Goal: Transaction & Acquisition: Purchase product/service

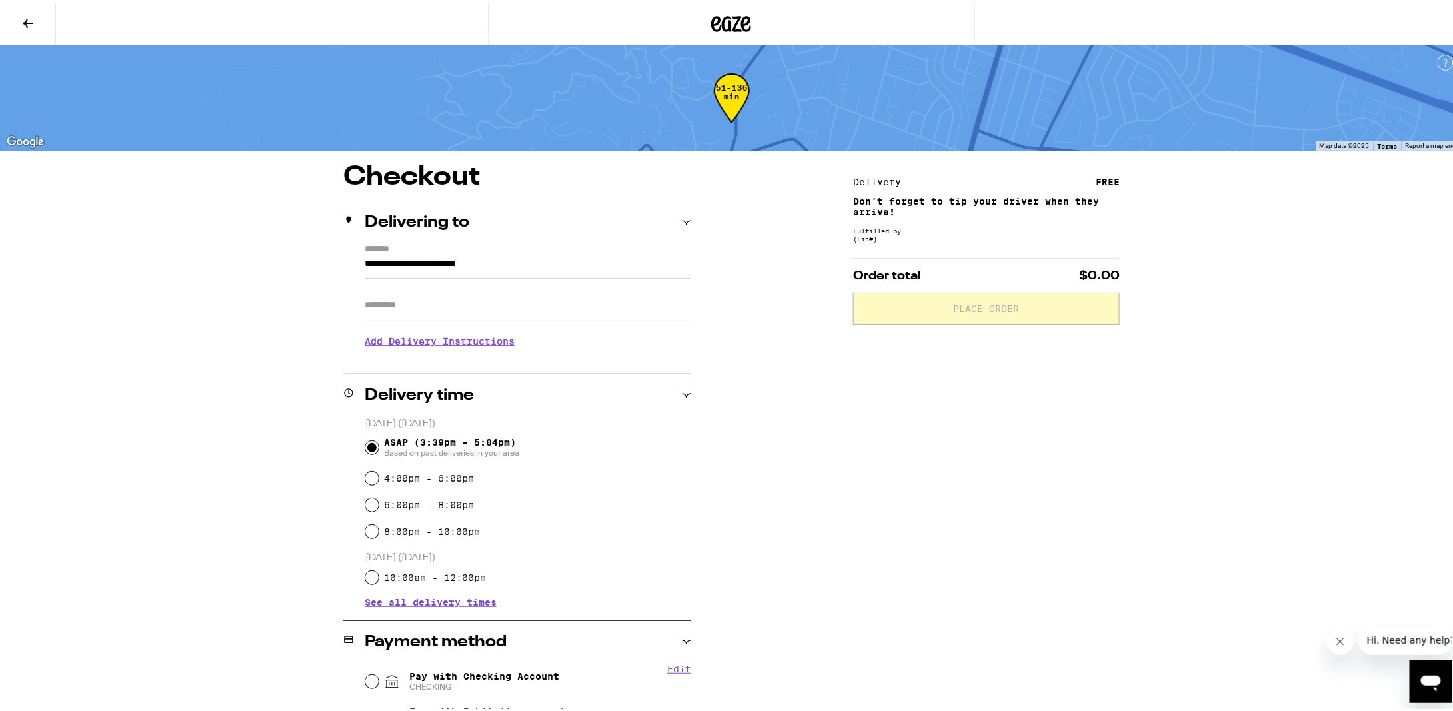
click at [731, 27] on icon at bounding box center [732, 21] width 20 height 16
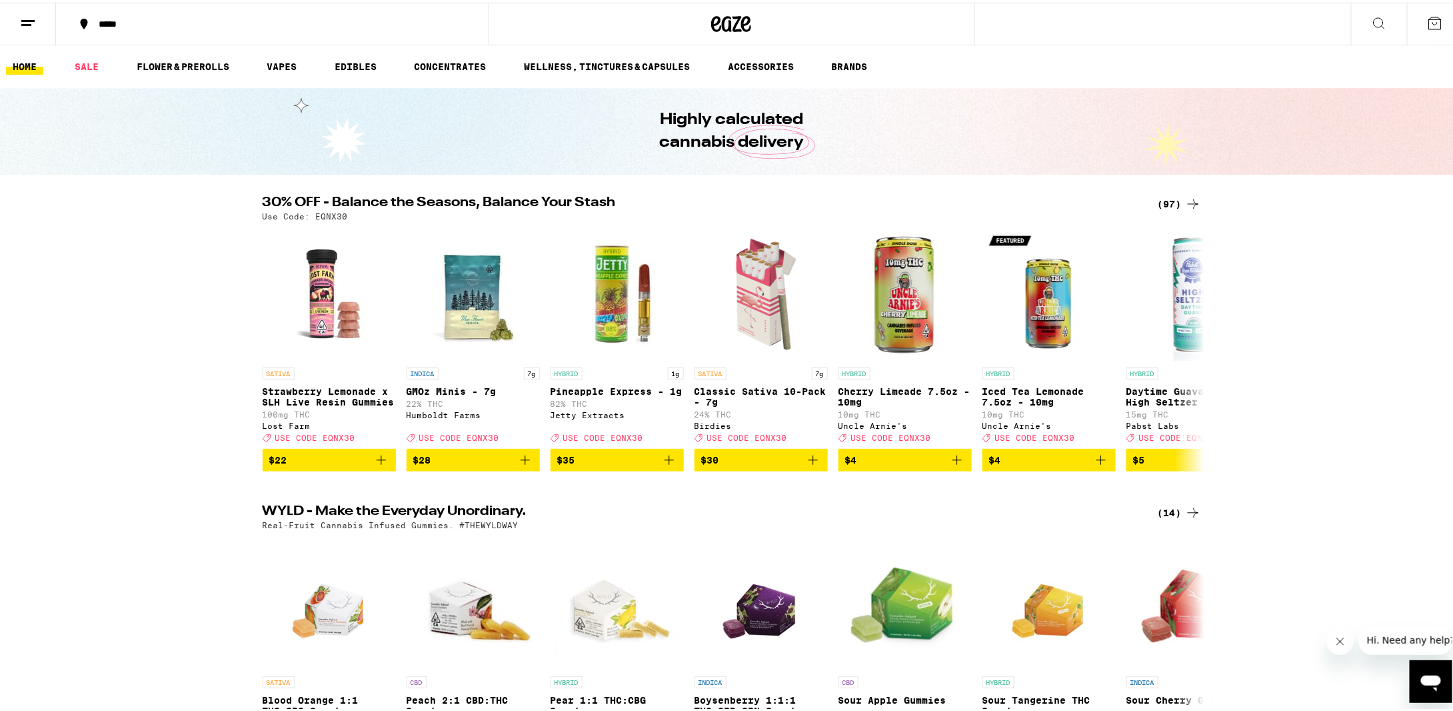
drag, startPoint x: 35, startPoint y: 63, endPoint x: 851, endPoint y: 227, distance: 832.2
click at [35, 63] on link "HOME" at bounding box center [24, 64] width 37 height 16
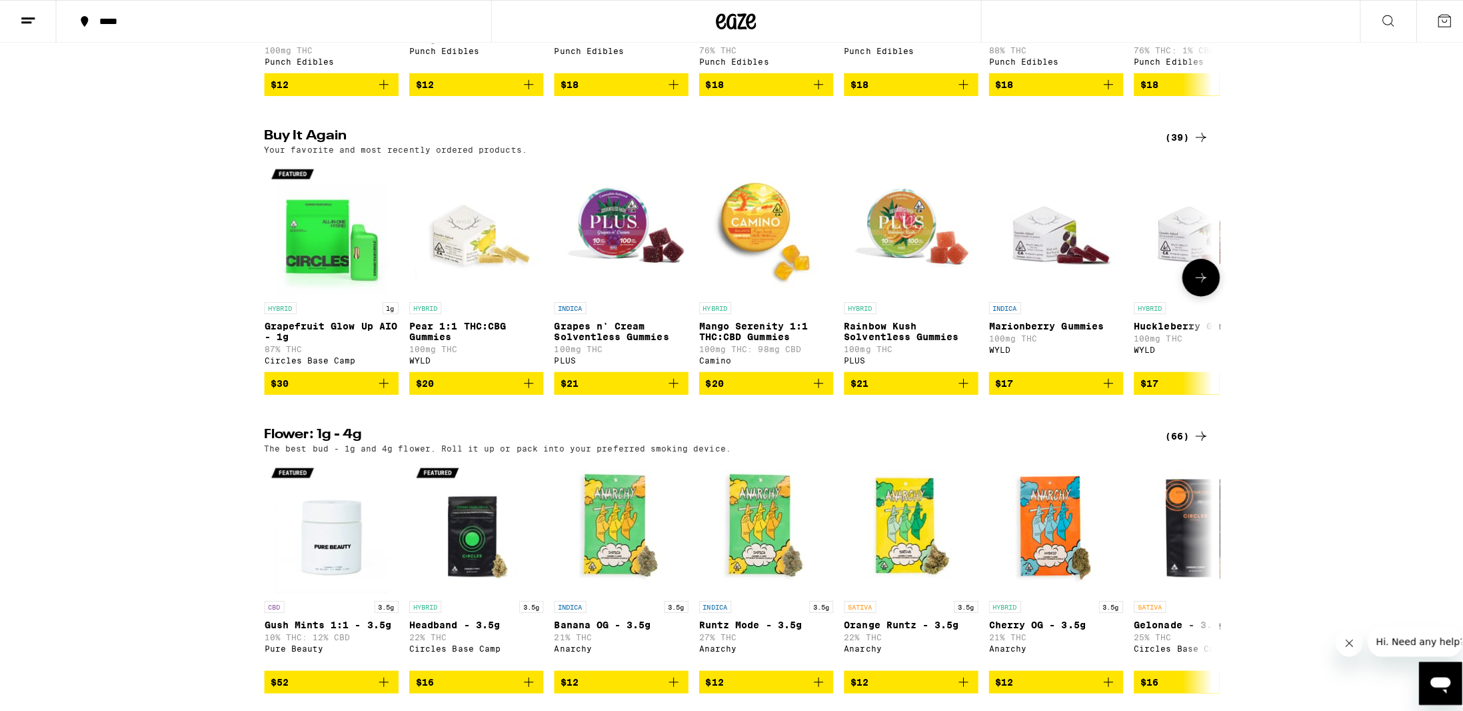
scroll to position [1000, 0]
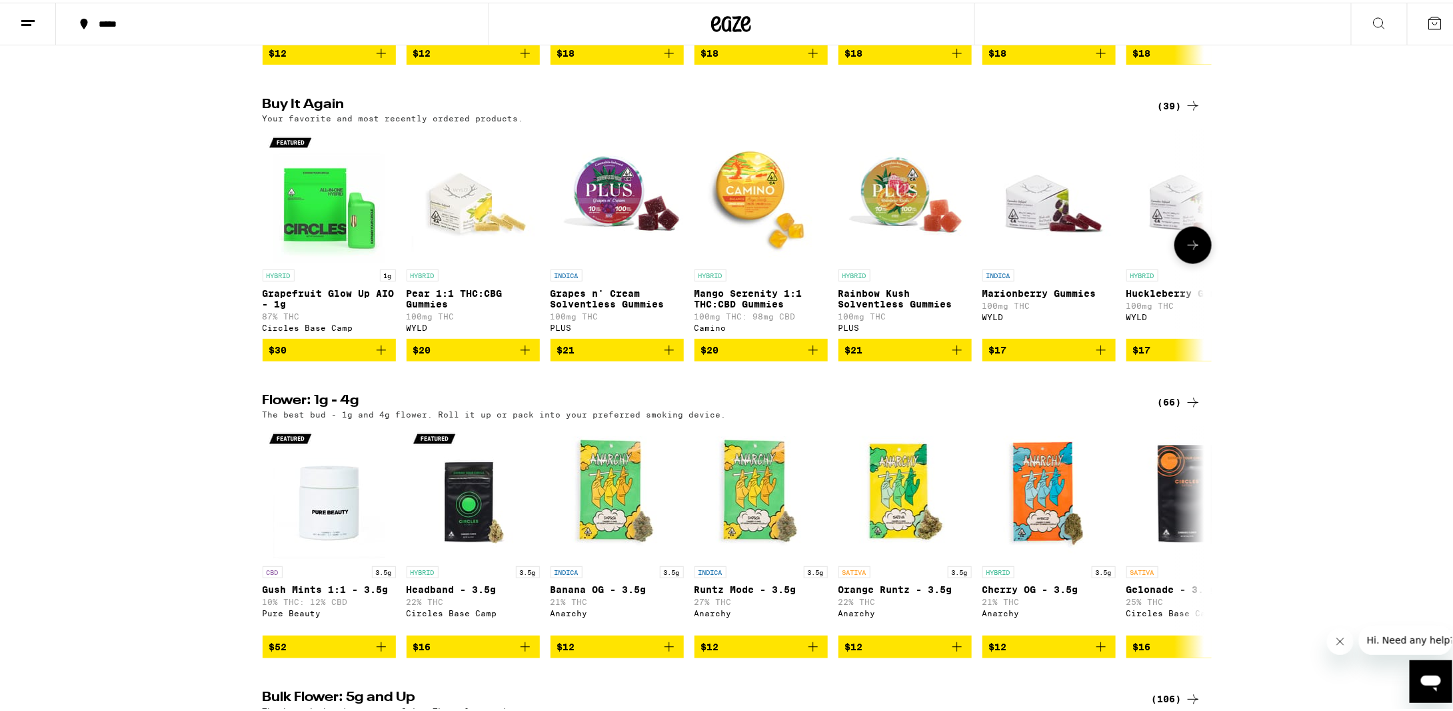
click at [335, 257] on img "Open page for Grapefruit Glow Up AIO - 1g from Circles Base Camp" at bounding box center [329, 193] width 133 height 133
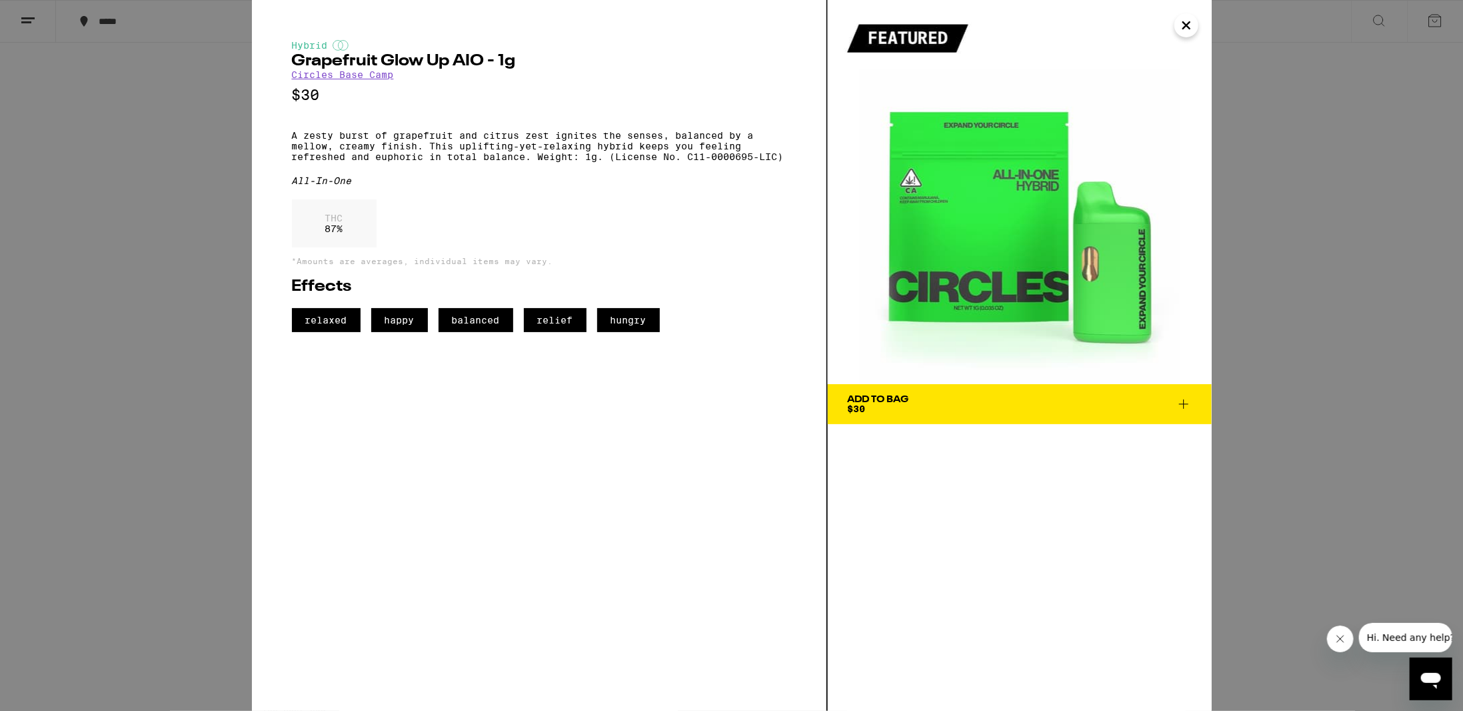
click at [1185, 34] on icon "Close" at bounding box center [1187, 25] width 16 height 20
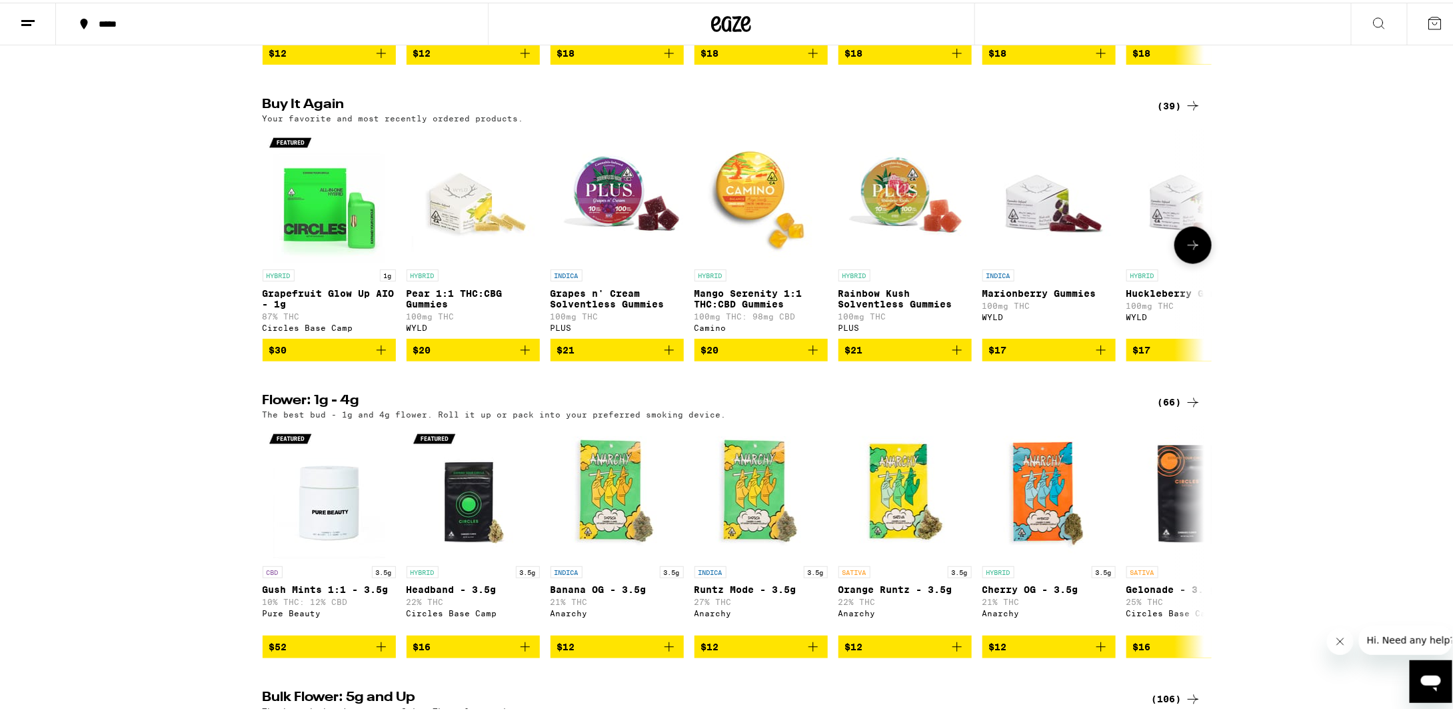
click at [337, 307] on p "Grapefruit Glow Up AIO - 1g" at bounding box center [329, 295] width 133 height 21
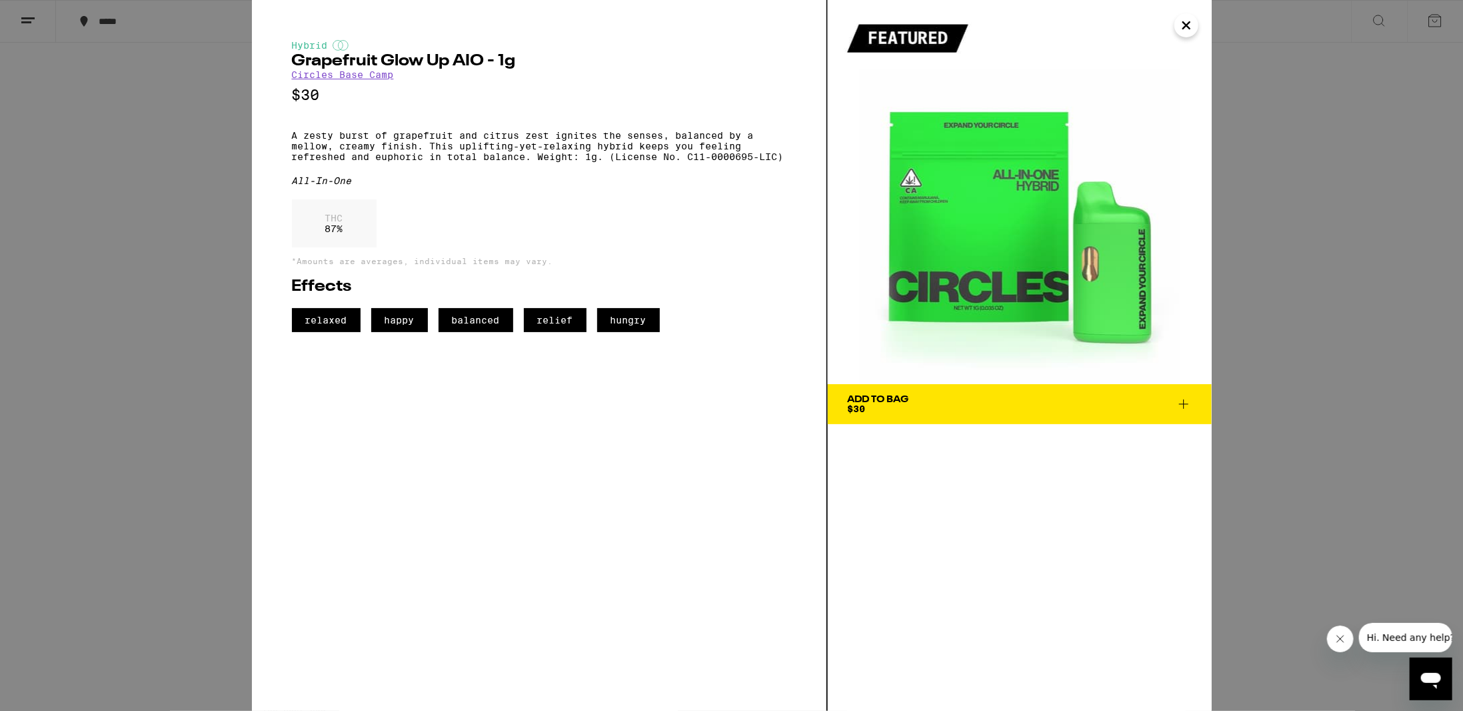
click at [331, 79] on link "Circles Base Camp" at bounding box center [343, 74] width 102 height 11
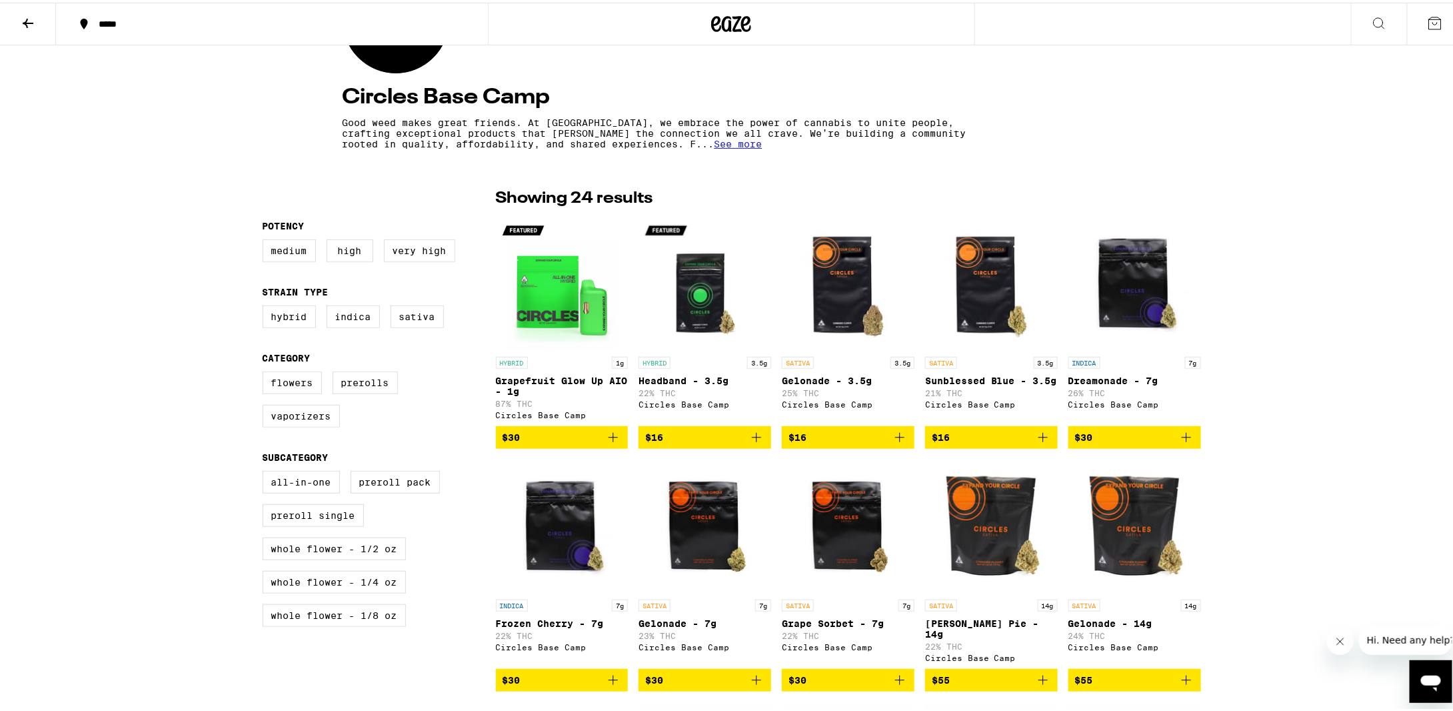
scroll to position [200, 0]
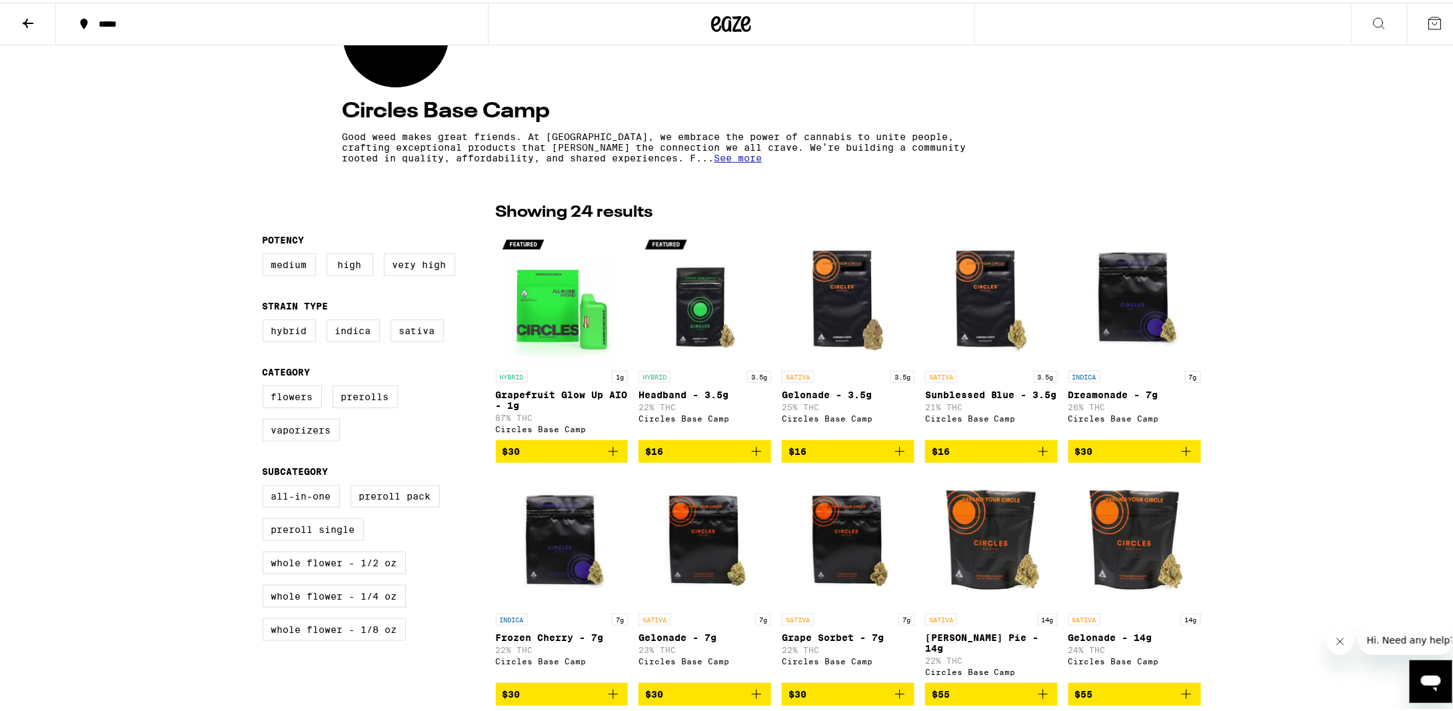
click at [561, 329] on img "Open page for Grapefruit Glow Up AIO - 1g from Circles Base Camp" at bounding box center [562, 294] width 133 height 133
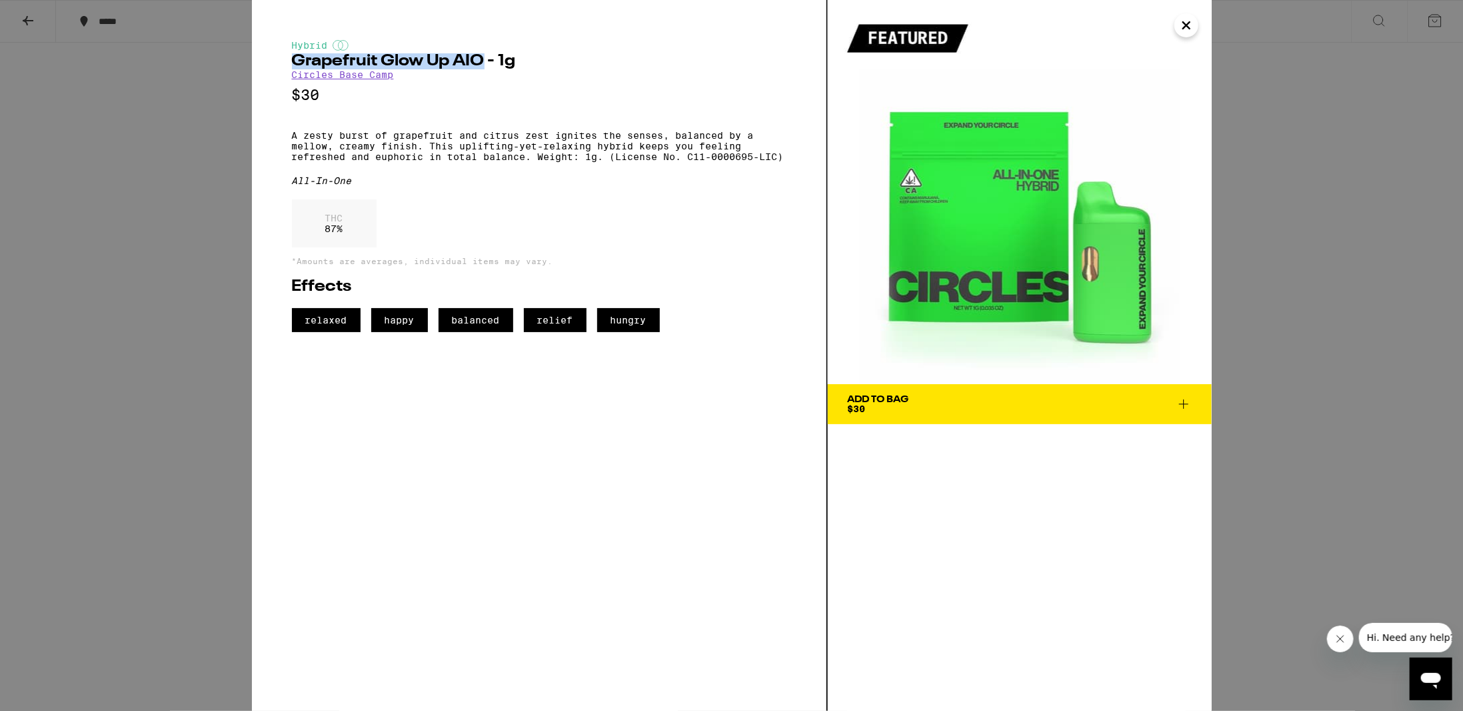
drag, startPoint x: 486, startPoint y: 69, endPoint x: 293, endPoint y: 64, distance: 192.7
click at [293, 64] on h2 "Grapefruit Glow Up AIO - 1g" at bounding box center [539, 61] width 495 height 16
copy h2 "Grapefruit Glow Up AIO"
click at [1181, 414] on button "Add To Bag $30" at bounding box center [1020, 404] width 384 height 40
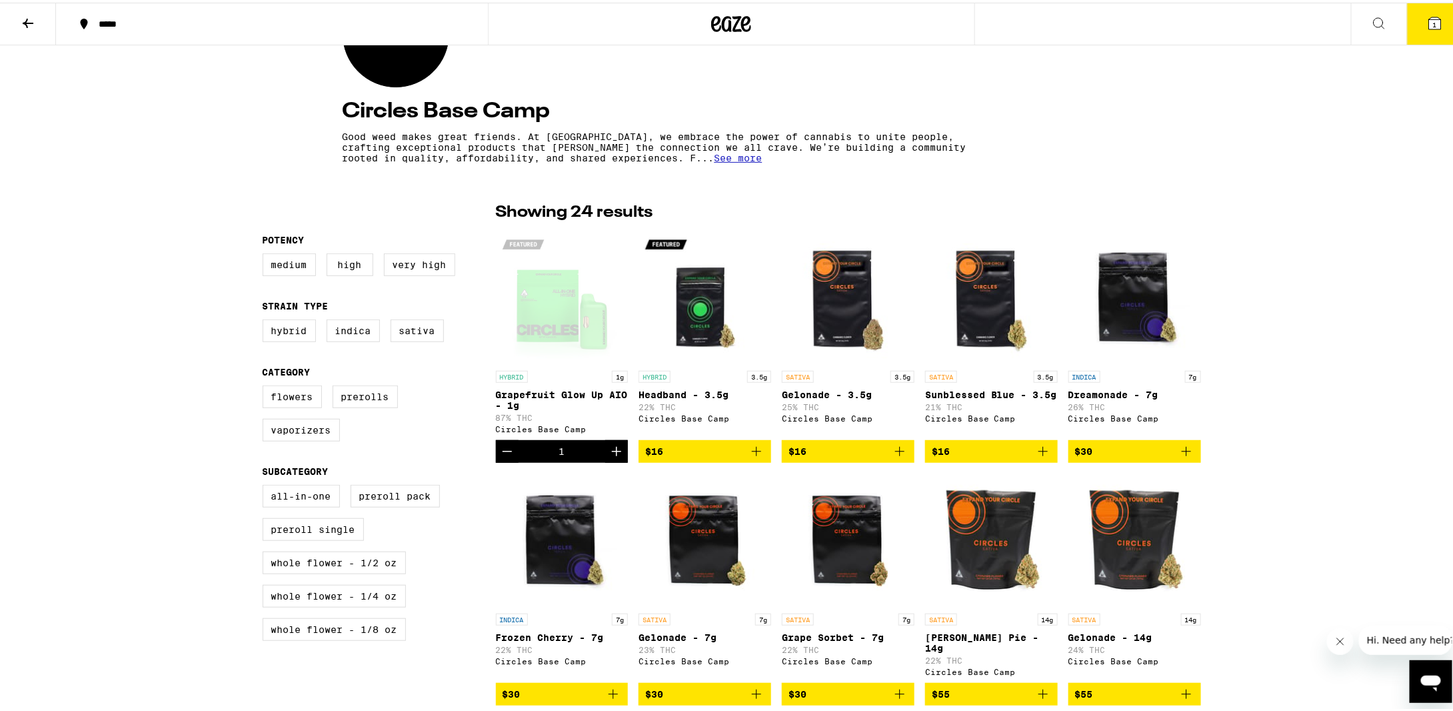
scroll to position [243, 0]
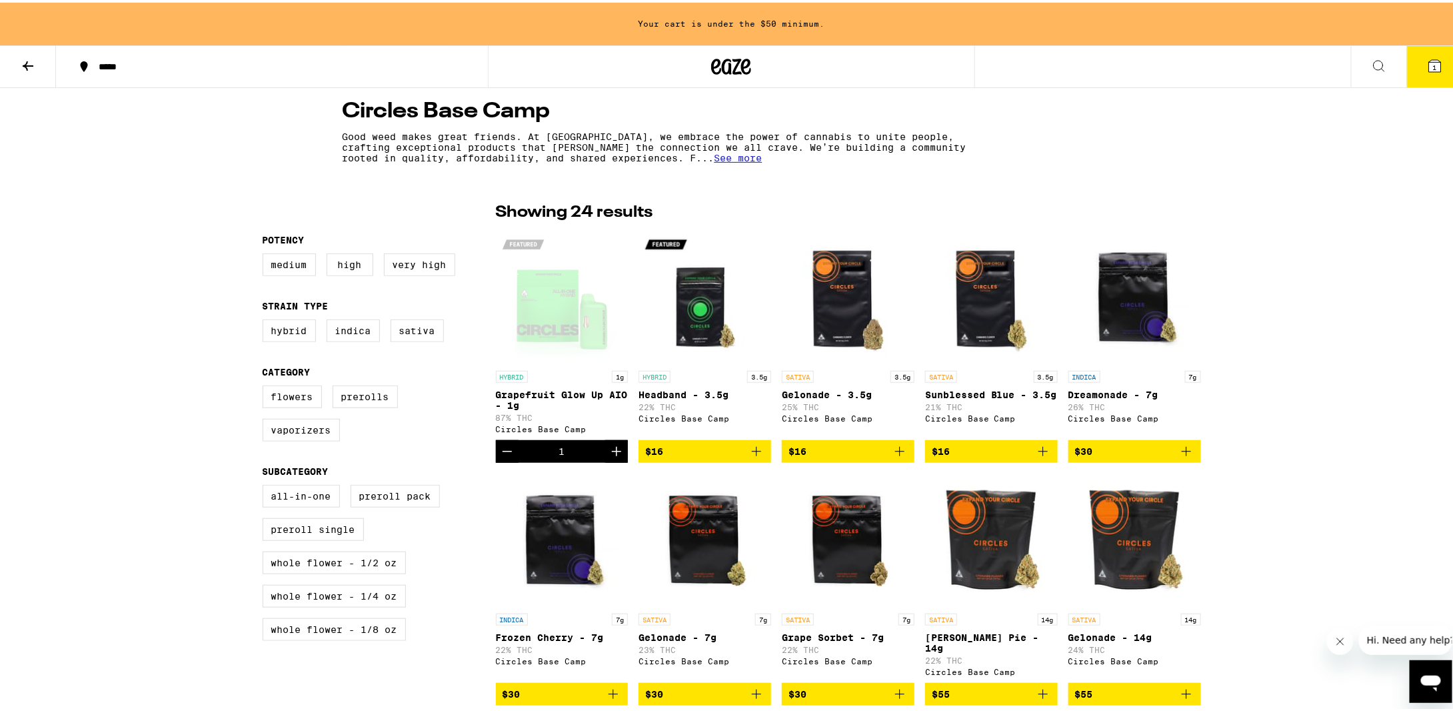
click at [570, 315] on div "Open page for Grapefruit Glow Up AIO - 1g from Circles Base Camp" at bounding box center [562, 294] width 133 height 133
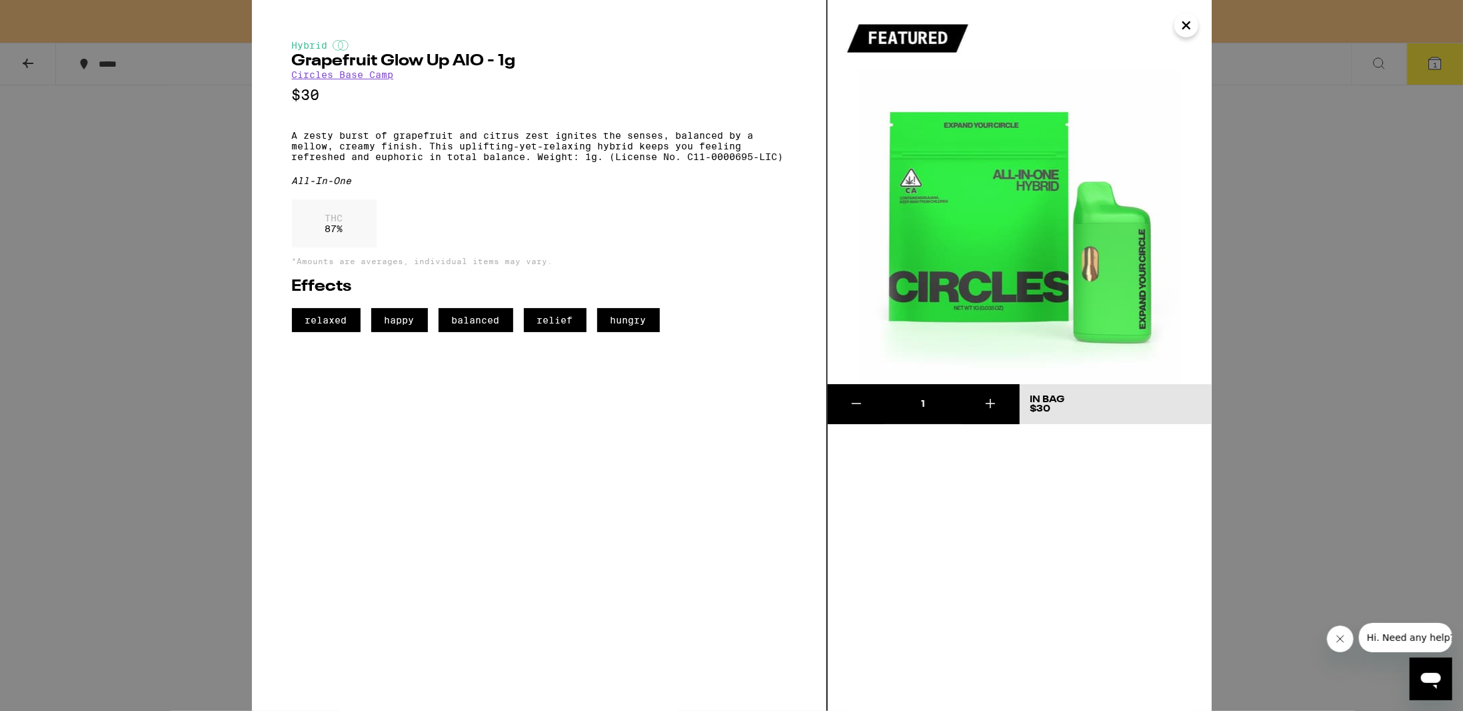
click at [1185, 24] on icon "Close" at bounding box center [1186, 25] width 7 height 7
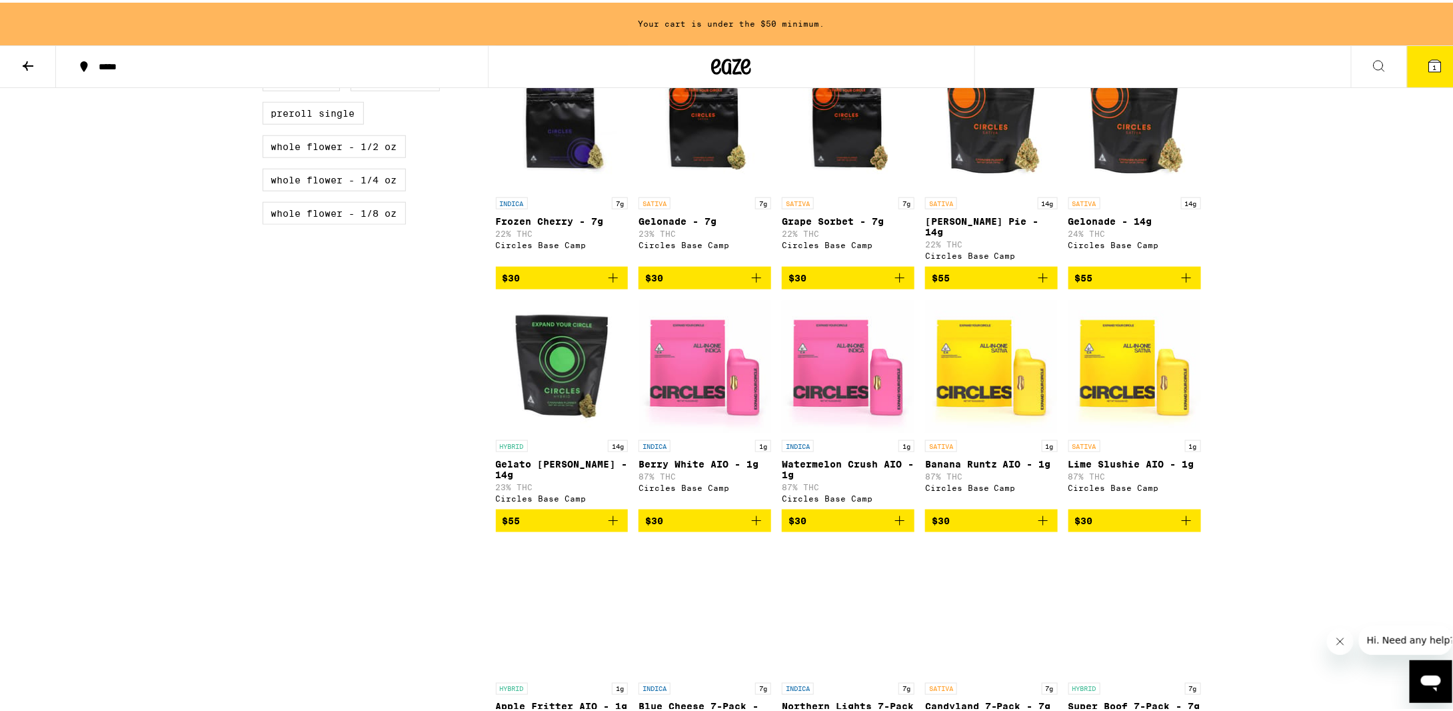
scroll to position [709, 0]
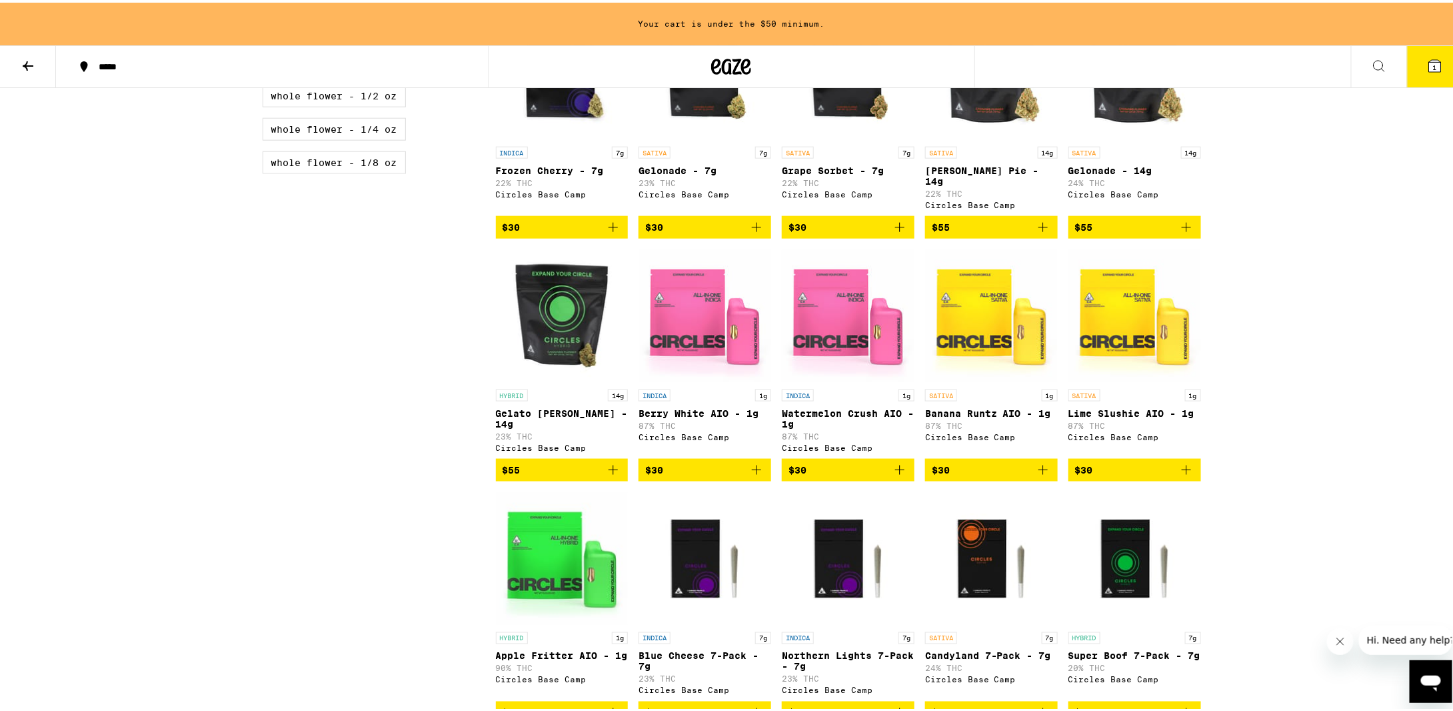
click at [695, 314] on img "Open page for Berry White AIO - 1g from Circles Base Camp" at bounding box center [705, 313] width 133 height 133
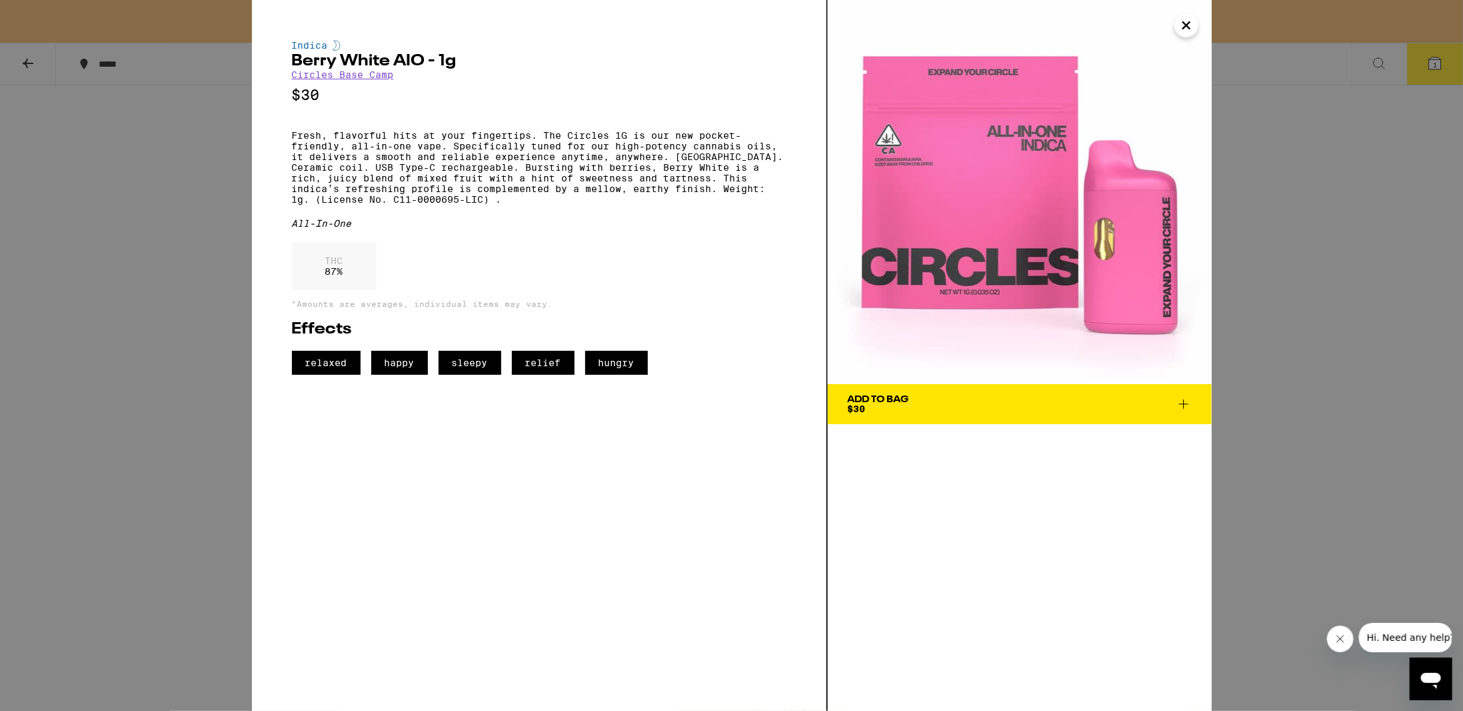
click at [1306, 387] on div "Indica Berry White AIO - 1g Circles Base Camp $30 Fresh, flavorful hits at your…" at bounding box center [731, 355] width 1463 height 711
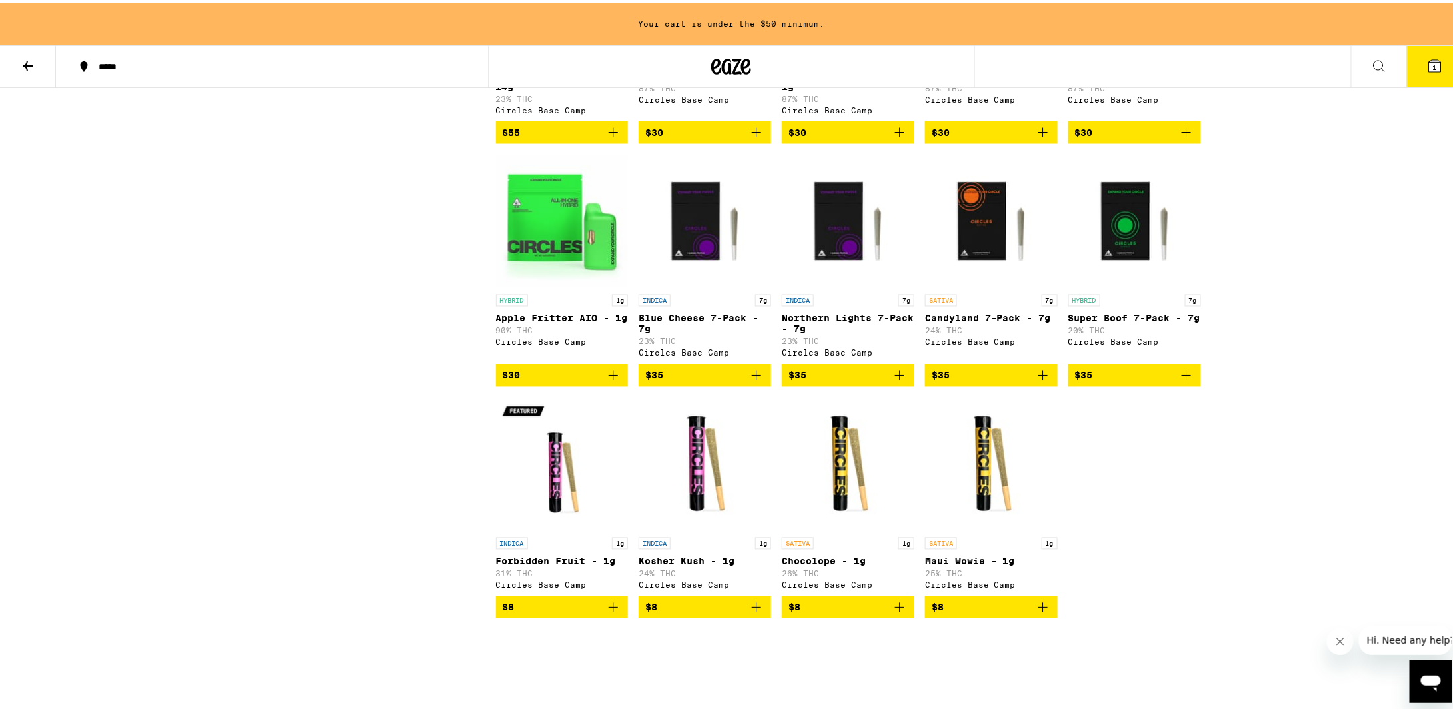
scroll to position [1176, 0]
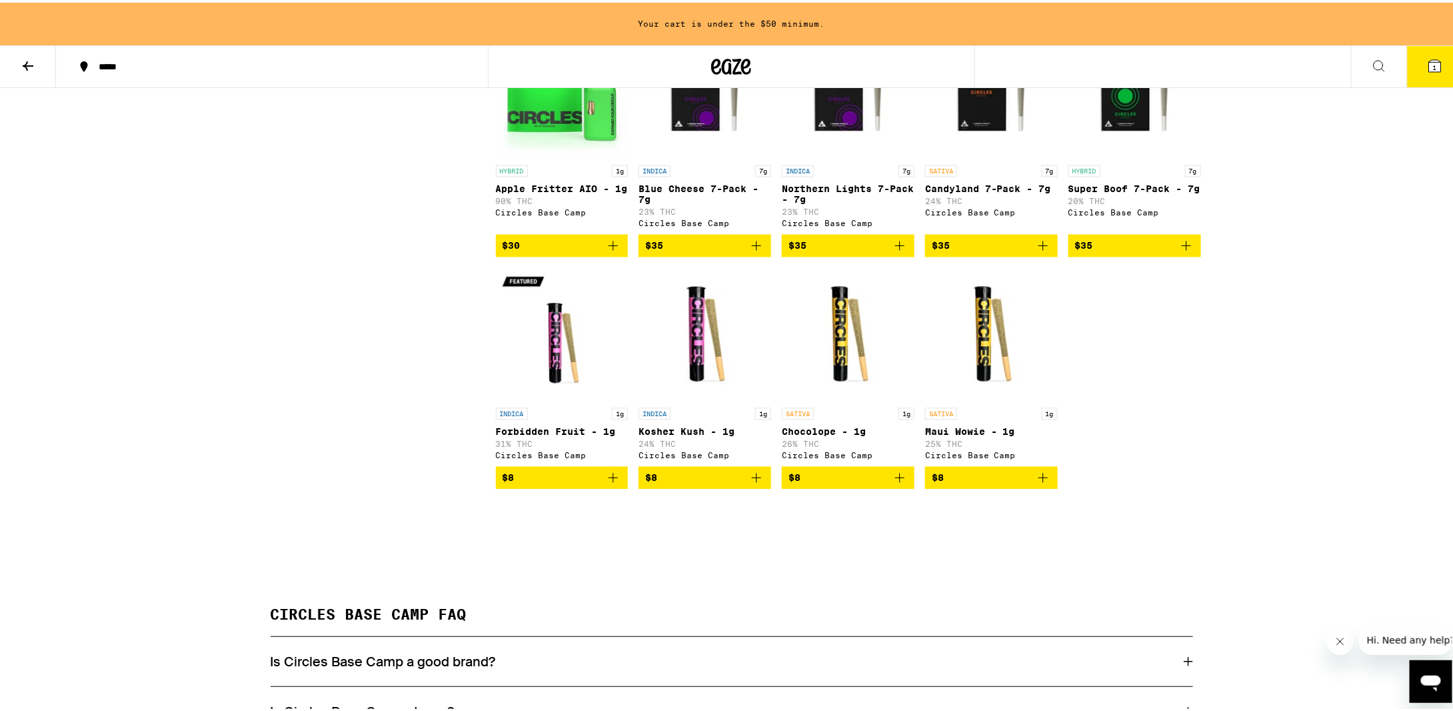
click at [547, 368] on img "Open page for Forbidden Fruit - 1g from Circles Base Camp" at bounding box center [562, 331] width 133 height 133
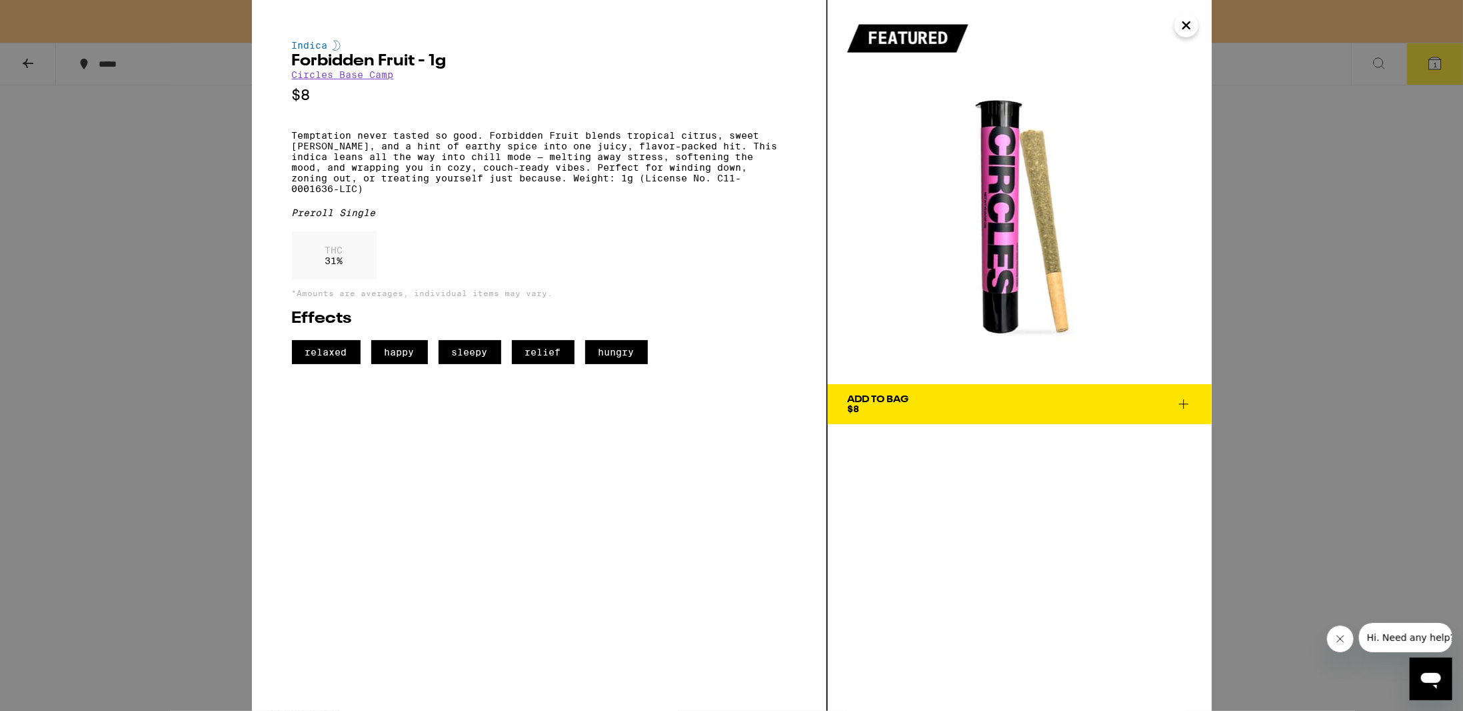
click at [1187, 18] on icon "Close" at bounding box center [1187, 25] width 16 height 20
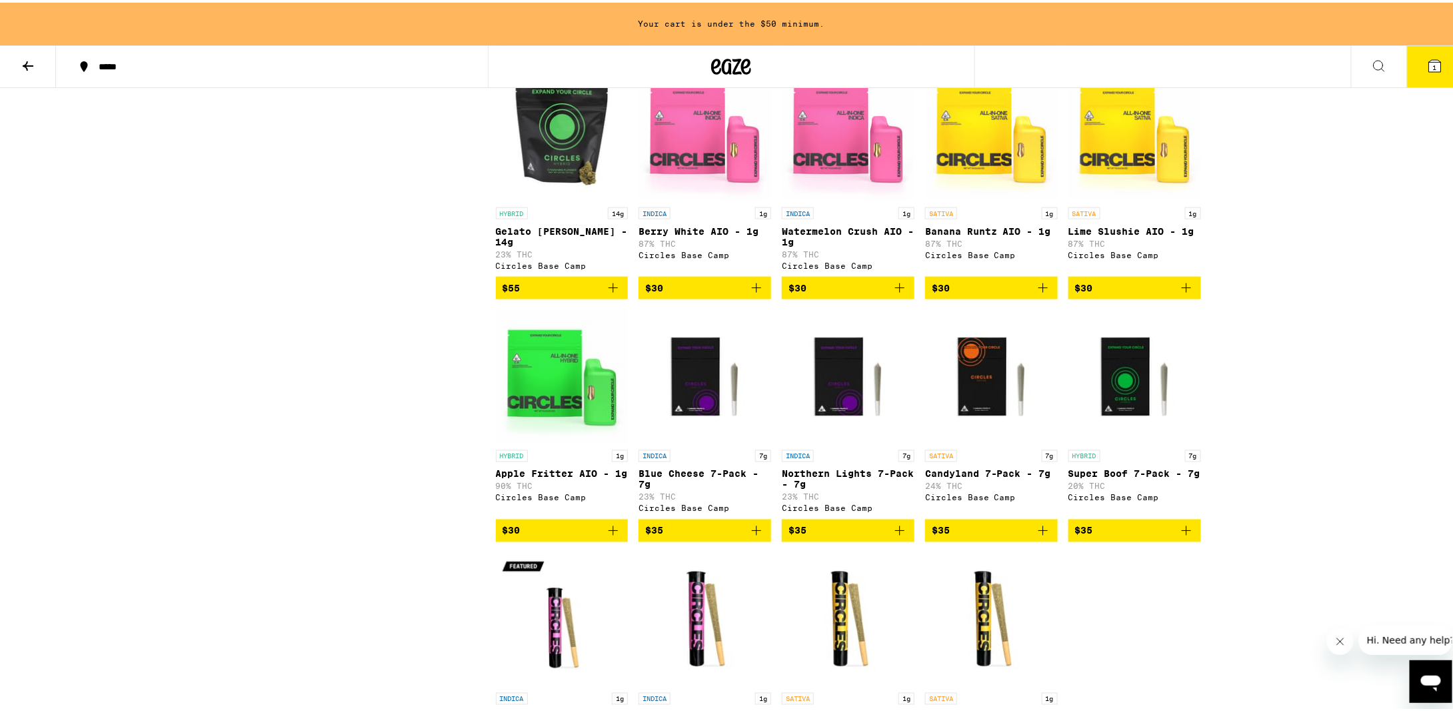
scroll to position [776, 0]
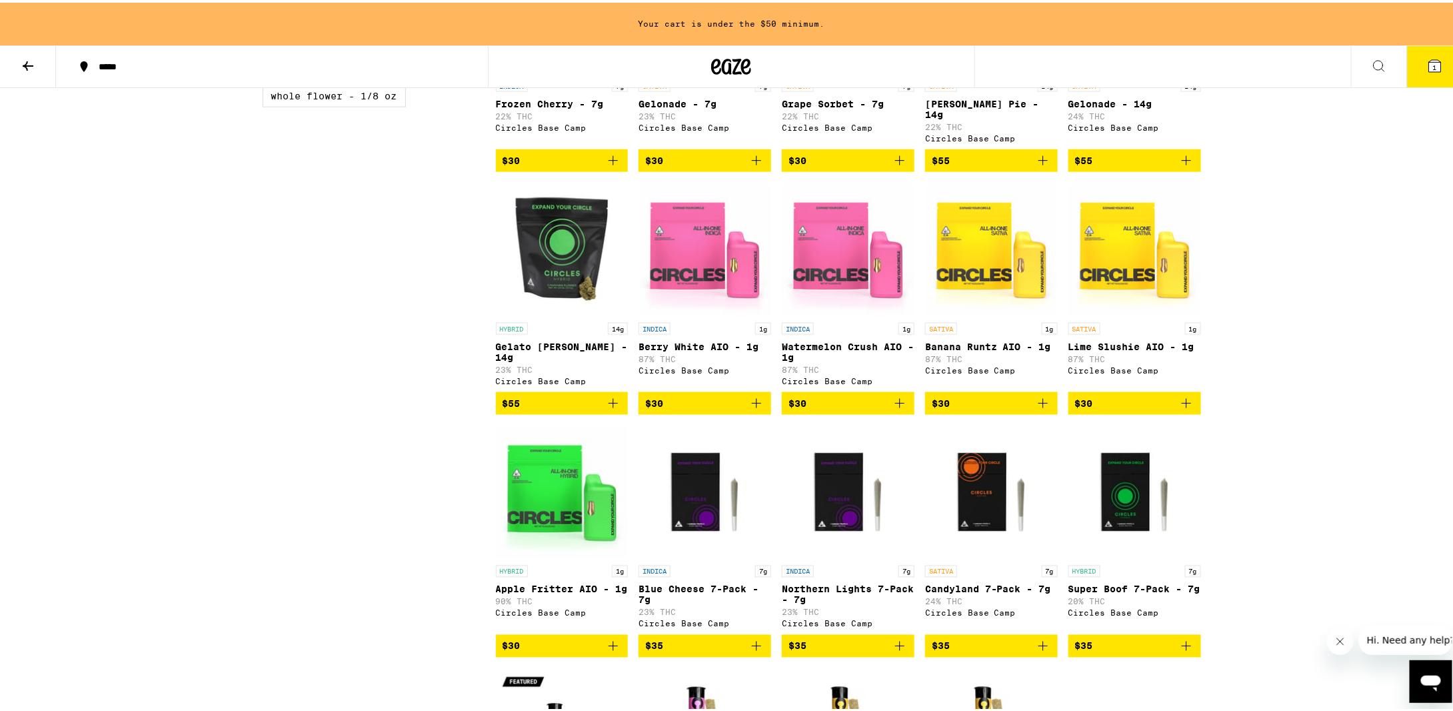
click at [715, 510] on img "Open page for Blue Cheese 7-Pack - 7g from Circles Base Camp" at bounding box center [705, 489] width 133 height 133
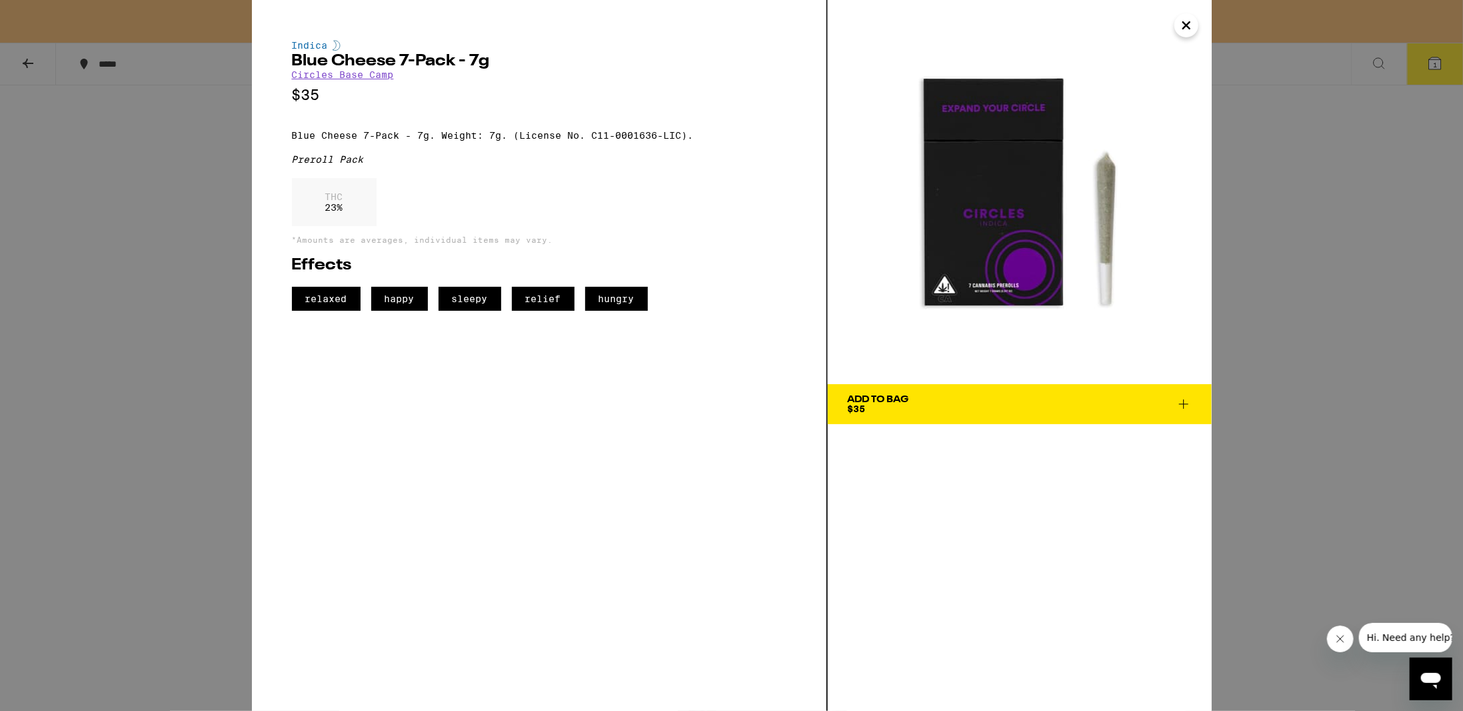
click at [1282, 97] on div "Indica Blue Cheese 7-Pack - 7g Circles Base Camp $35 Blue Cheese 7-Pack - 7g. W…" at bounding box center [731, 355] width 1463 height 711
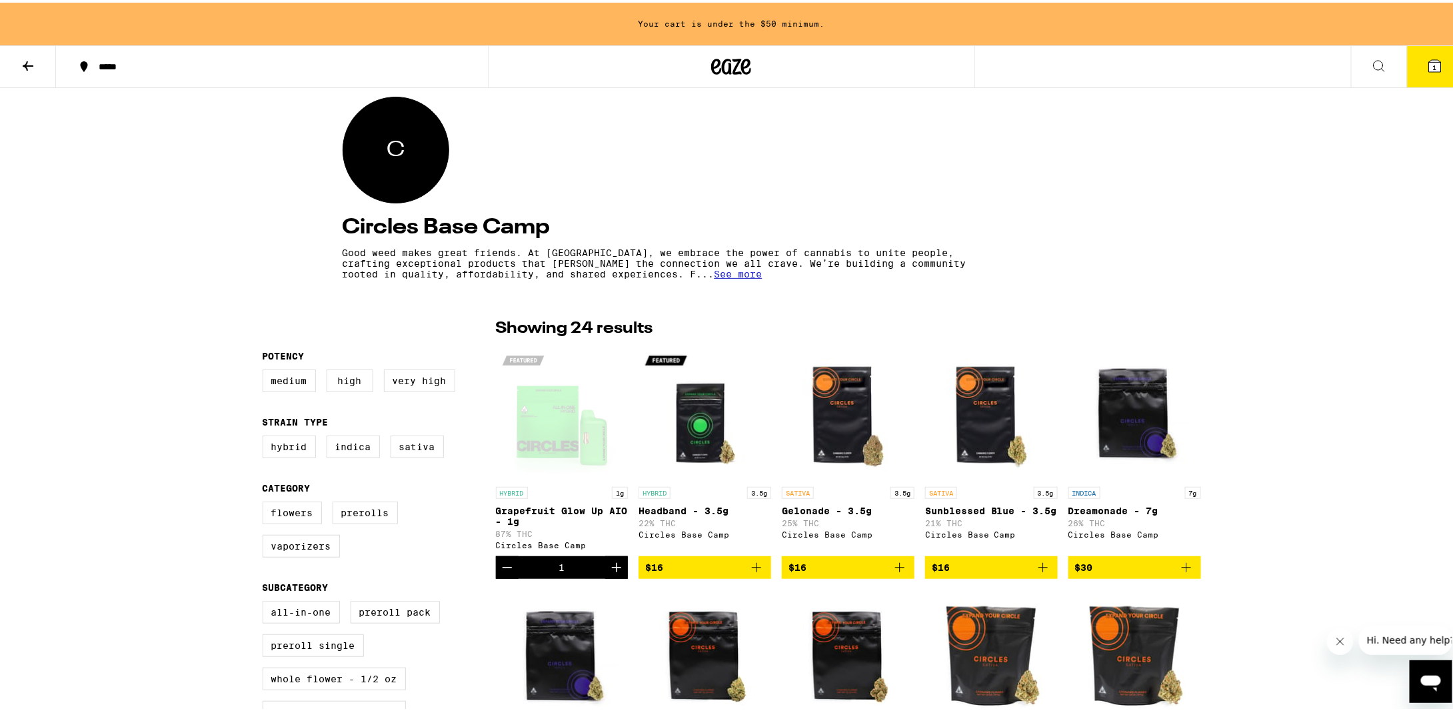
scroll to position [109, 0]
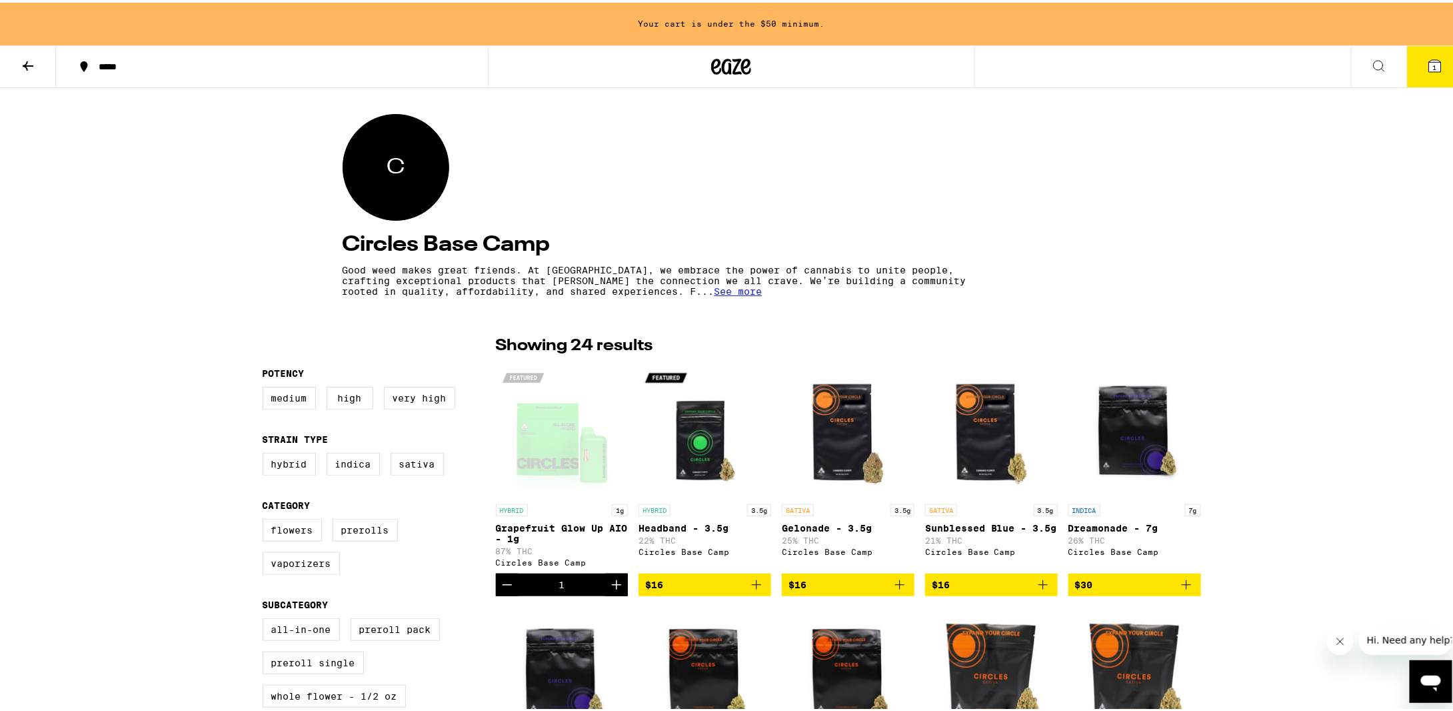
click at [715, 293] on span "See more" at bounding box center [739, 288] width 48 height 11
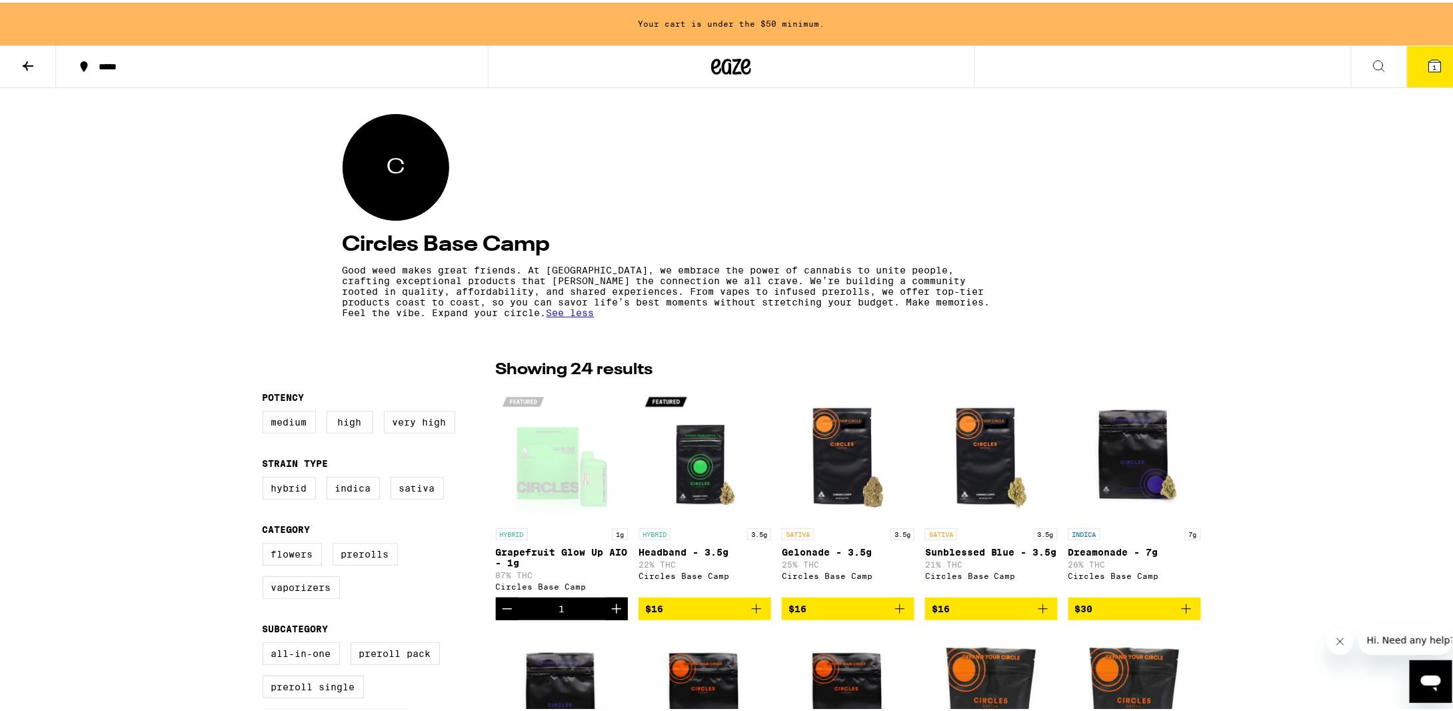
click at [526, 239] on h4 "Circles Base Camp" at bounding box center [732, 241] width 779 height 21
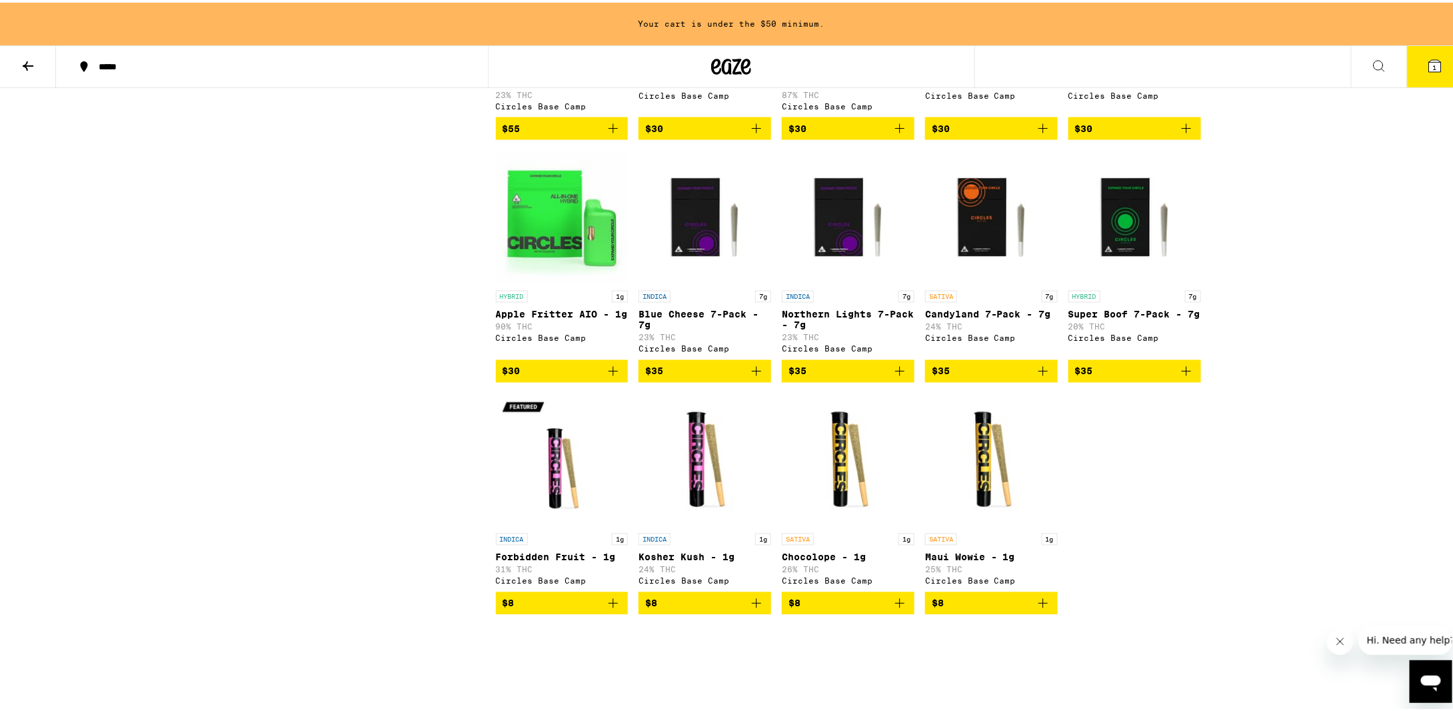
scroll to position [1109, 0]
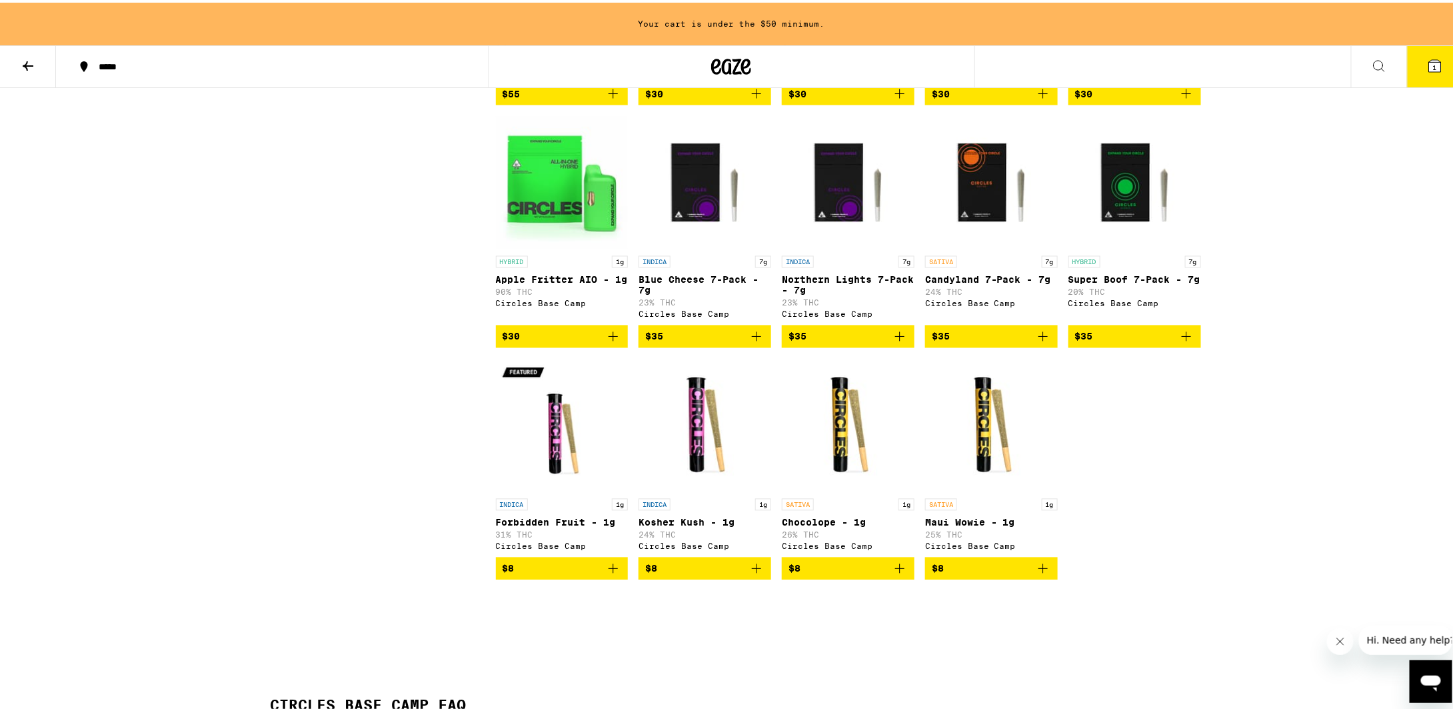
click at [583, 221] on img "Open page for Apple Fritter AIO - 1g from Circles Base Camp" at bounding box center [562, 179] width 133 height 133
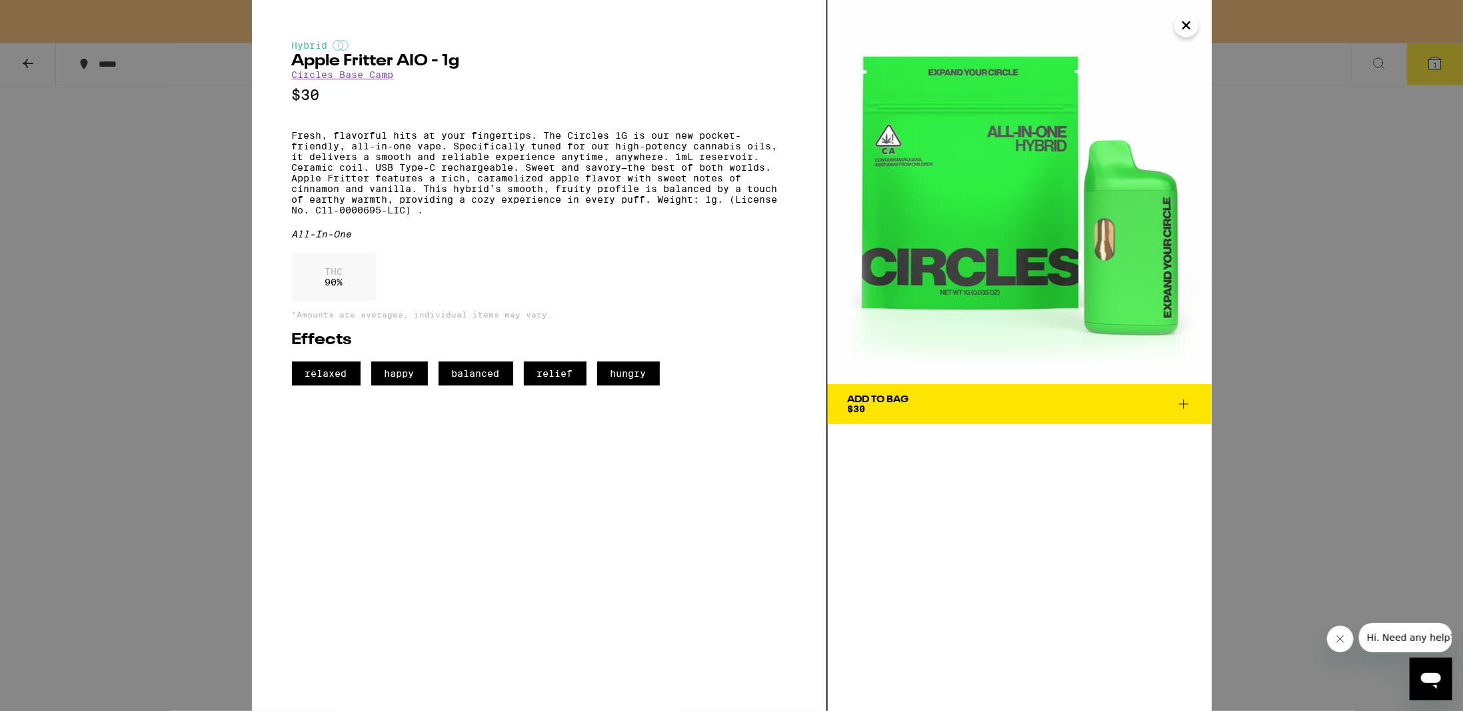
click at [1187, 29] on icon "Close" at bounding box center [1187, 25] width 16 height 20
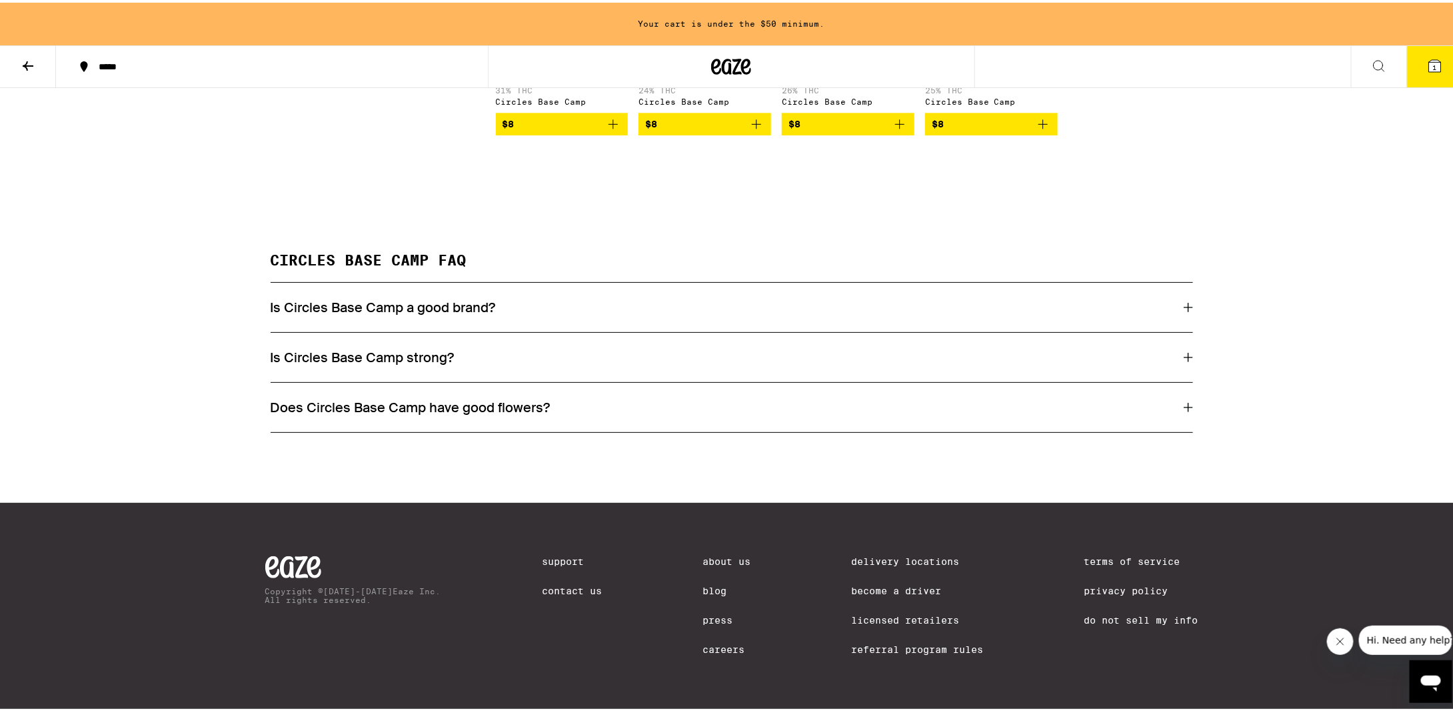
scroll to position [1576, 0]
click at [671, 289] on div "Is Circles Base Camp a good brand?" at bounding box center [732, 304] width 923 height 49
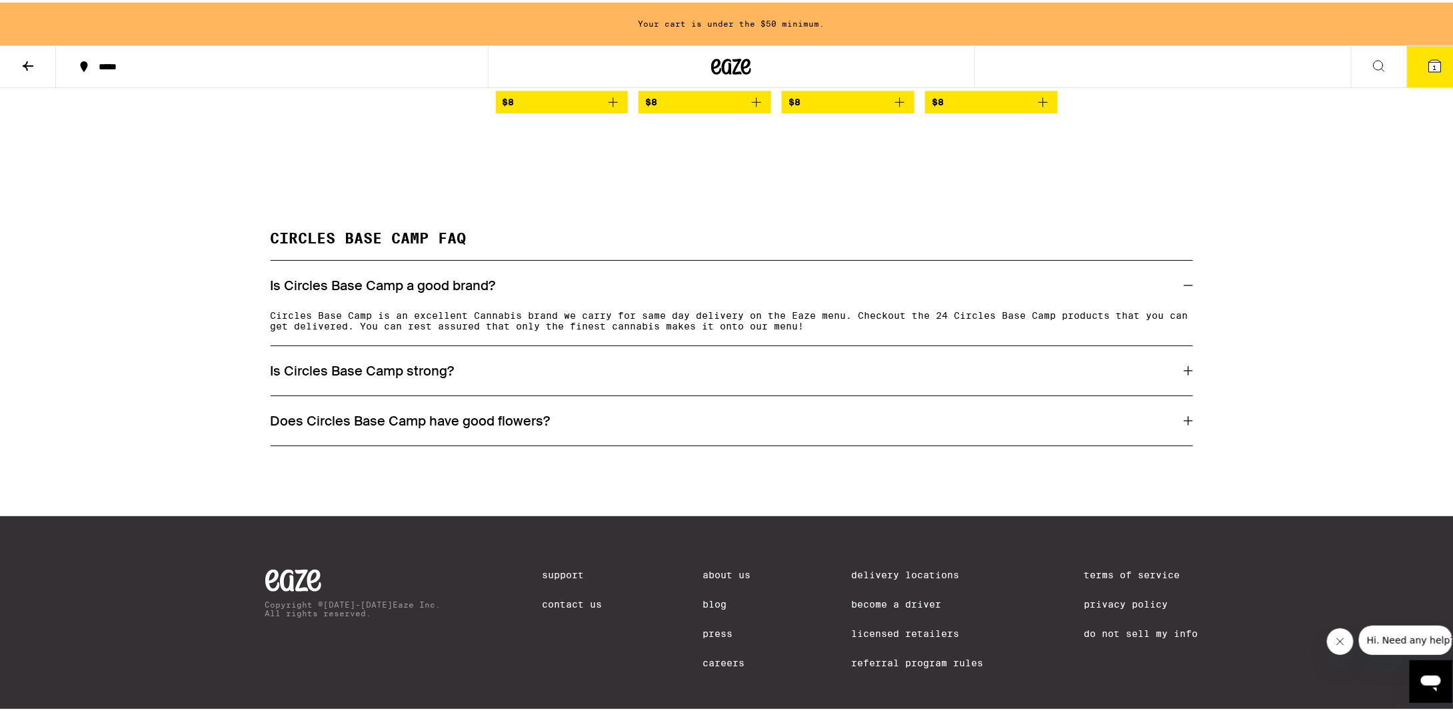
click at [629, 377] on div "Is Circles Base Camp strong?" at bounding box center [732, 367] width 923 height 17
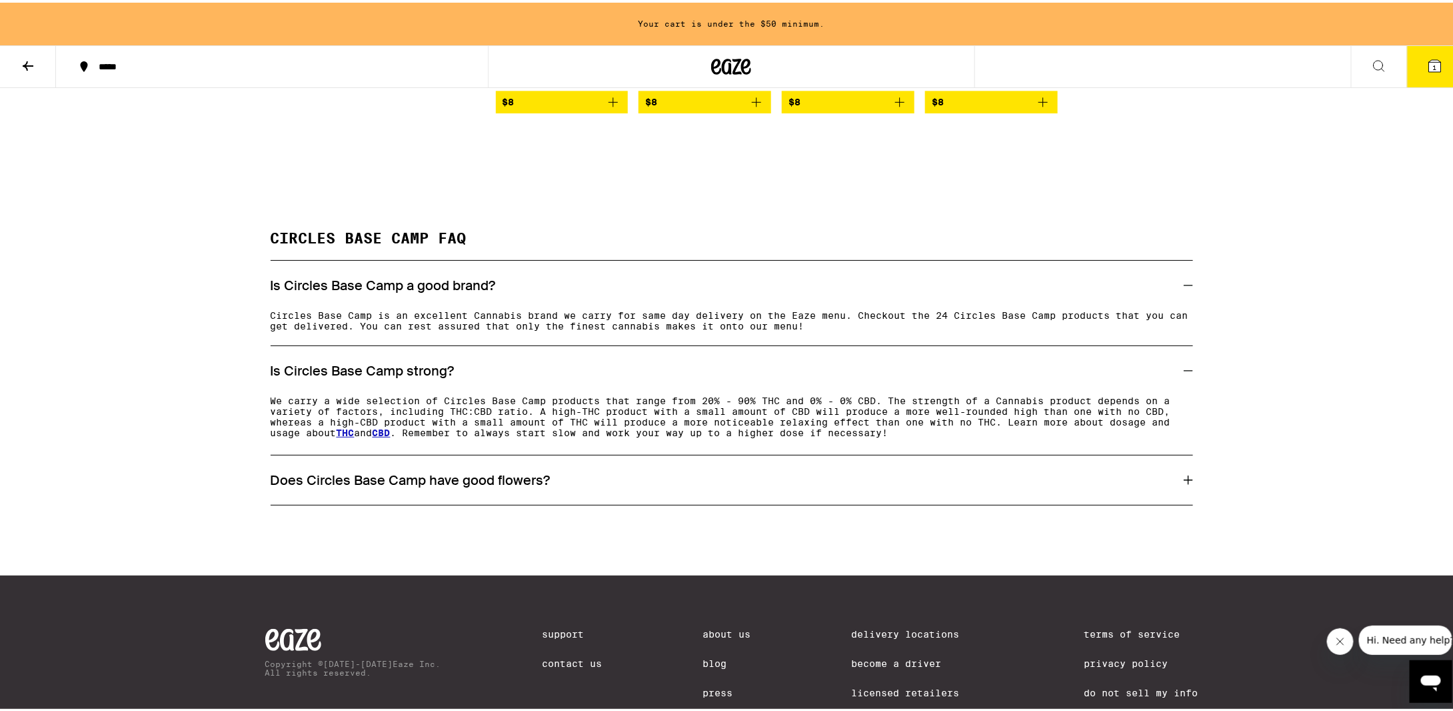
click at [591, 486] on div "Does Circles Base Camp have good flowers?" at bounding box center [732, 477] width 923 height 17
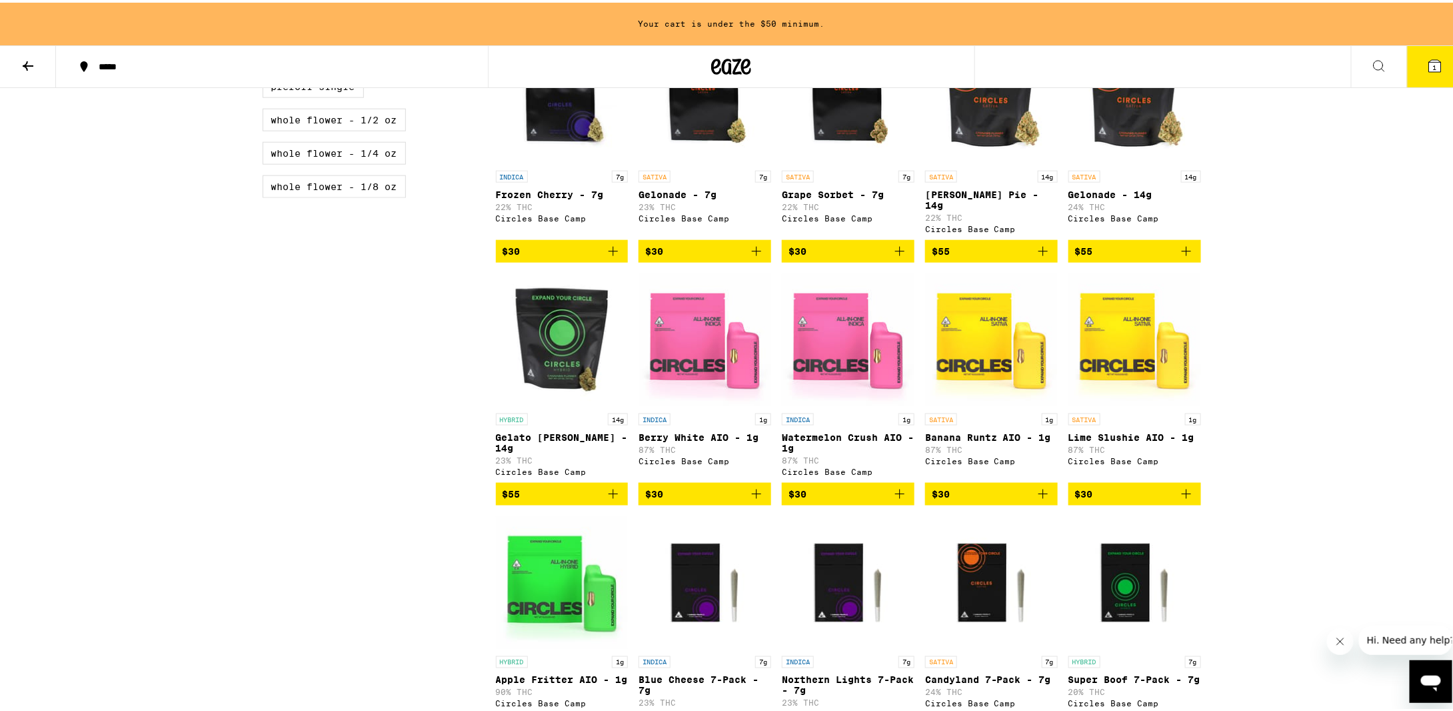
scroll to position [243, 0]
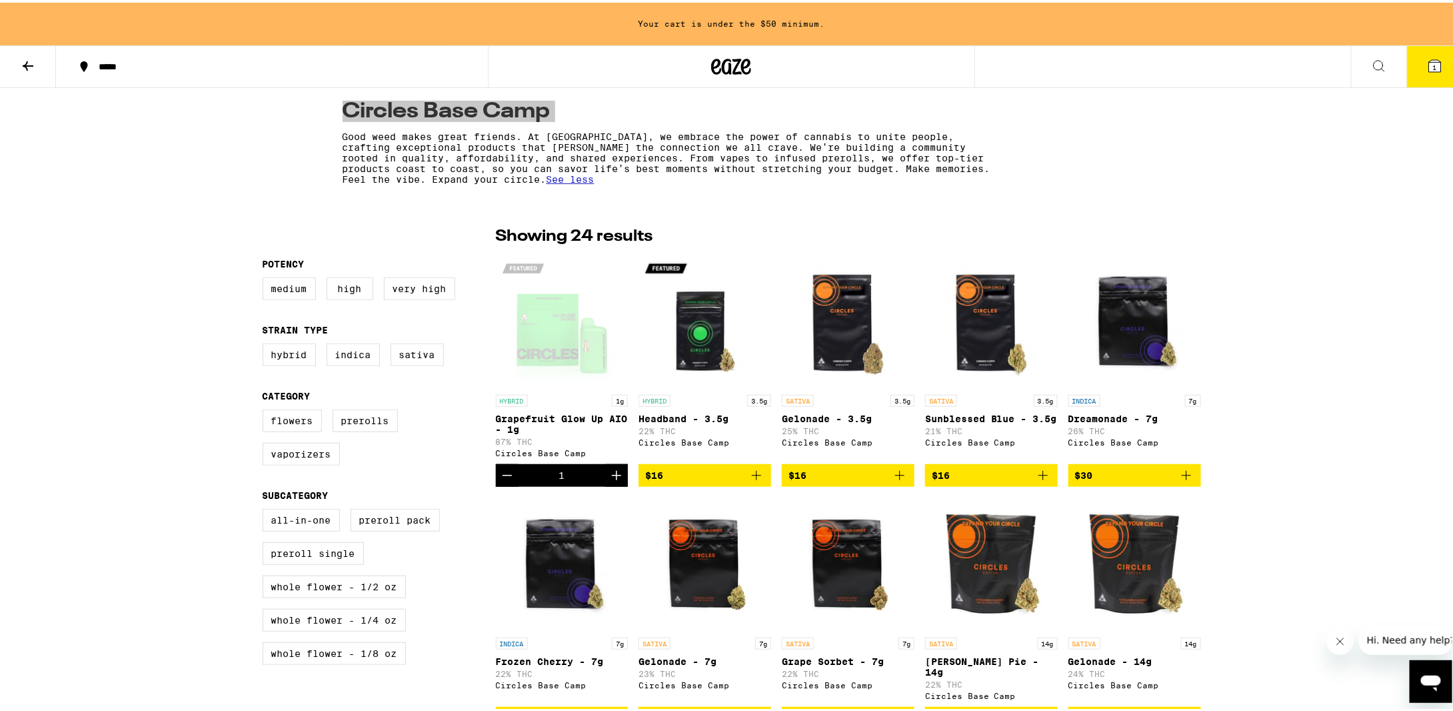
click at [1424, 675] on icon "Open messaging window" at bounding box center [1430, 683] width 20 height 16
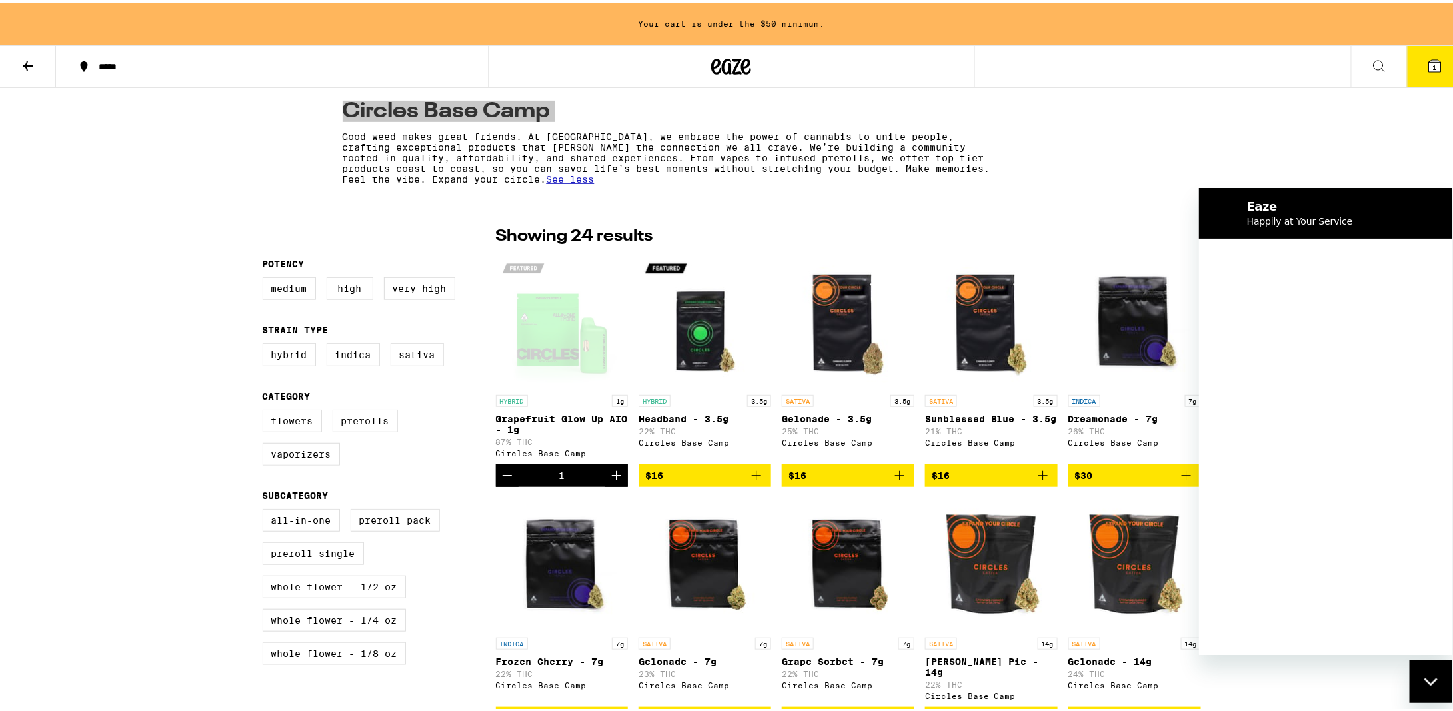
scroll to position [0, 0]
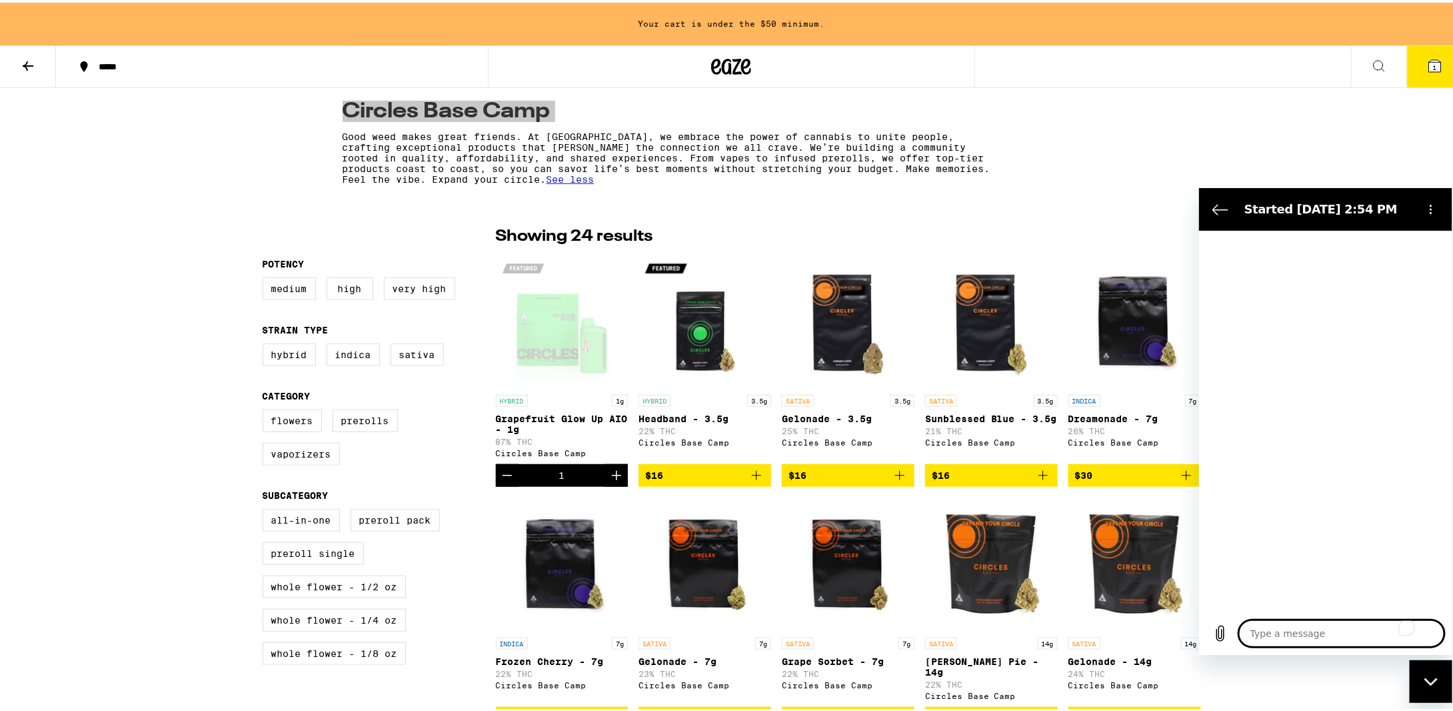
type textarea "x"
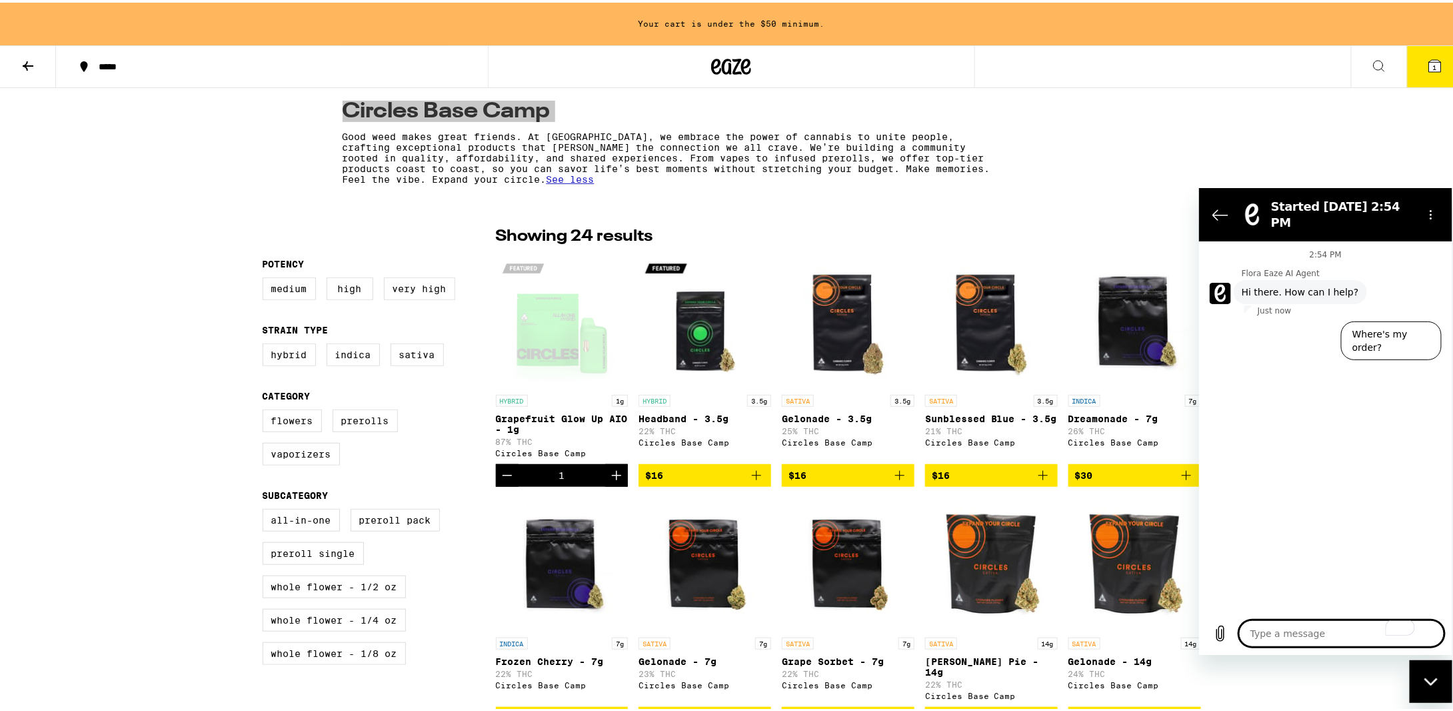
type textarea "Grapefruit Glow Up AIO"
type textarea "x"
type textarea "Grapefruit Glow Up AIO"
type textarea "x"
type textarea "Grapefruit Glow Up AIO -"
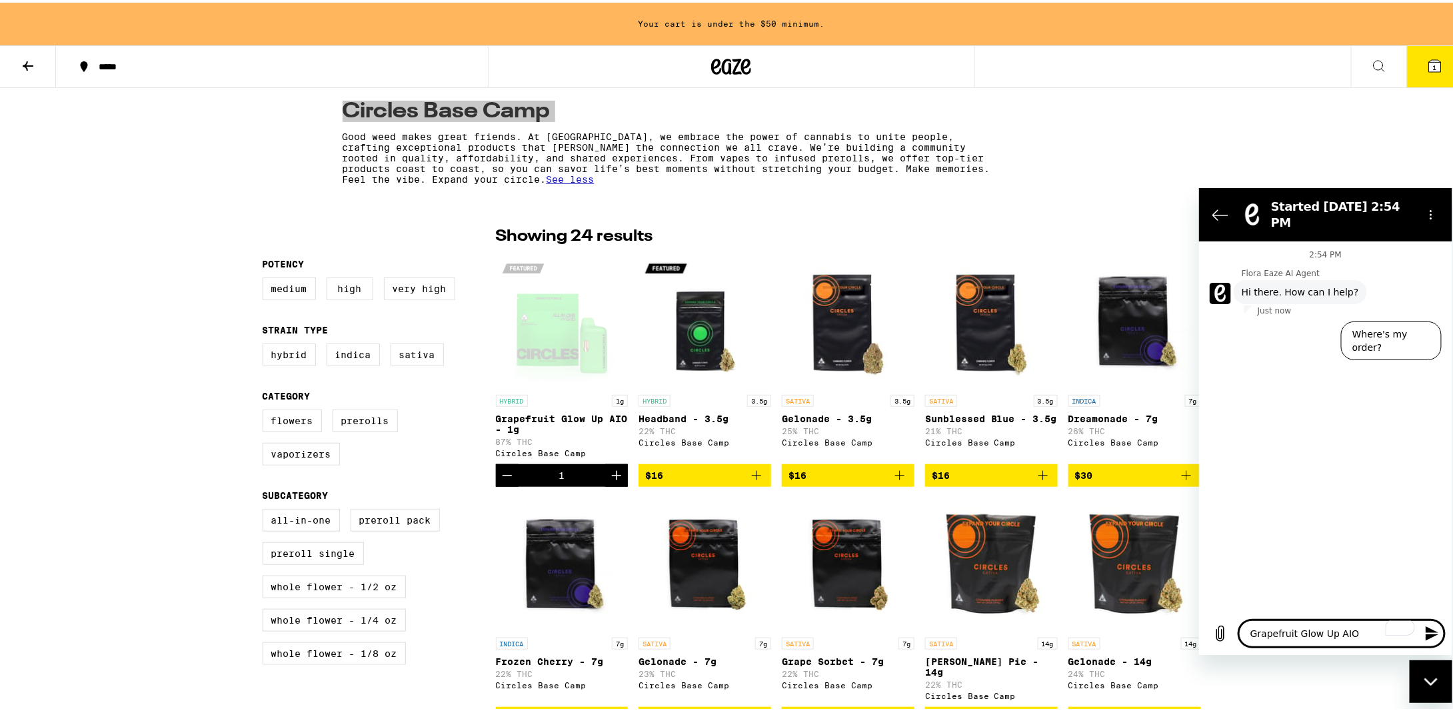
type textarea "x"
type textarea "Grapefruit Glow Up AIO -"
type textarea "x"
type textarea "Grapefruit Glow Up AIO - h"
type textarea "x"
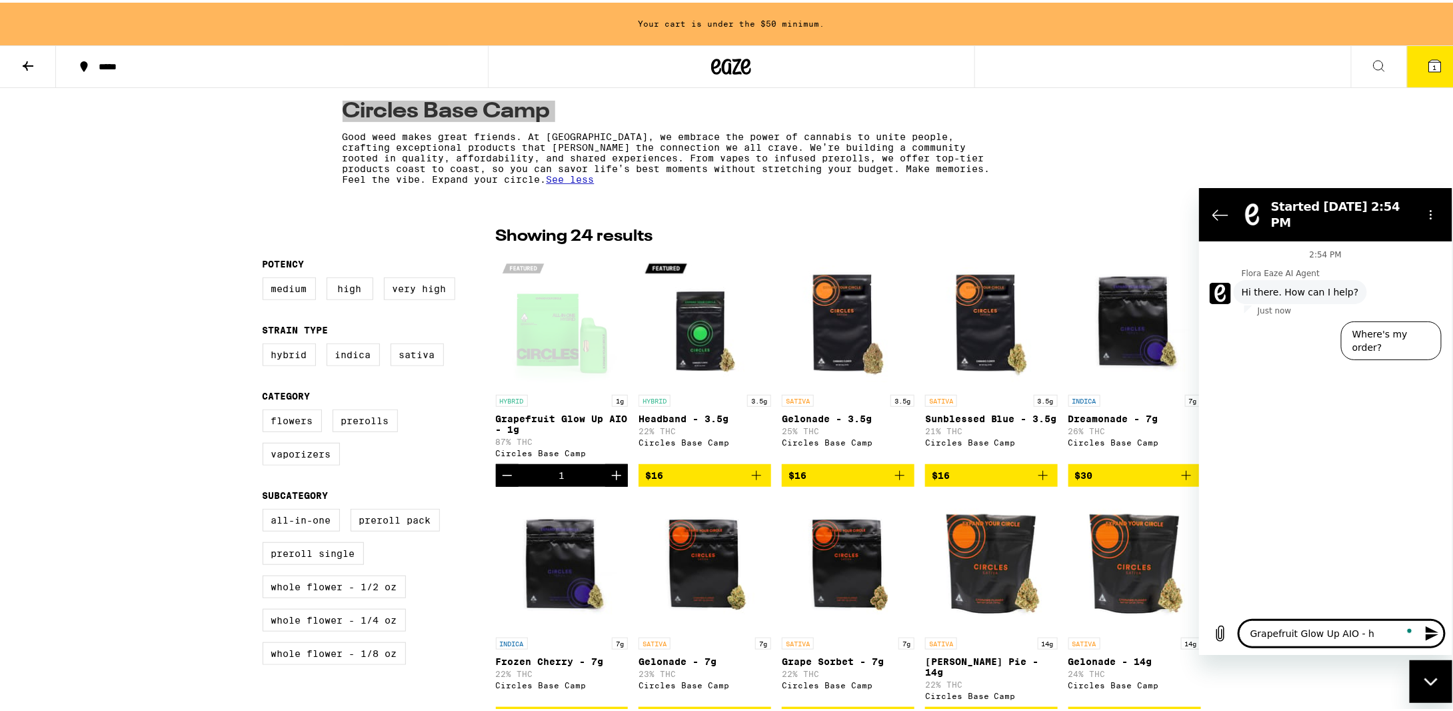
type textarea "Grapefruit Glow Up AIO - ho"
type textarea "x"
type textarea "Grapefruit Glow Up AIO - how"
type textarea "x"
type textarea "Grapefruit Glow Up AIO - how"
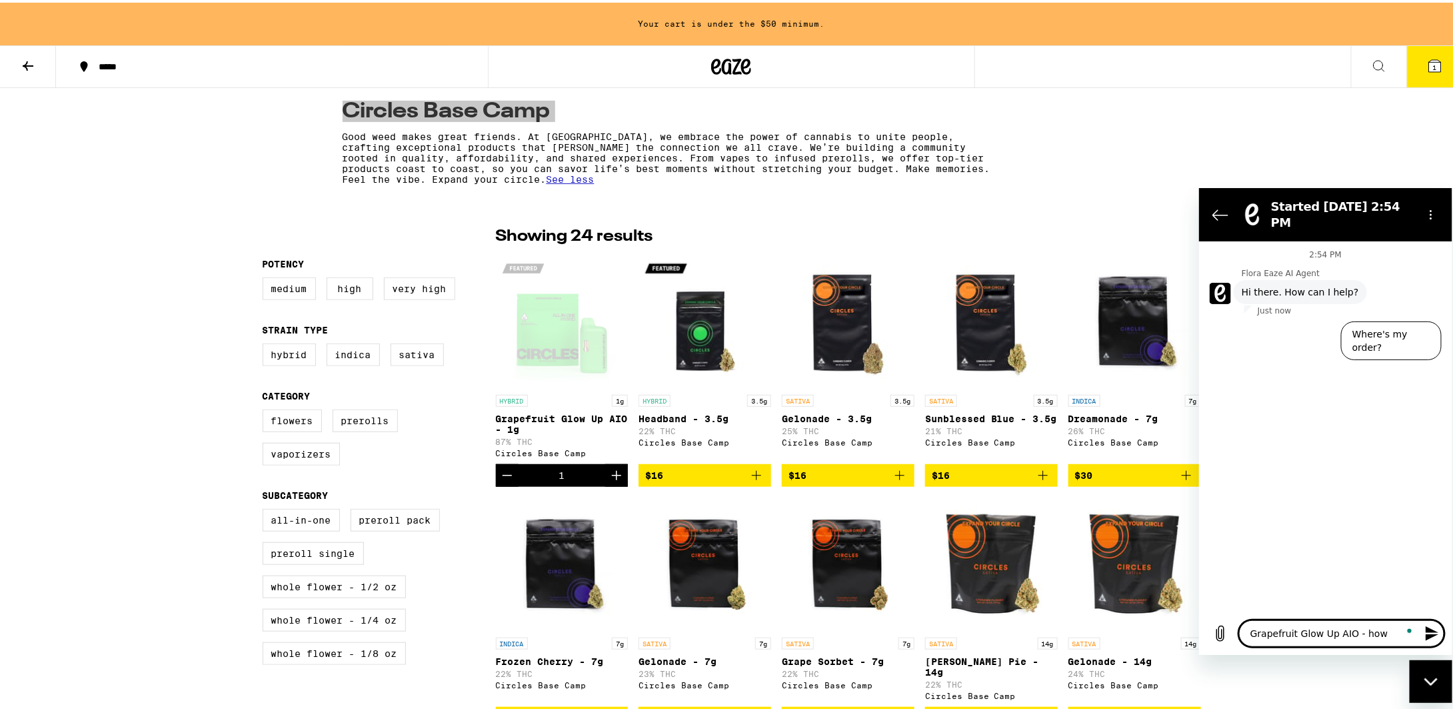
type textarea "x"
type textarea "Grapefruit Glow Up AIO - how d"
type textarea "x"
type textarea "Grapefruit Glow Up AIO - how do"
type textarea "x"
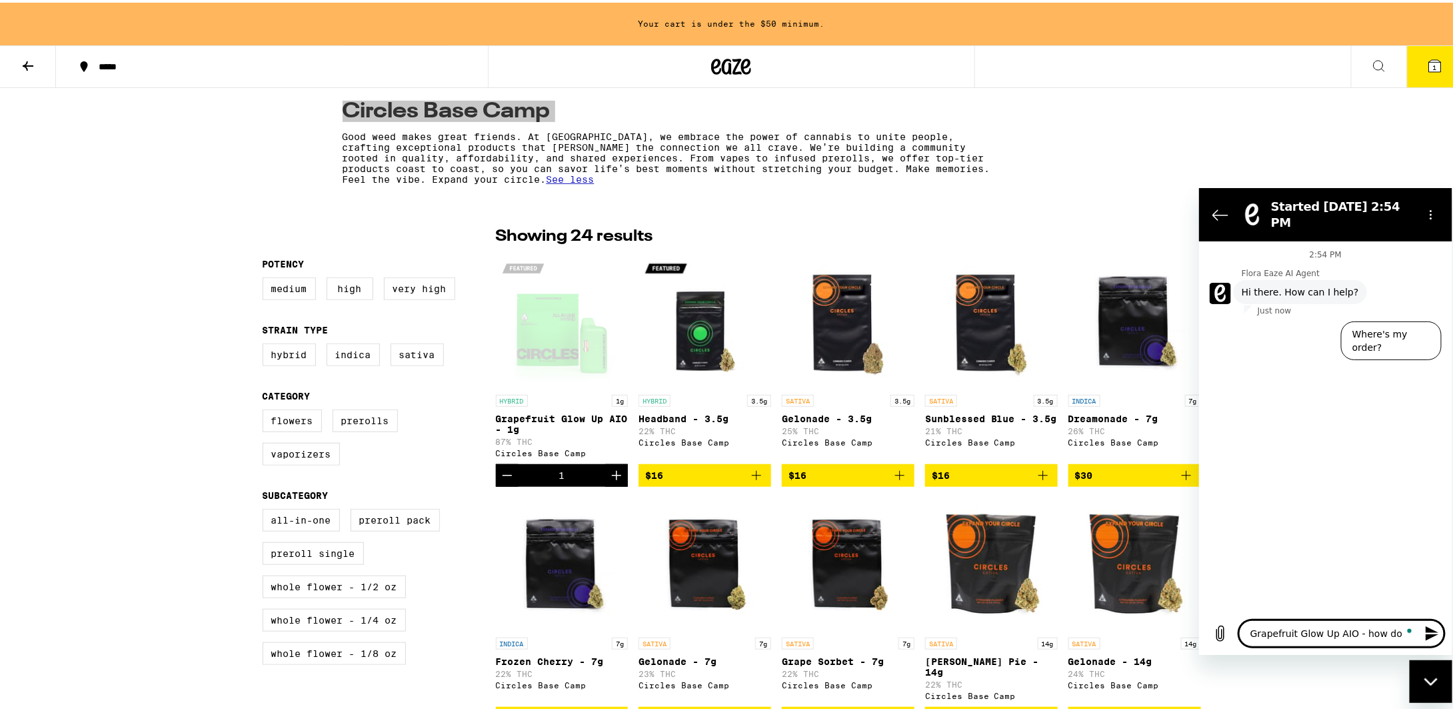
type textarea "Grapefruit Glow Up AIO - how do"
type textarea "x"
type textarea "Grapefruit Glow Up AIO - how do I"
type textarea "x"
type textarea "Grapefruit Glow Up AIO - how do I"
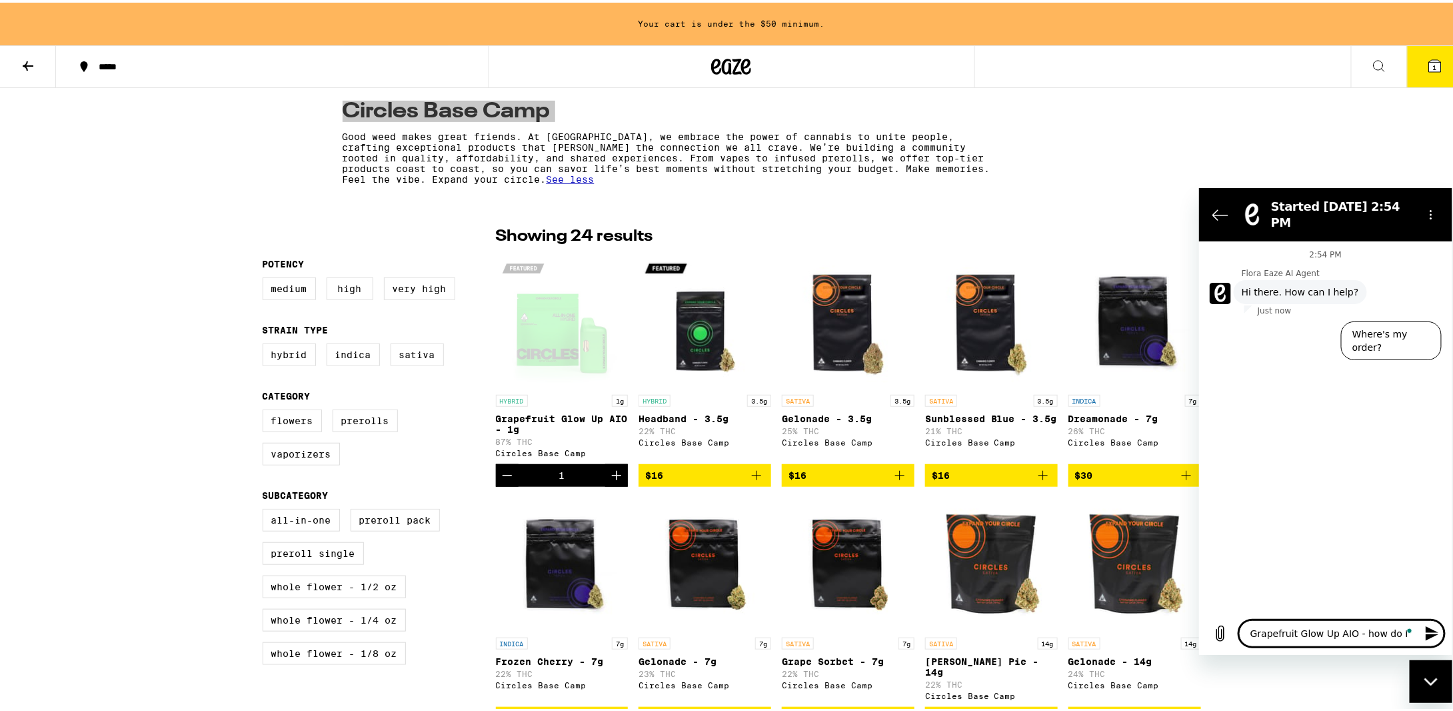
type textarea "x"
type textarea "Grapefruit Glow Up AIO - how do I u"
type textarea "x"
type textarea "Grapefruit Glow Up AIO - how do I [GEOGRAPHIC_DATA]"
type textarea "x"
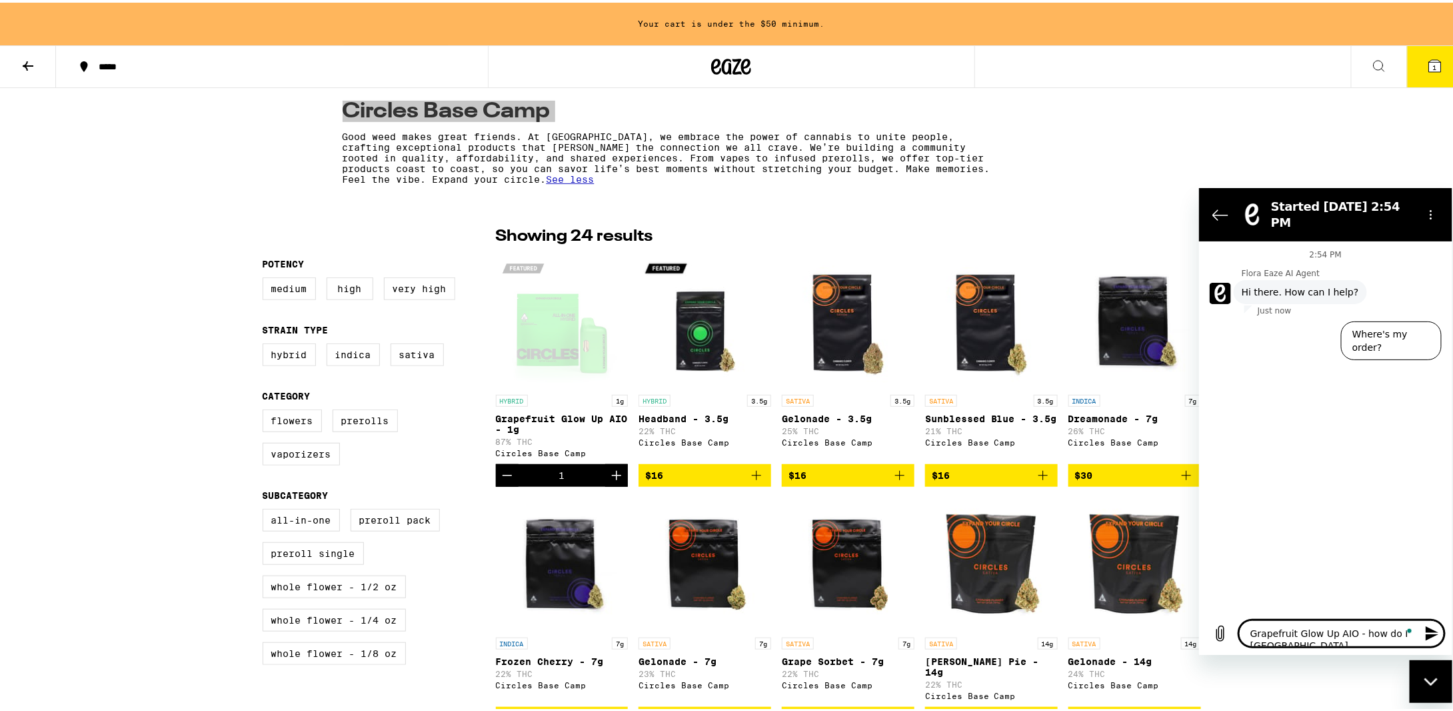
type textarea "Grapefruit Glow Up AIO - how do I use"
type textarea "x"
type textarea "Grapefruit Glow Up AIO - how do I use"
type textarea "x"
type textarea "Grapefruit Glow Up AIO - how do I use t"
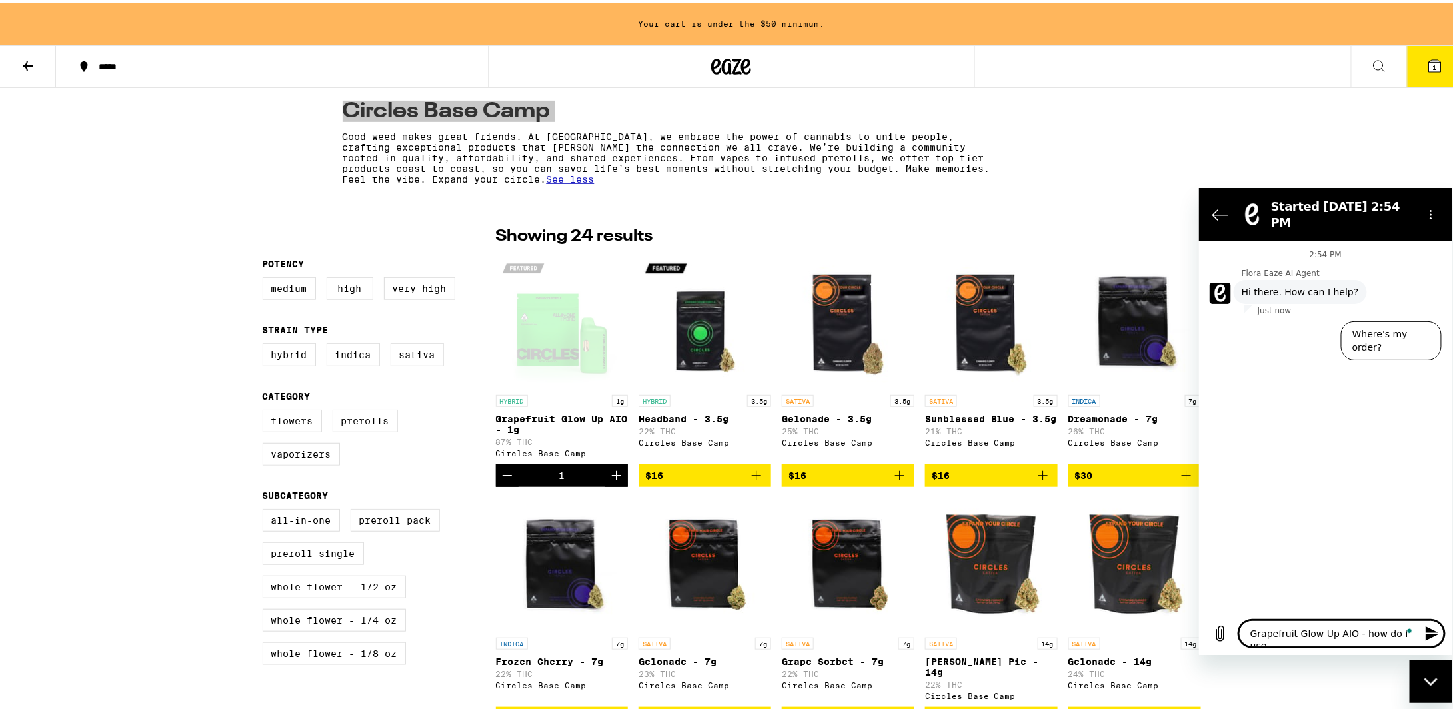
type textarea "x"
type textarea "Grapefruit Glow Up AIO - how do I use th"
type textarea "x"
type textarea "Grapefruit Glow Up AIO - how do I use this"
type textarea "x"
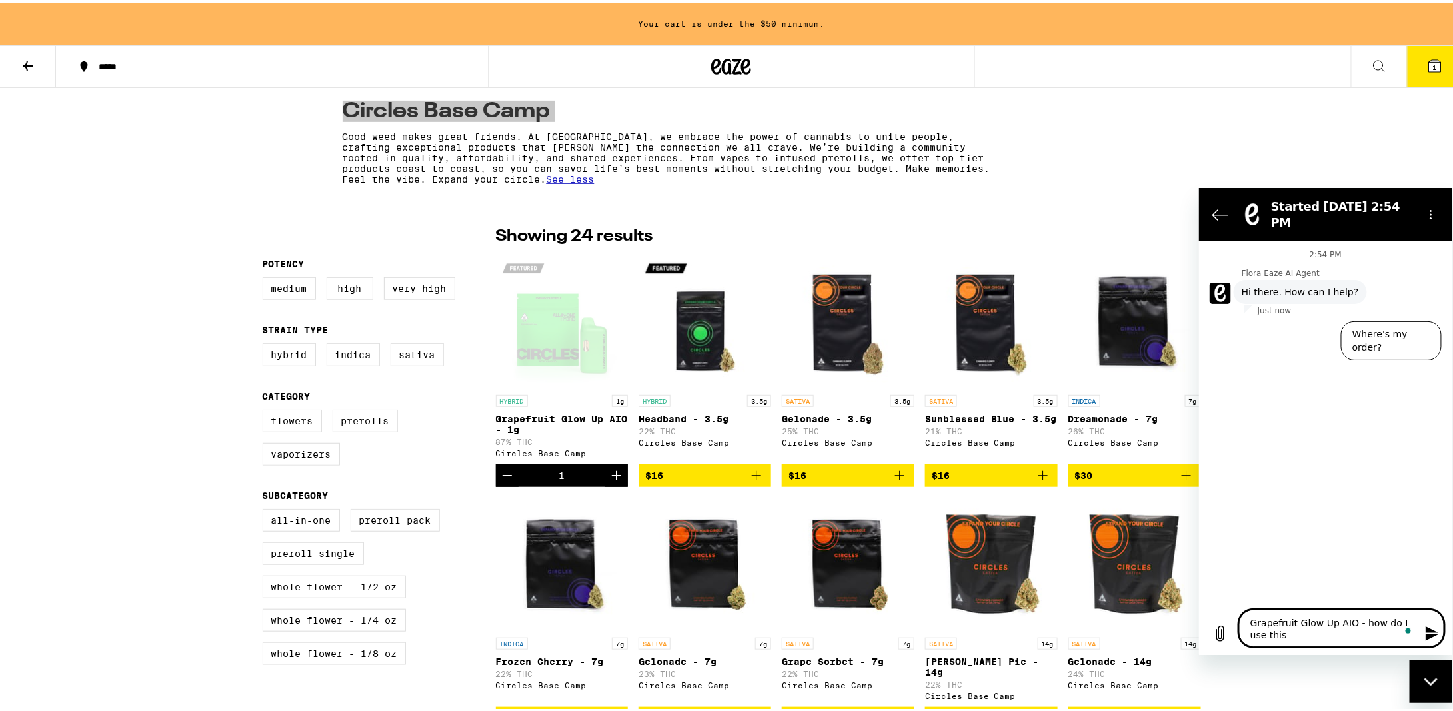
type textarea "Grapefruit Glow Up AIO - how do I use this"
type textarea "x"
type textarea "Grapefruit Glow Up AIO - how do I use this o"
type textarea "x"
type textarea "Grapefruit Glow Up AIO - how do I use this or"
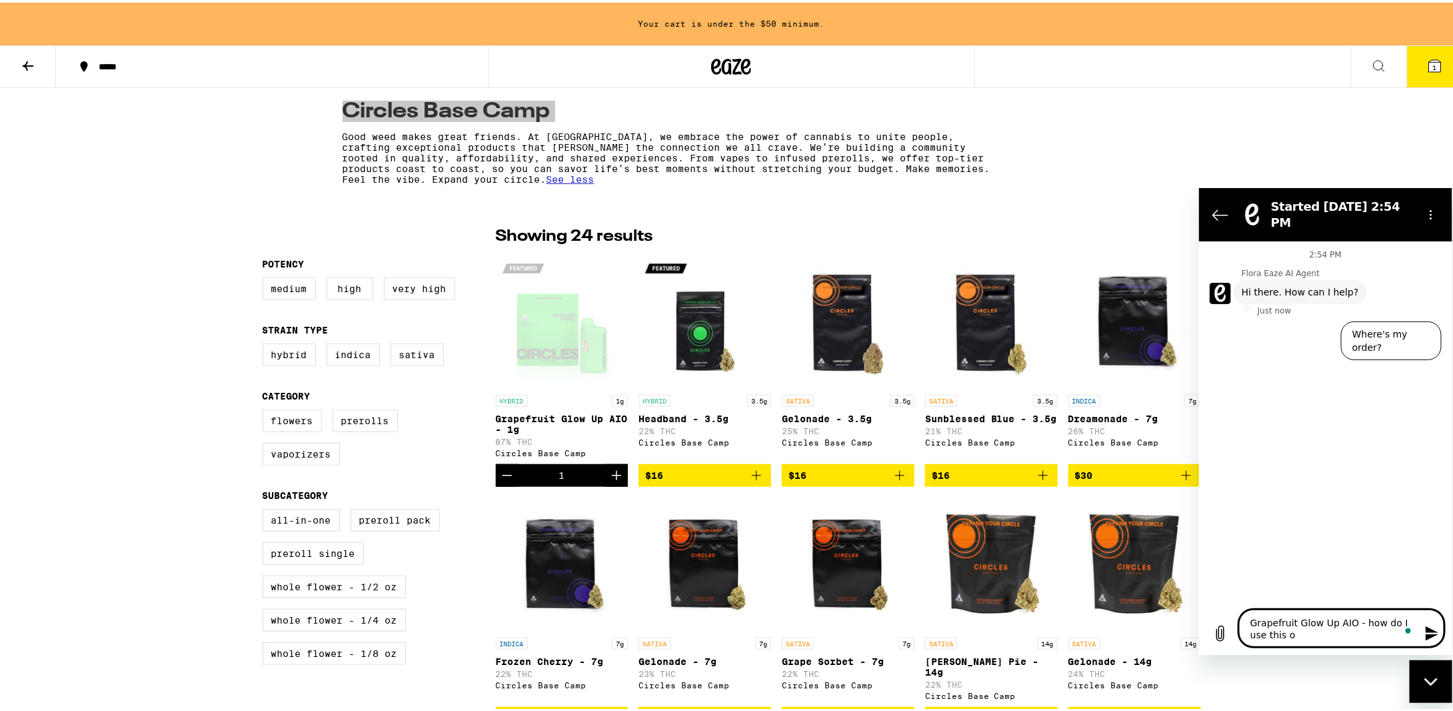
type textarea "x"
type textarea "Grapefruit Glow Up AIO - how do I use this or"
type textarea "x"
type textarea "Grapefruit Glow Up AIO - how do I use this or h"
type textarea "x"
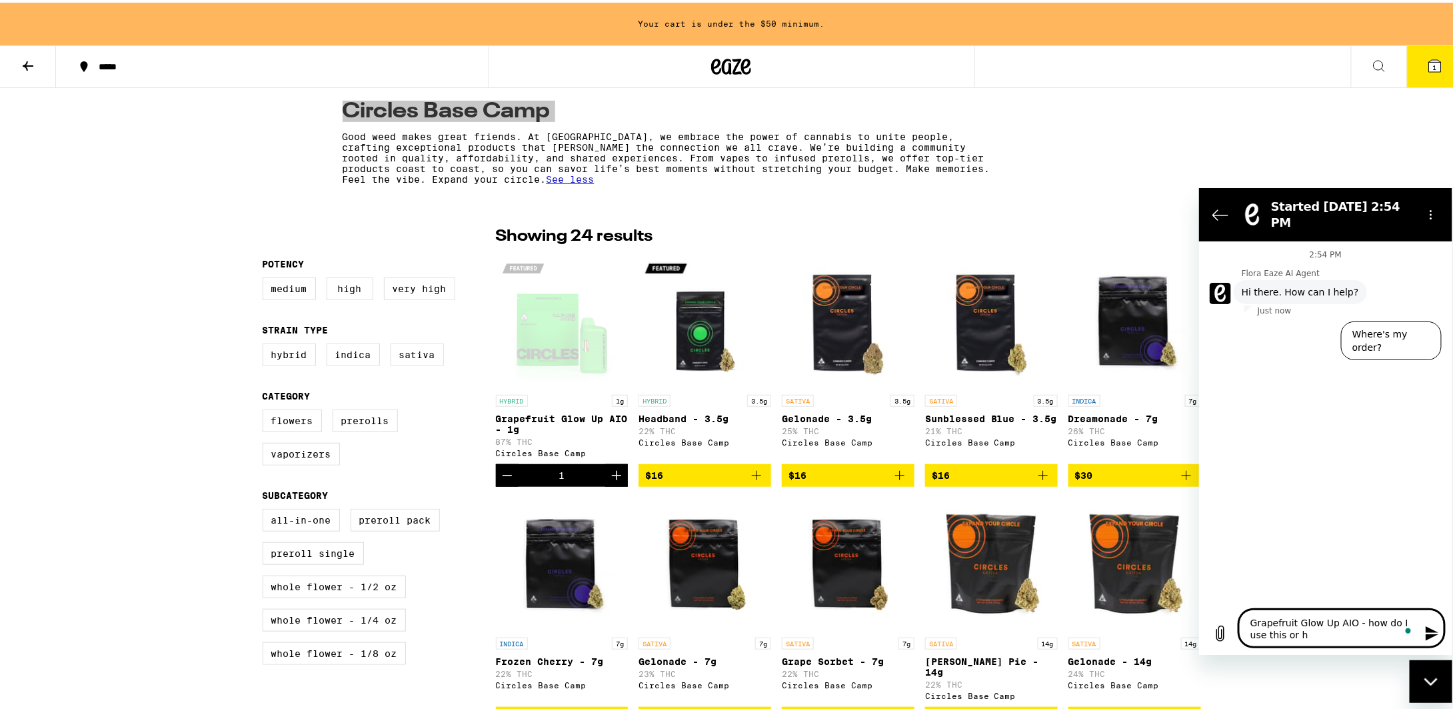
type textarea "Grapefruit Glow Up AIO - how do I use this or ho"
type textarea "x"
type textarea "Grapefruit Glow Up AIO - how do I use this or how"
type textarea "x"
type textarea "Grapefruit Glow Up AIO - how do I use this or how"
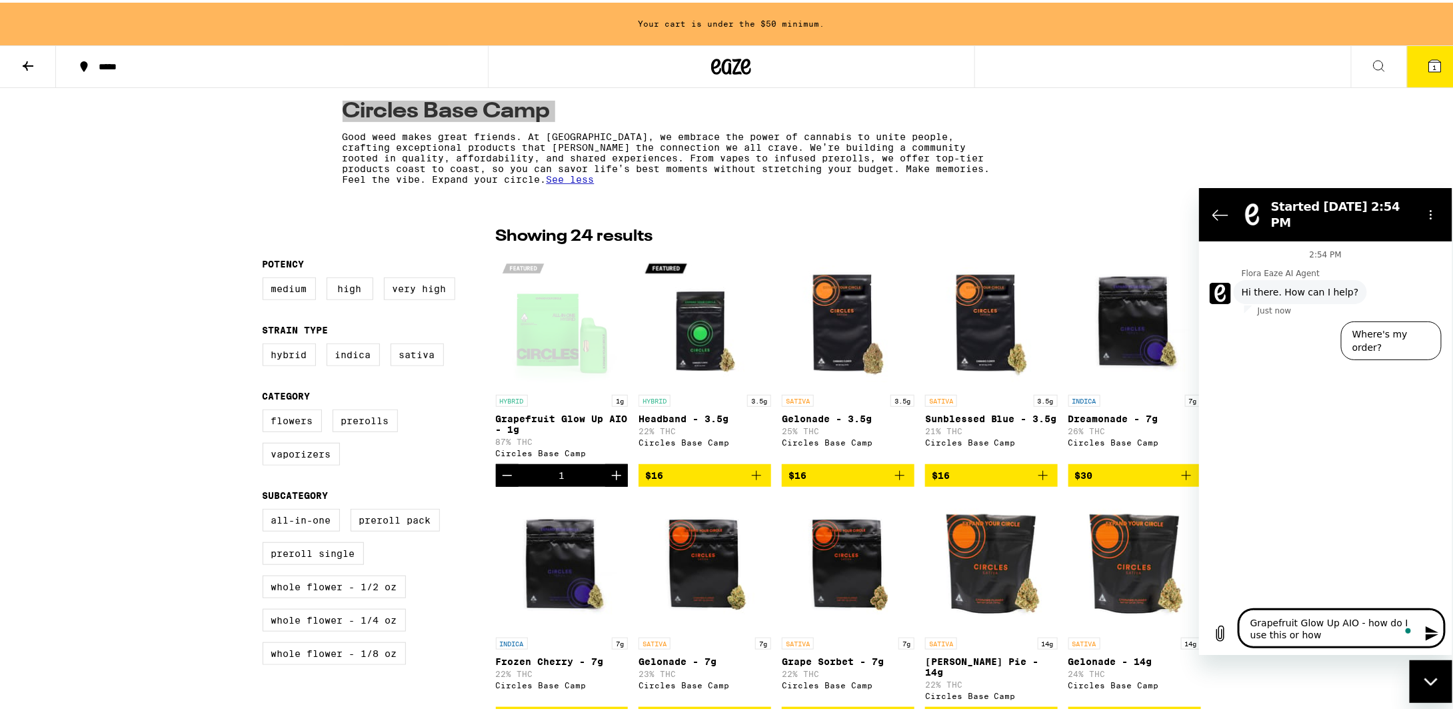
type textarea "x"
type textarea "Grapefruit Glow Up AIO - how do I use this or how m"
type textarea "x"
type textarea "Grapefruit Glow Up AIO - how do I use this or how mu"
type textarea "x"
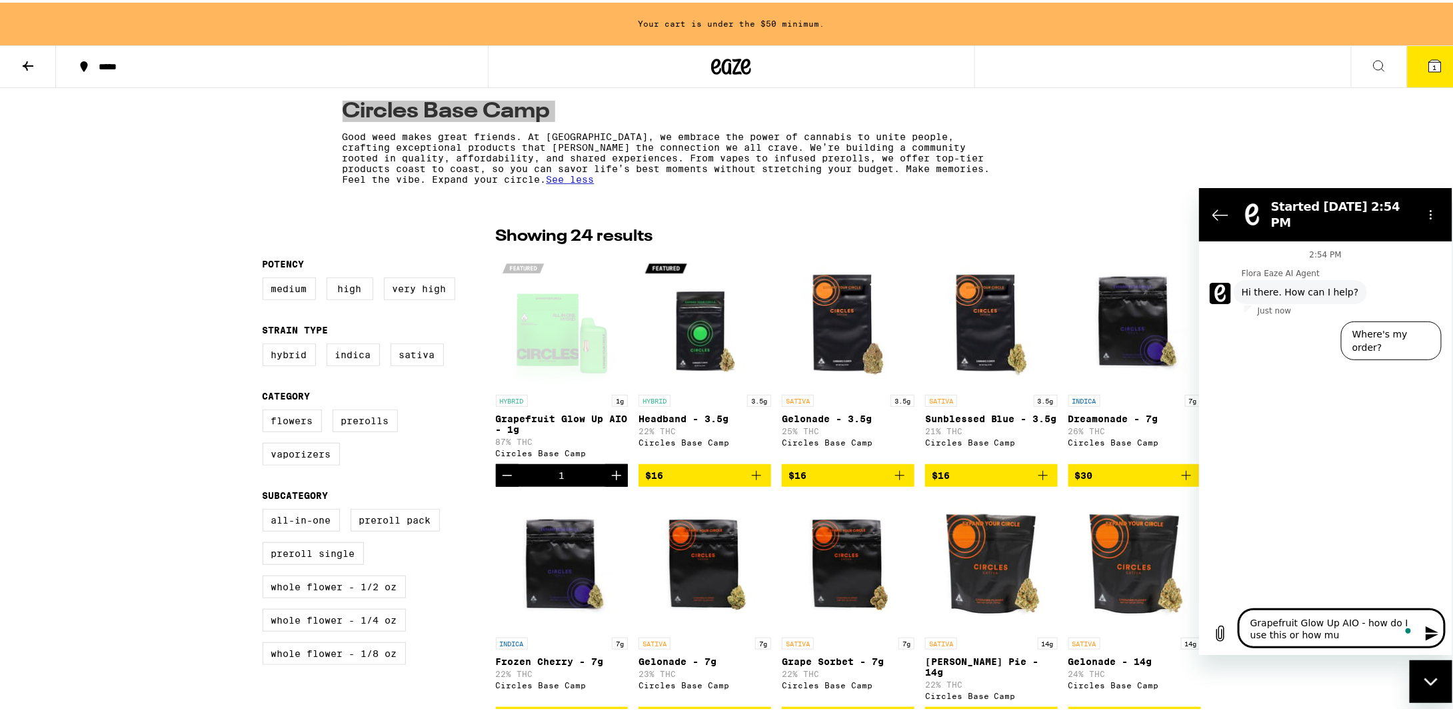
type textarea "Grapefruit Glow Up AIO - how do I use this or how muc"
type textarea "x"
type textarea "Grapefruit Glow Up AIO - how do I use this or how much"
type textarea "x"
type textarea "Grapefruit Glow Up AIO - how do I use this or how much"
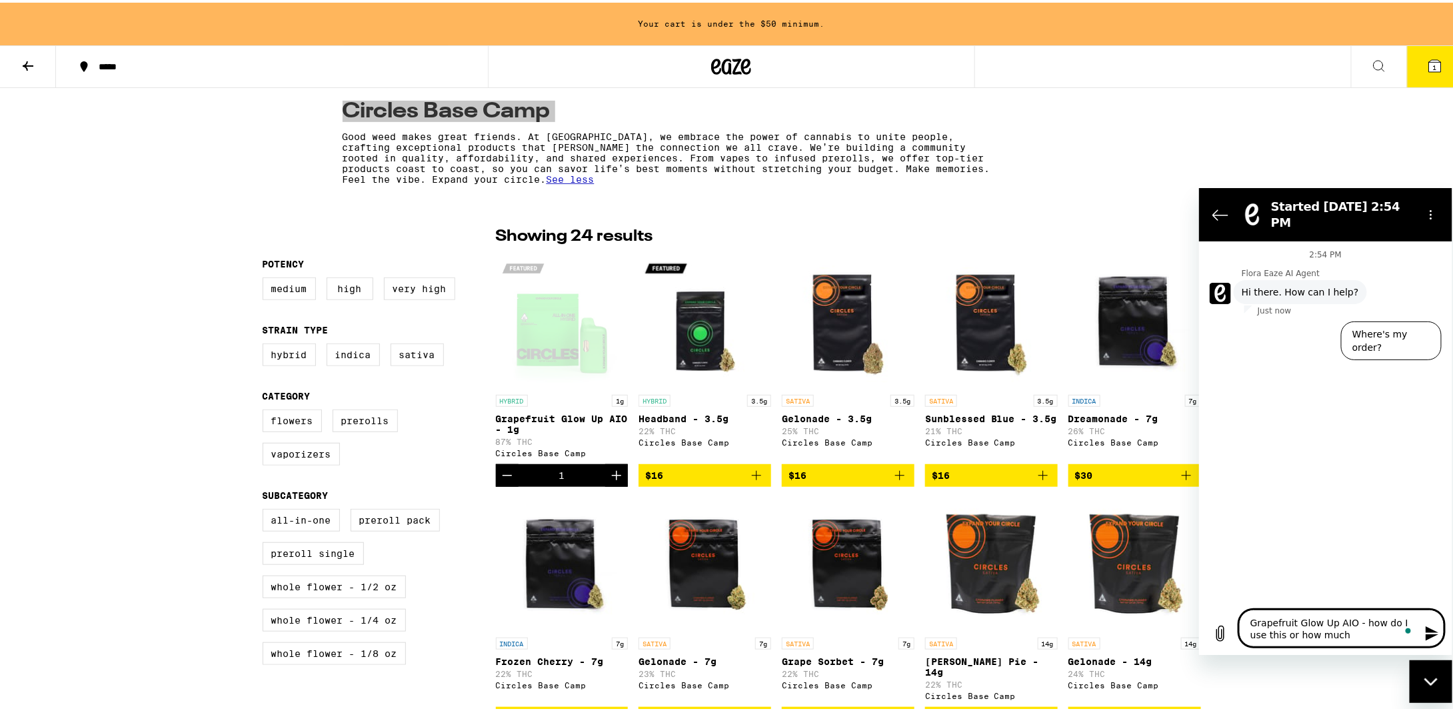
type textarea "x"
type textarea "Grapefruit Glow Up AIO - how do I use this or how much ?"
type textarea "x"
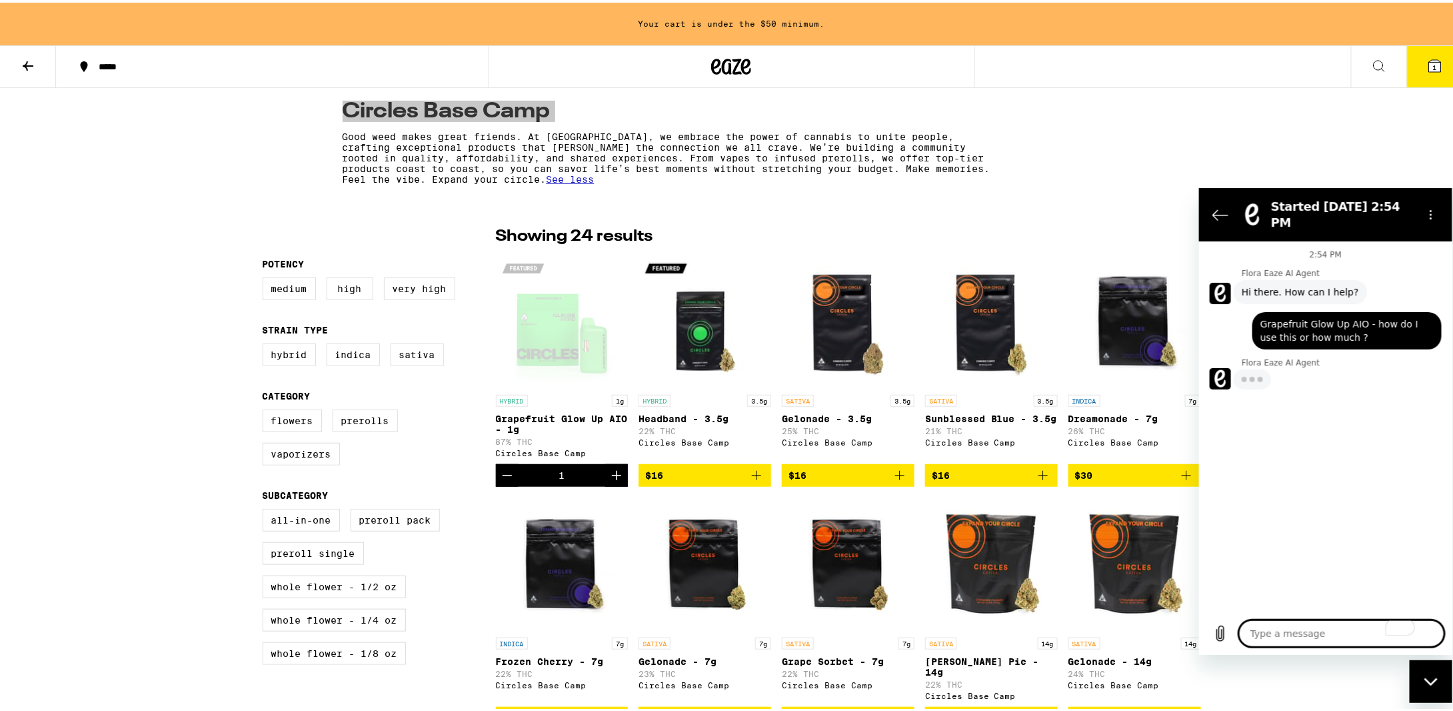
type textarea "x"
type textarea "t"
type textarea "x"
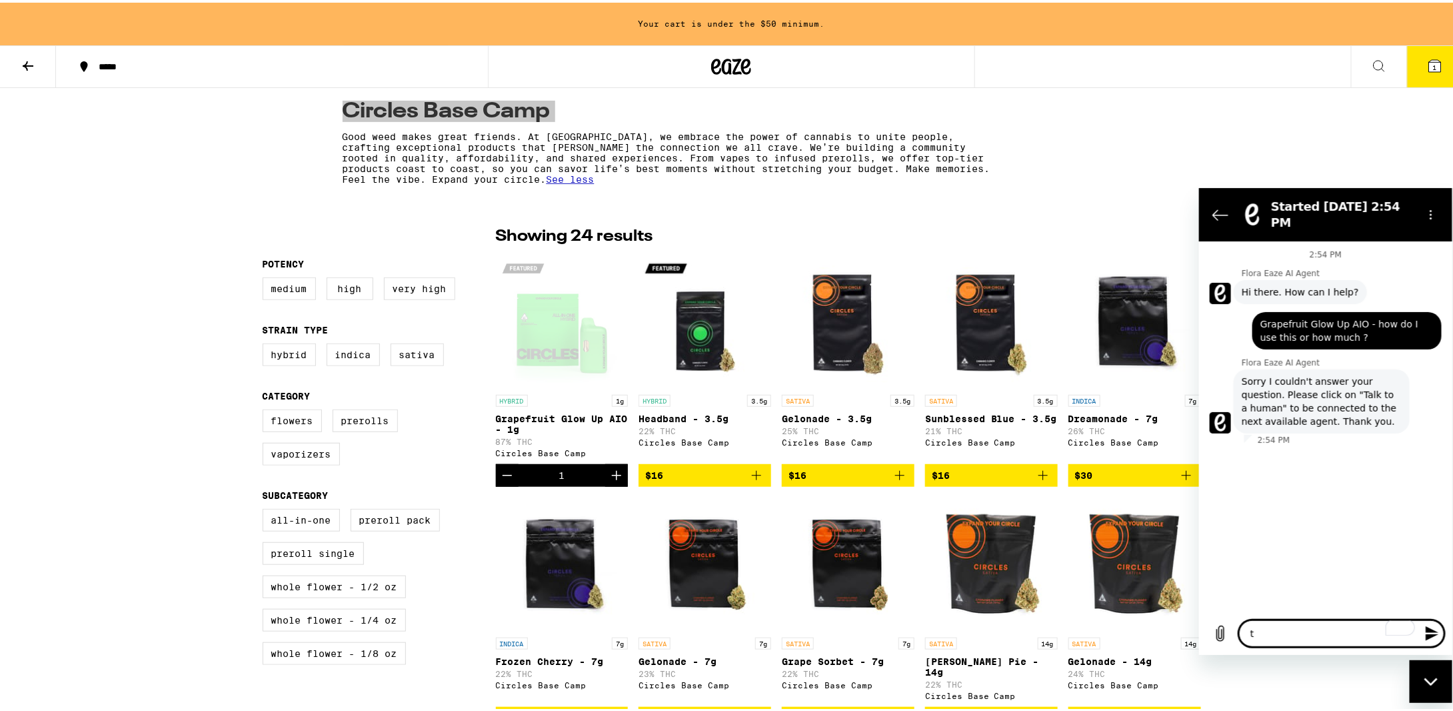
type textarea "ta"
type textarea "x"
type textarea "tal"
type textarea "x"
type textarea "talk"
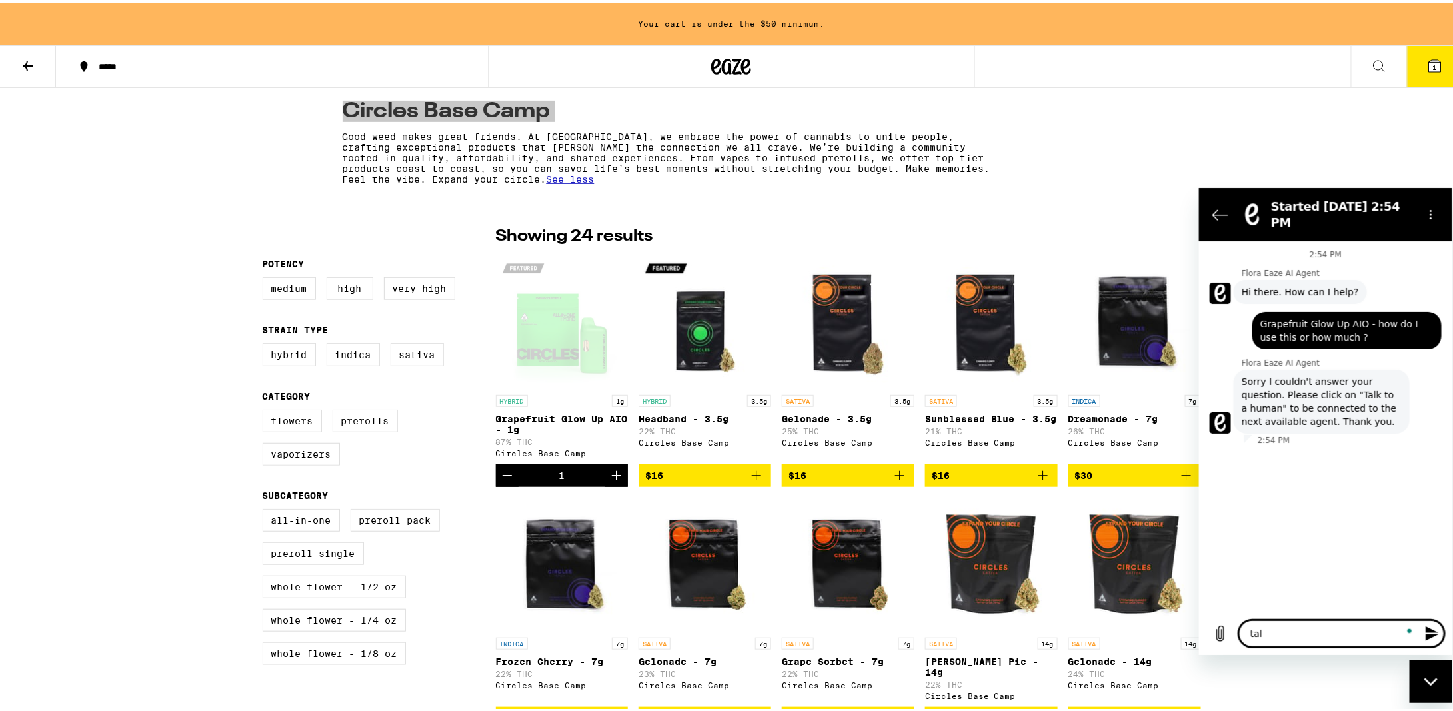
type textarea "x"
type textarea "talk"
type textarea "x"
type textarea "talk t"
type textarea "x"
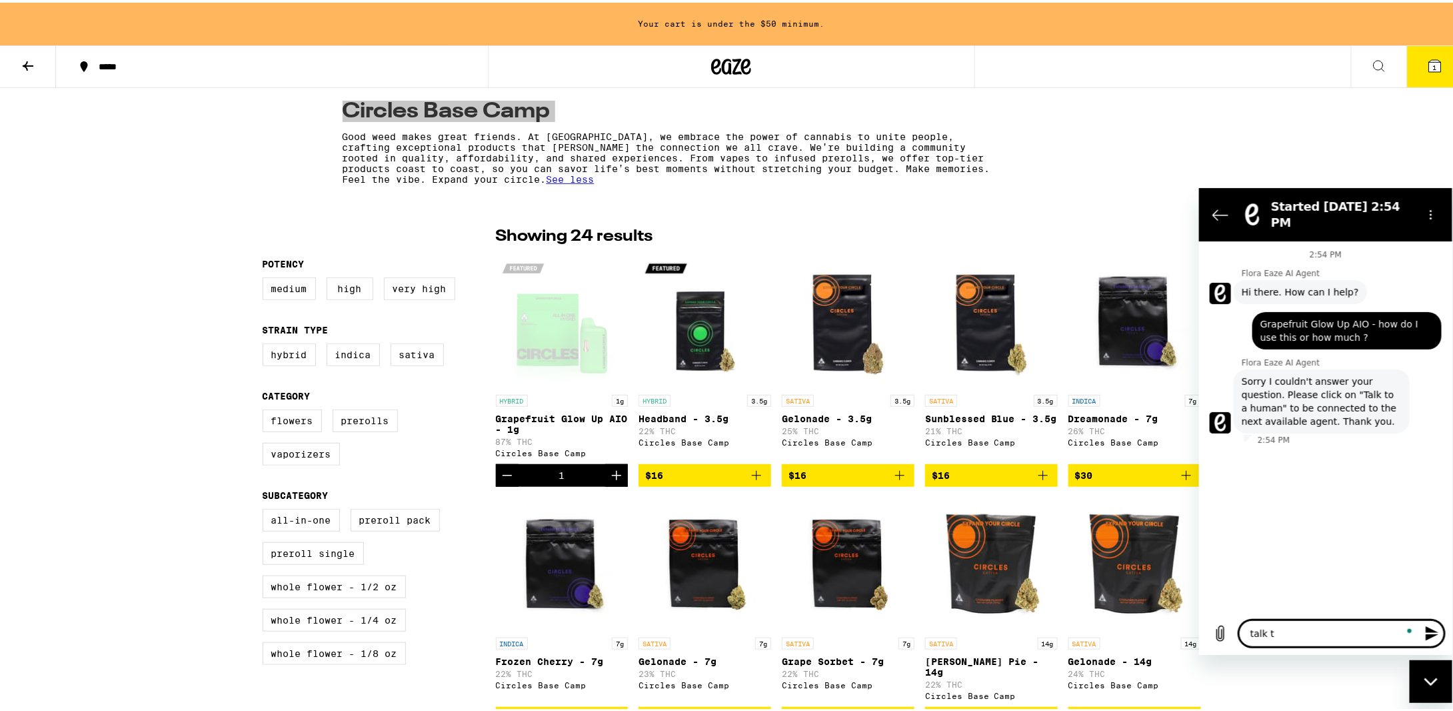
type textarea "talk to"
type textarea "x"
type textarea "talk to"
type textarea "x"
type textarea "talk to h"
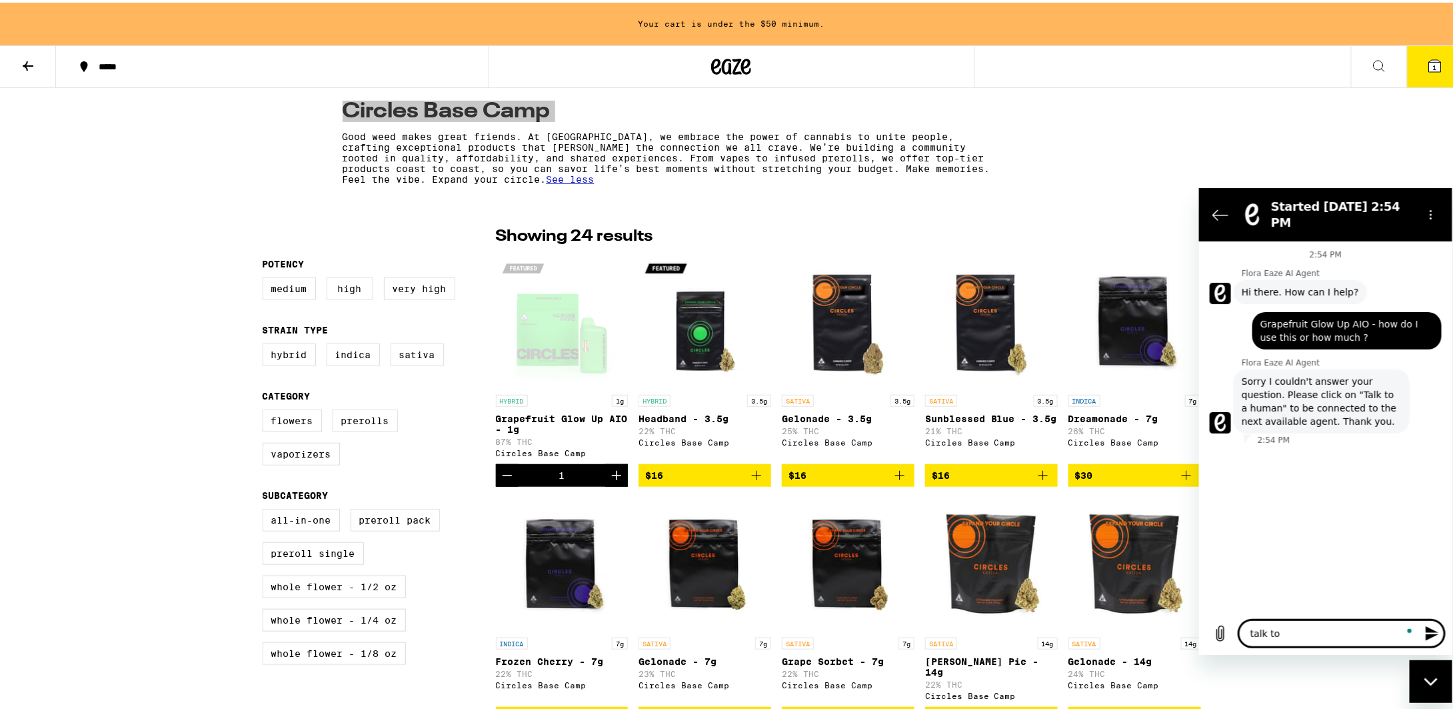
type textarea "x"
type textarea "talk to hu"
type textarea "x"
type textarea "talk to hum"
type textarea "x"
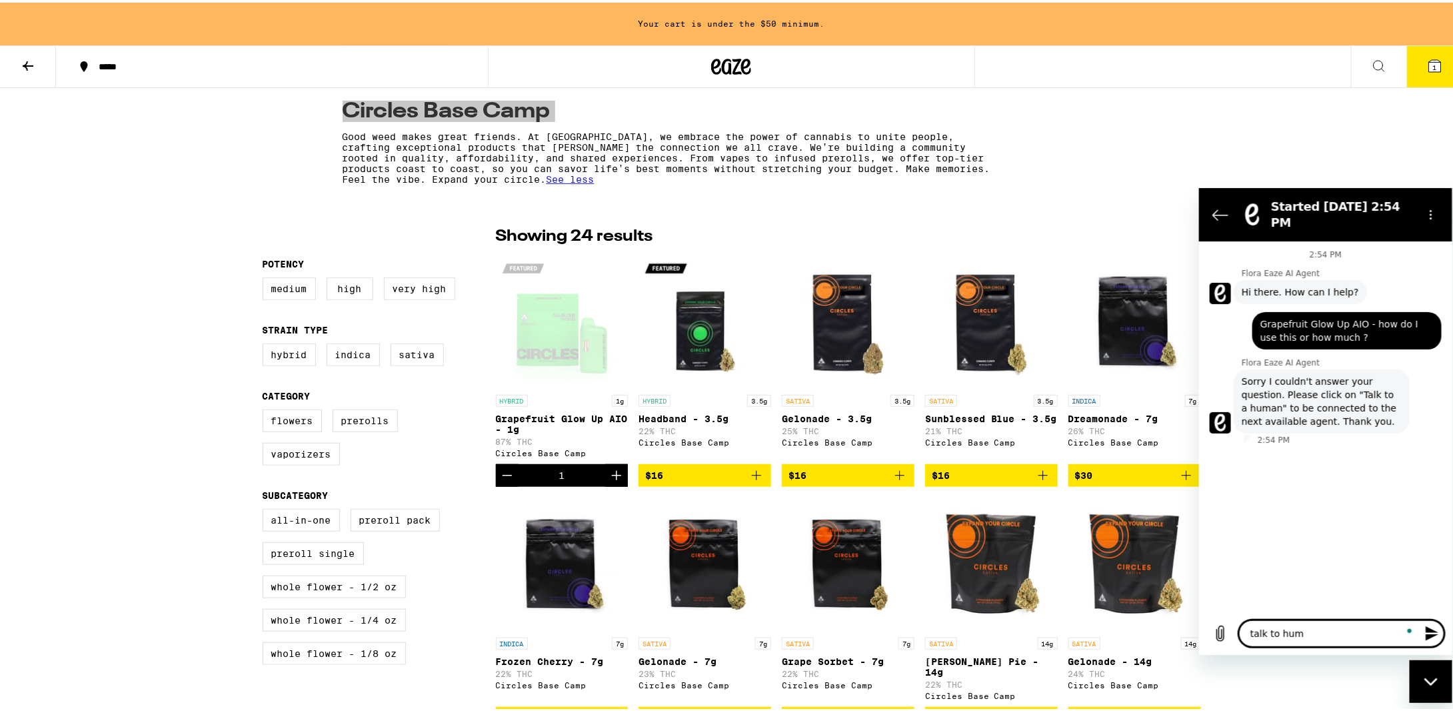
type textarea "talk to huma"
type textarea "x"
type textarea "talk to human"
type textarea "x"
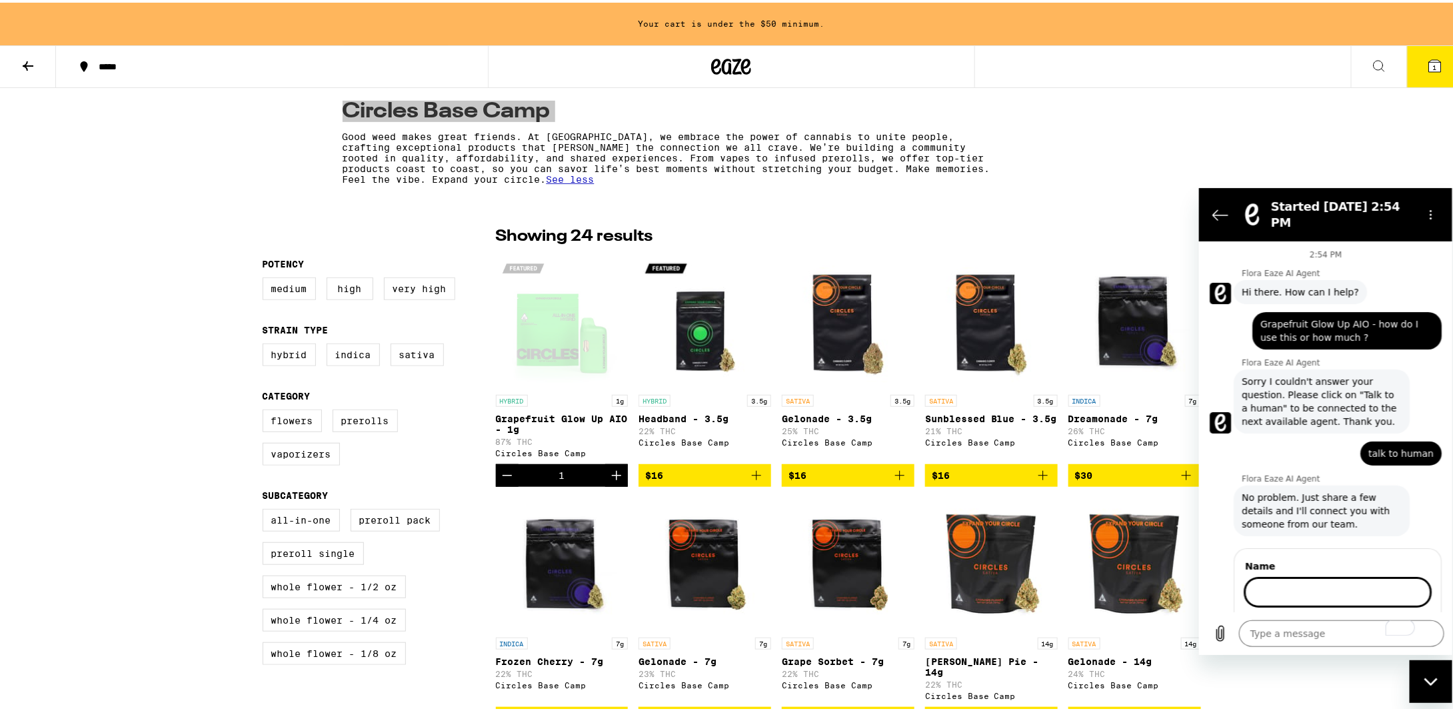
type textarea "x"
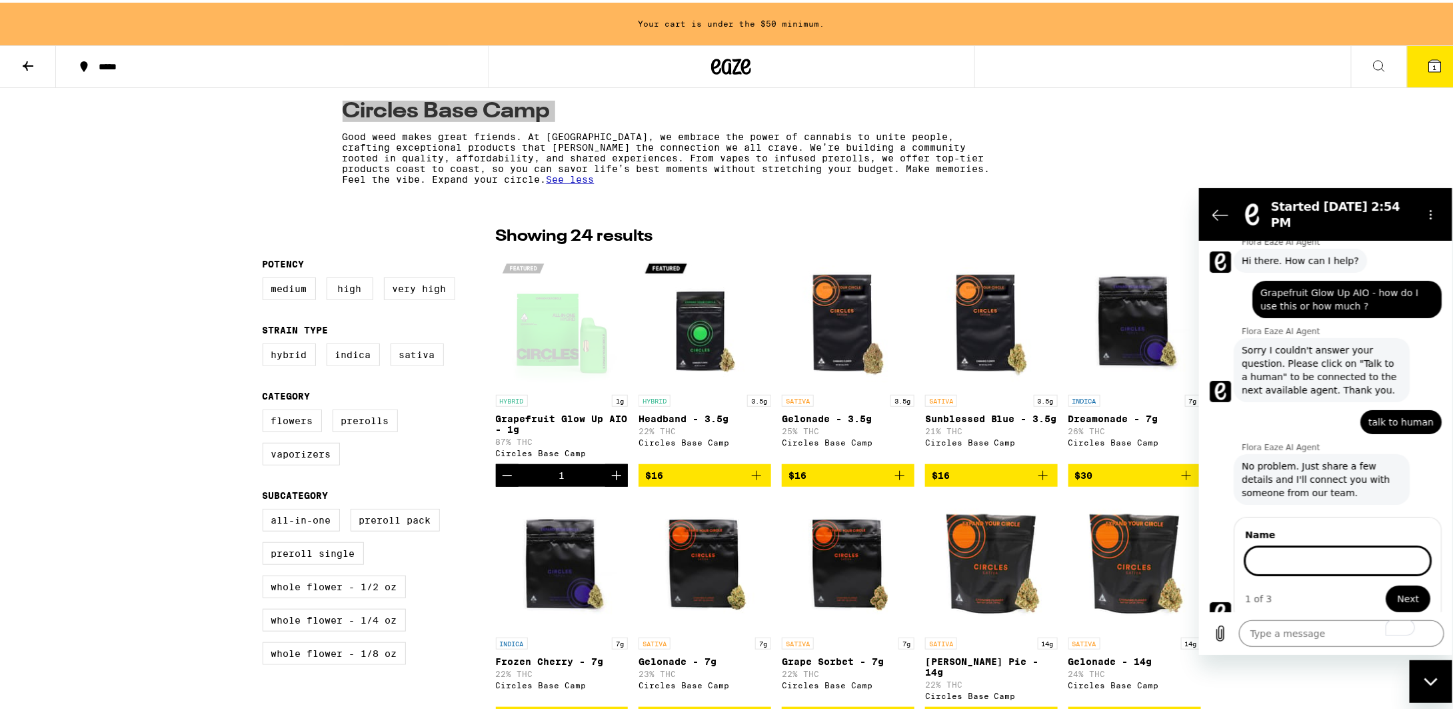
scroll to position [30, 0]
click at [646, 81] on div at bounding box center [732, 64] width 488 height 43
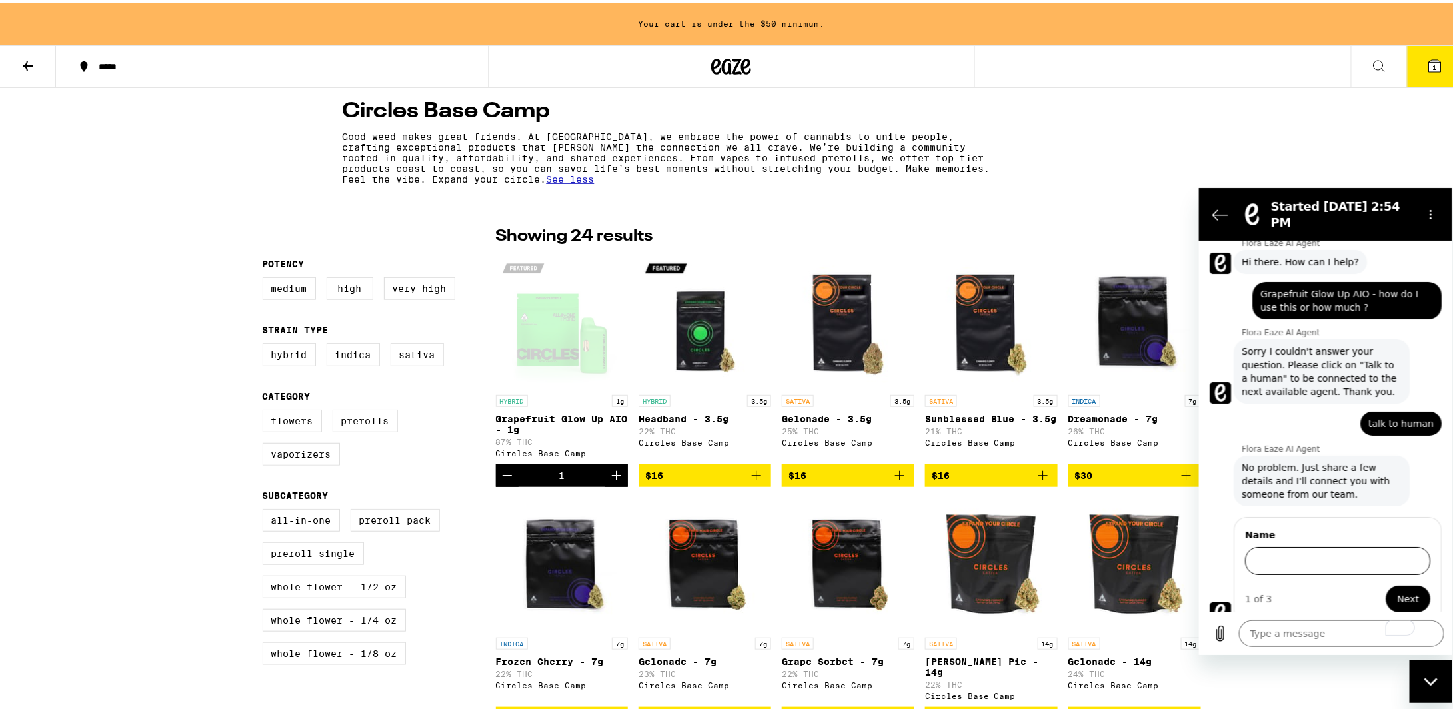
click at [1322, 553] on input "Name" at bounding box center [1337, 560] width 185 height 28
type input "[PERSON_NAME]"
click at [1385, 585] on button "Next" at bounding box center [1407, 598] width 45 height 27
type textarea "x"
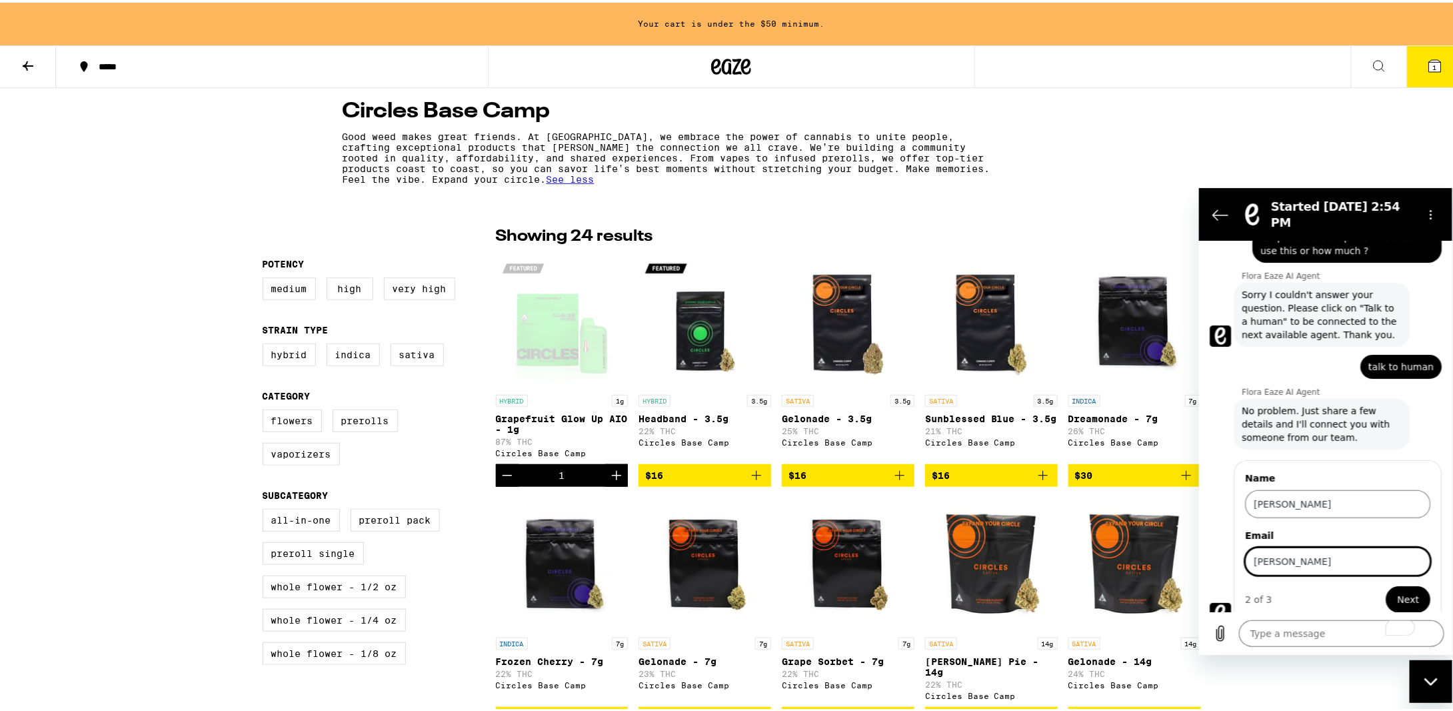
type input "[EMAIL_ADDRESS][DOMAIN_NAME]"
click at [1396, 591] on span "Next" at bounding box center [1407, 599] width 22 height 16
type textarea "x"
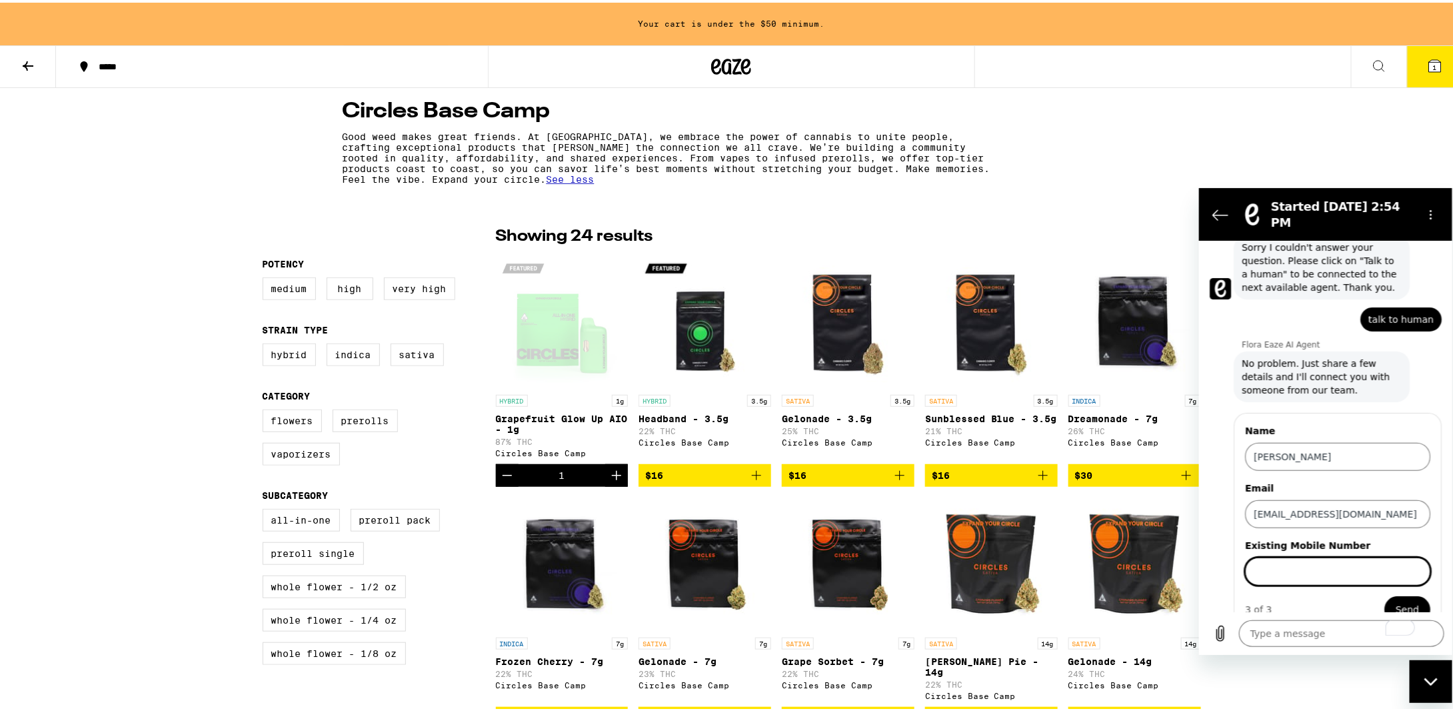
scroll to position [143, 0]
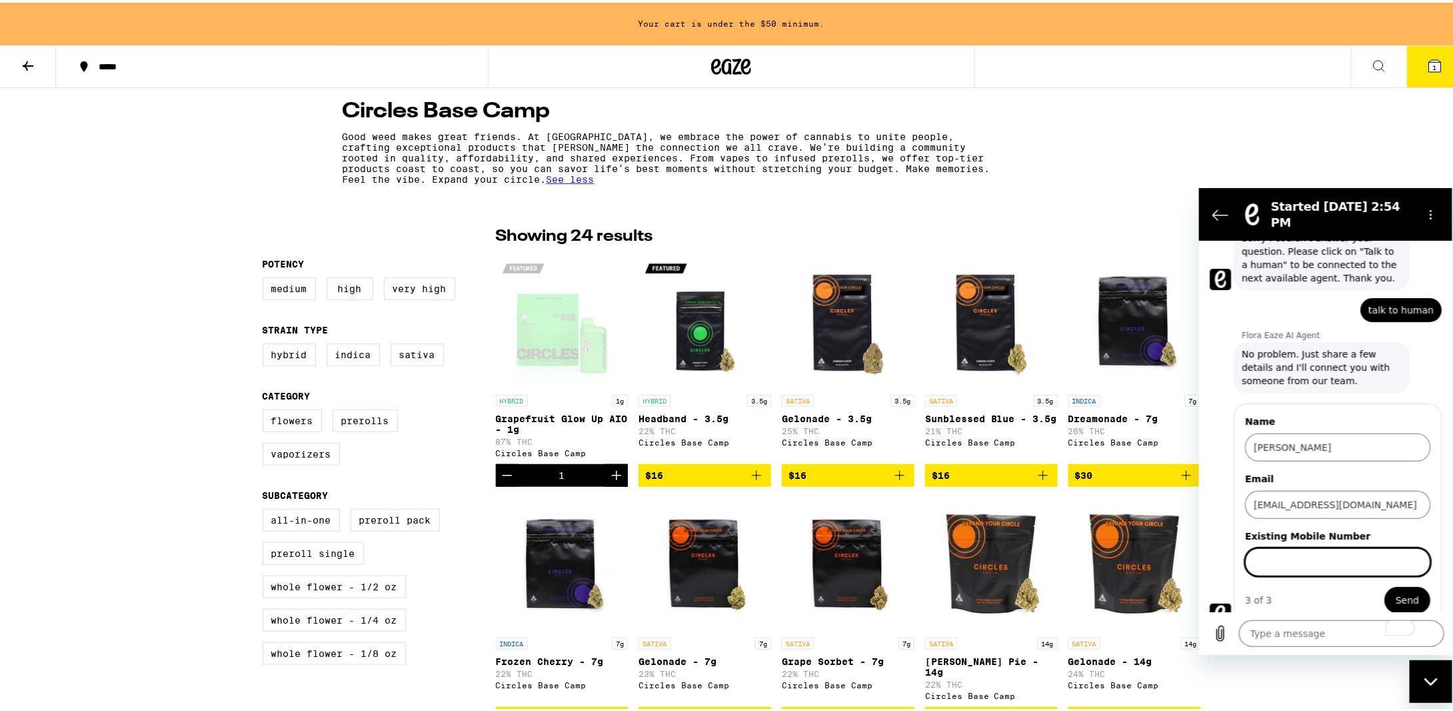
click at [1357, 551] on input "Existing Mobile Number" at bounding box center [1337, 561] width 185 height 28
type input "5625779933"
click at [1386, 586] on button "Send" at bounding box center [1407, 599] width 46 height 27
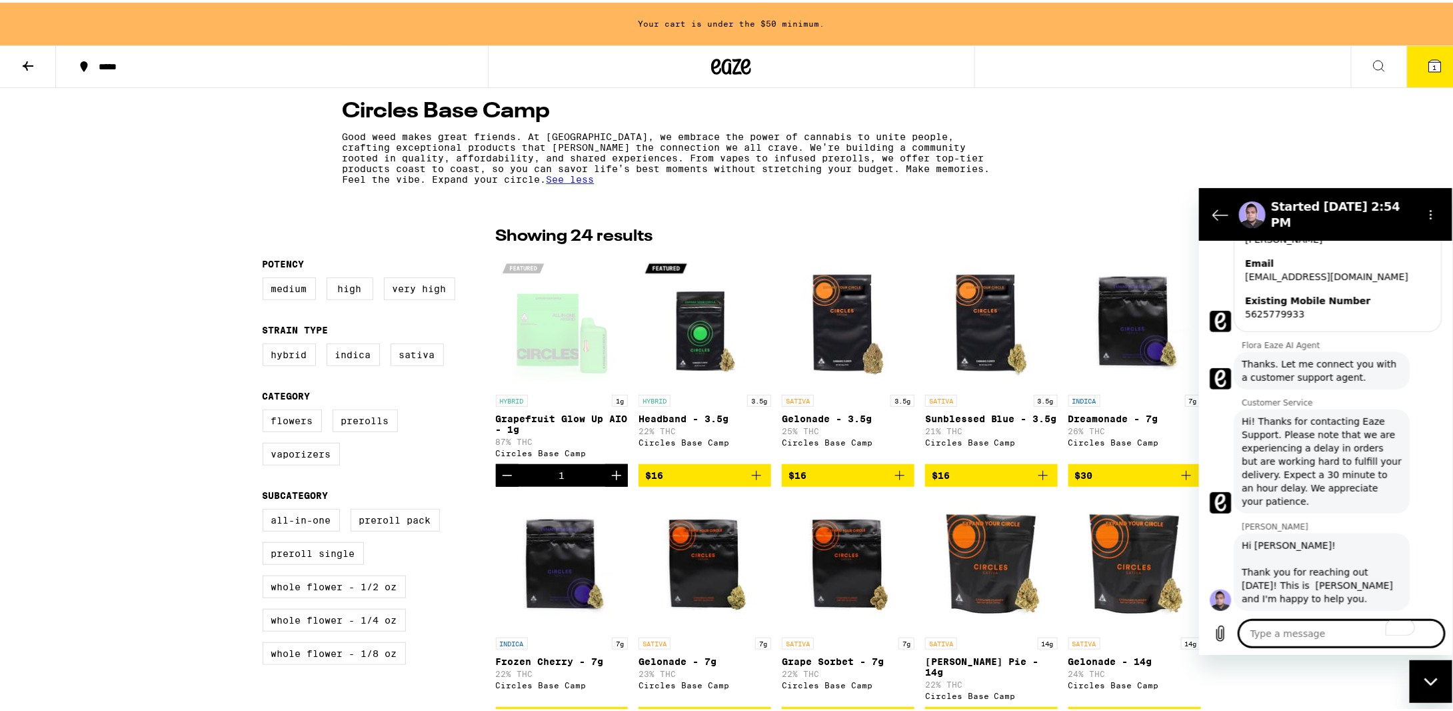
scroll to position [352, 0]
type textarea "x"
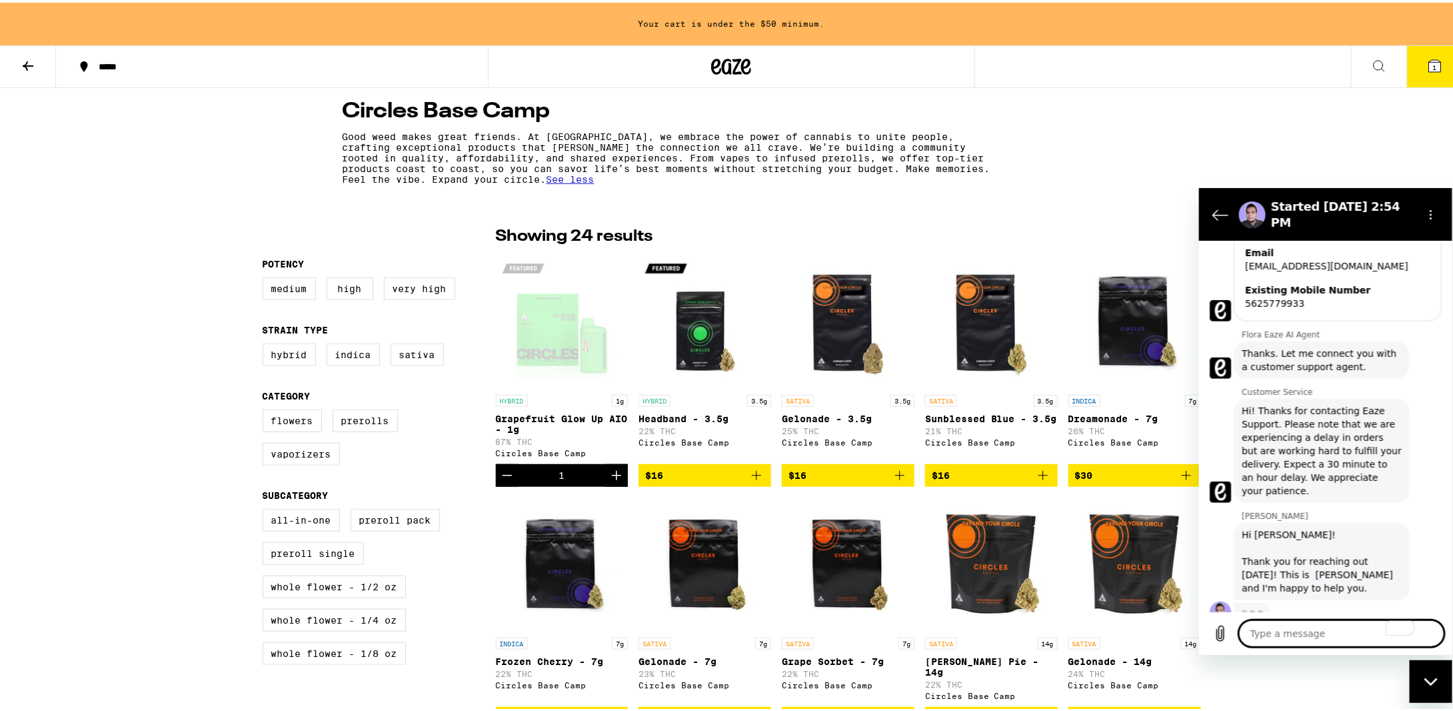
paste textarea "Grapefruit Glow Up AIO"
type textarea "Grapefruit Glow Up AIO"
type textarea "x"
type textarea "Grapefruit Glow Up AIO"
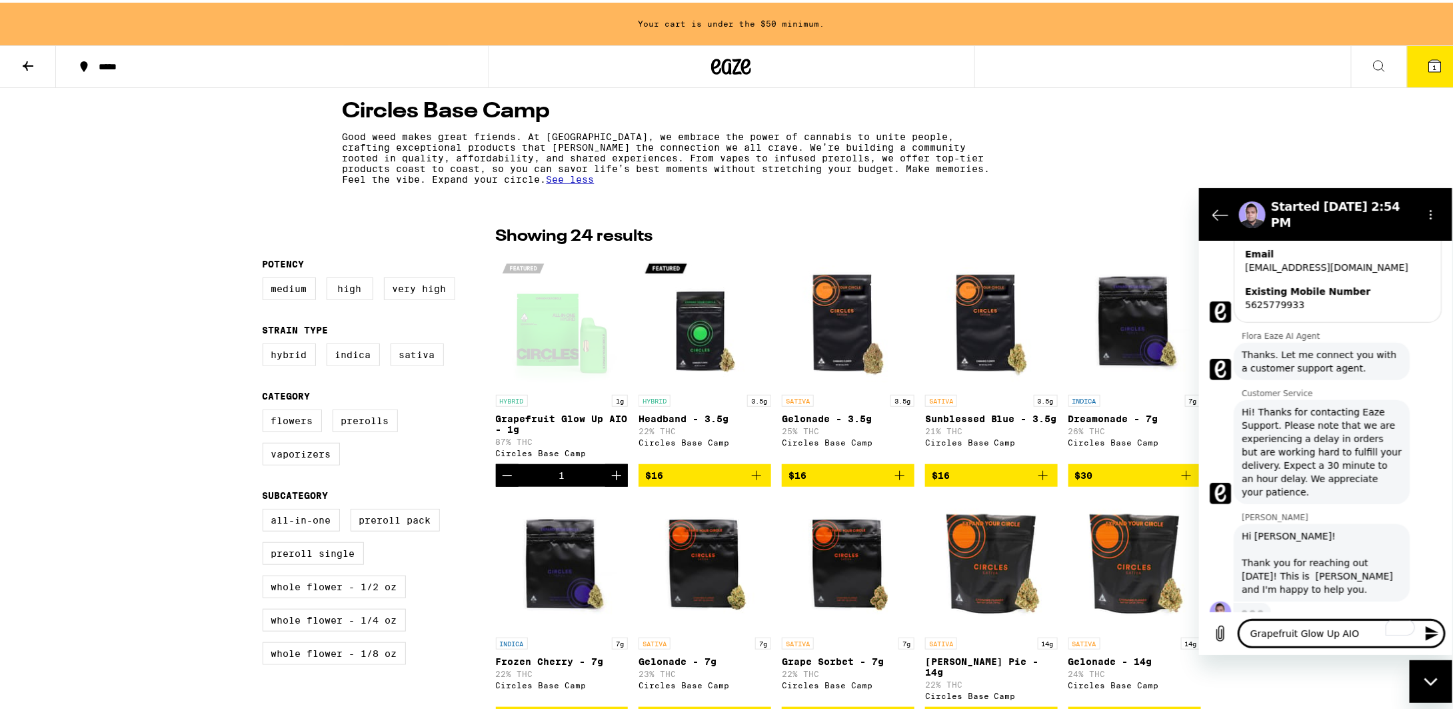
type textarea "x"
type textarea "Grapefruit Glow Up AIO -"
type textarea "x"
type textarea "Grapefruit Glow Up AIO -"
type textarea "x"
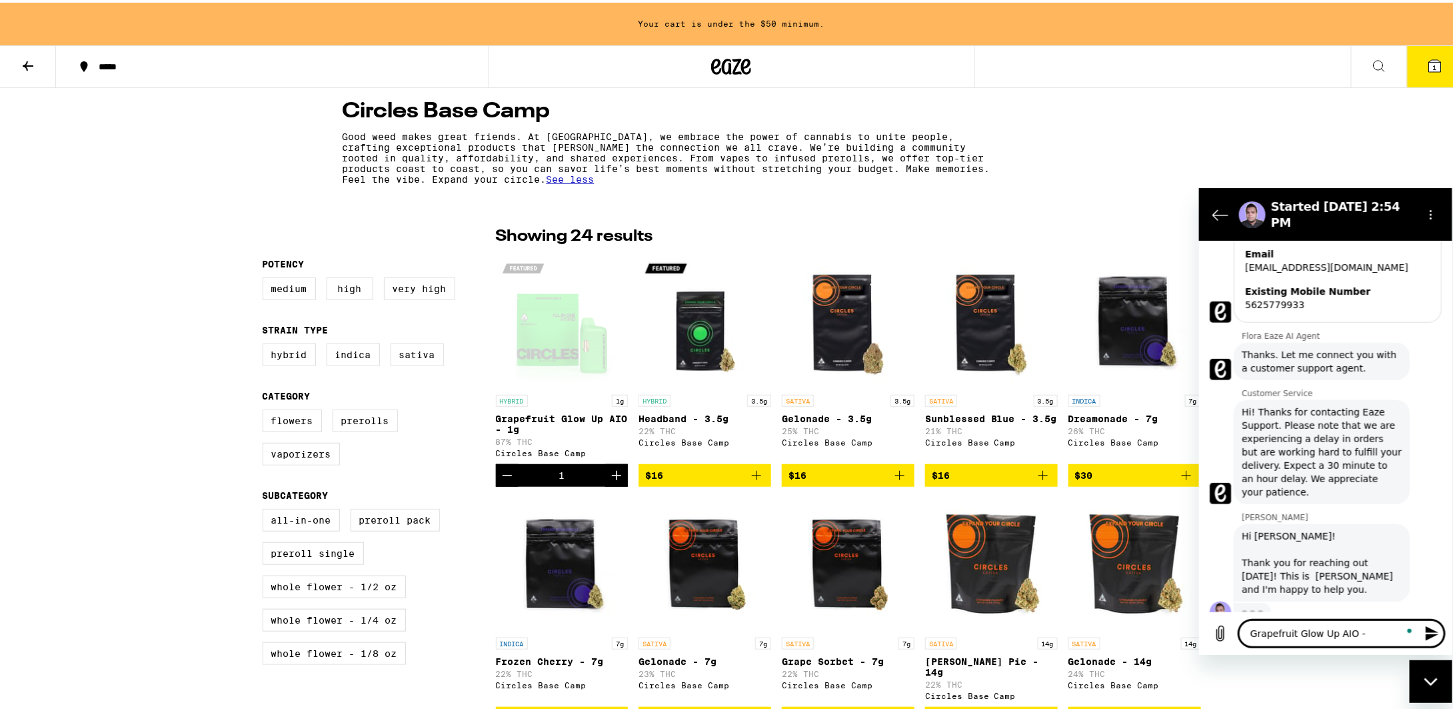
type textarea "Grapefruit Glow Up AIO - h"
type textarea "x"
type textarea "Grapefruit Glow Up AIO - ho"
type textarea "x"
type textarea "Grapefruit Glow Up AIO - how"
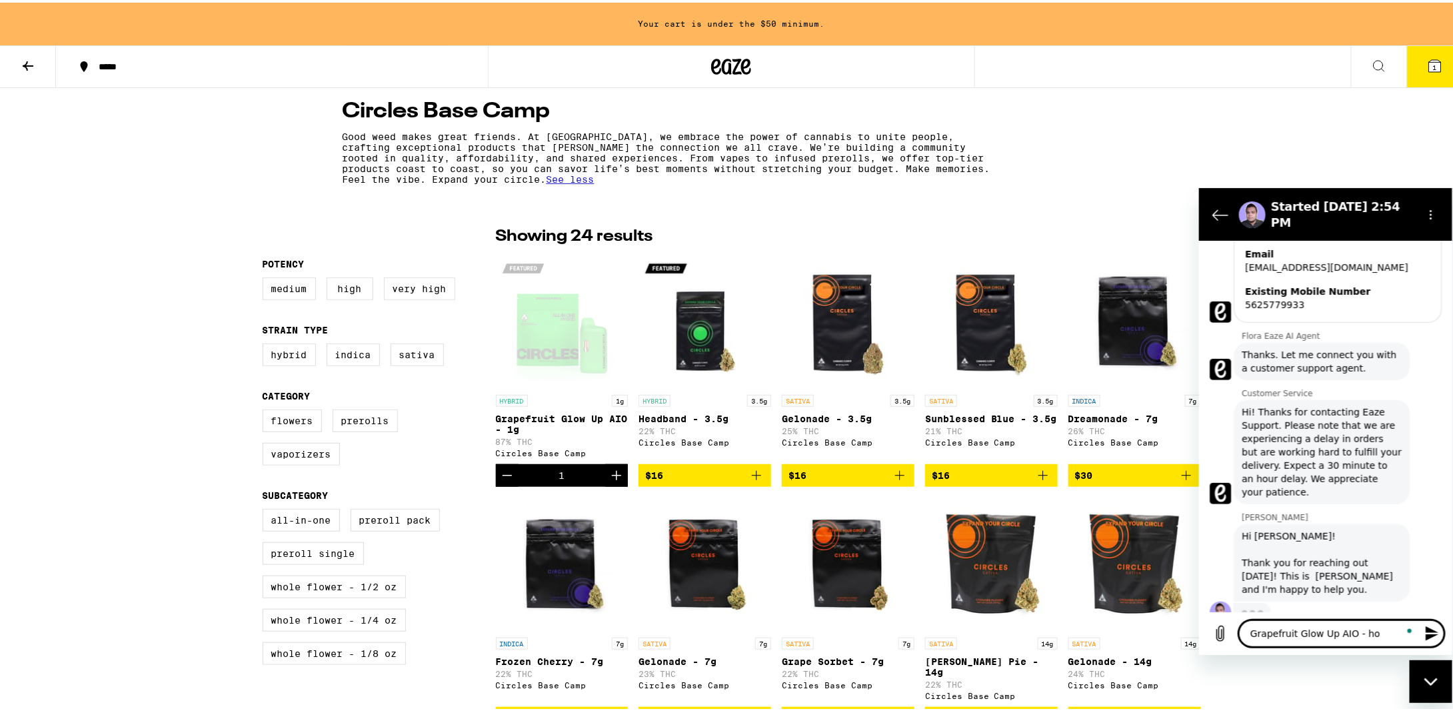
type textarea "x"
type textarea "Grapefruit Glow Up AIO - how"
type textarea "x"
type textarea "Grapefruit Glow Up AIO - how s"
type textarea "x"
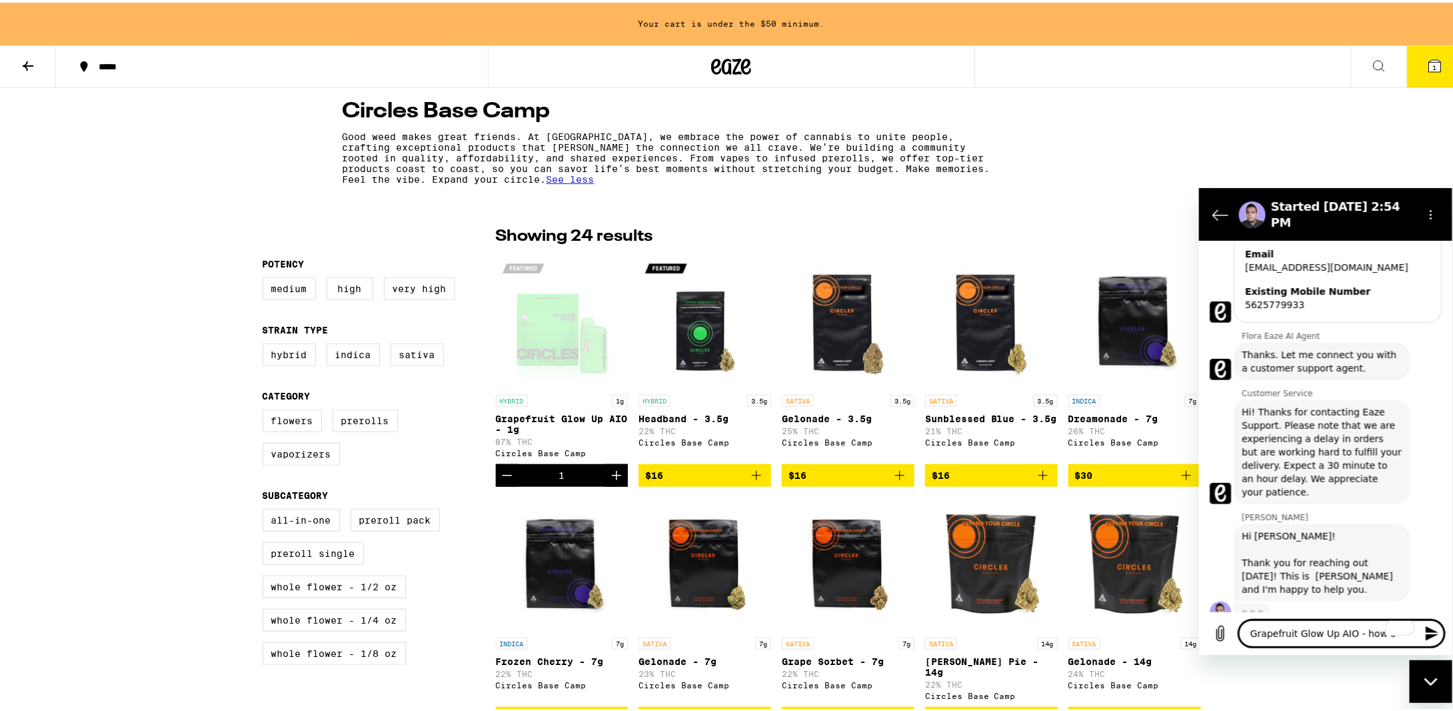
type textarea "Grapefruit Glow Up AIO - how sh"
type textarea "x"
type textarea "Grapefruit Glow Up AIO - how sho"
type textarea "x"
type textarea "Grapefruit Glow Up AIO - how shou"
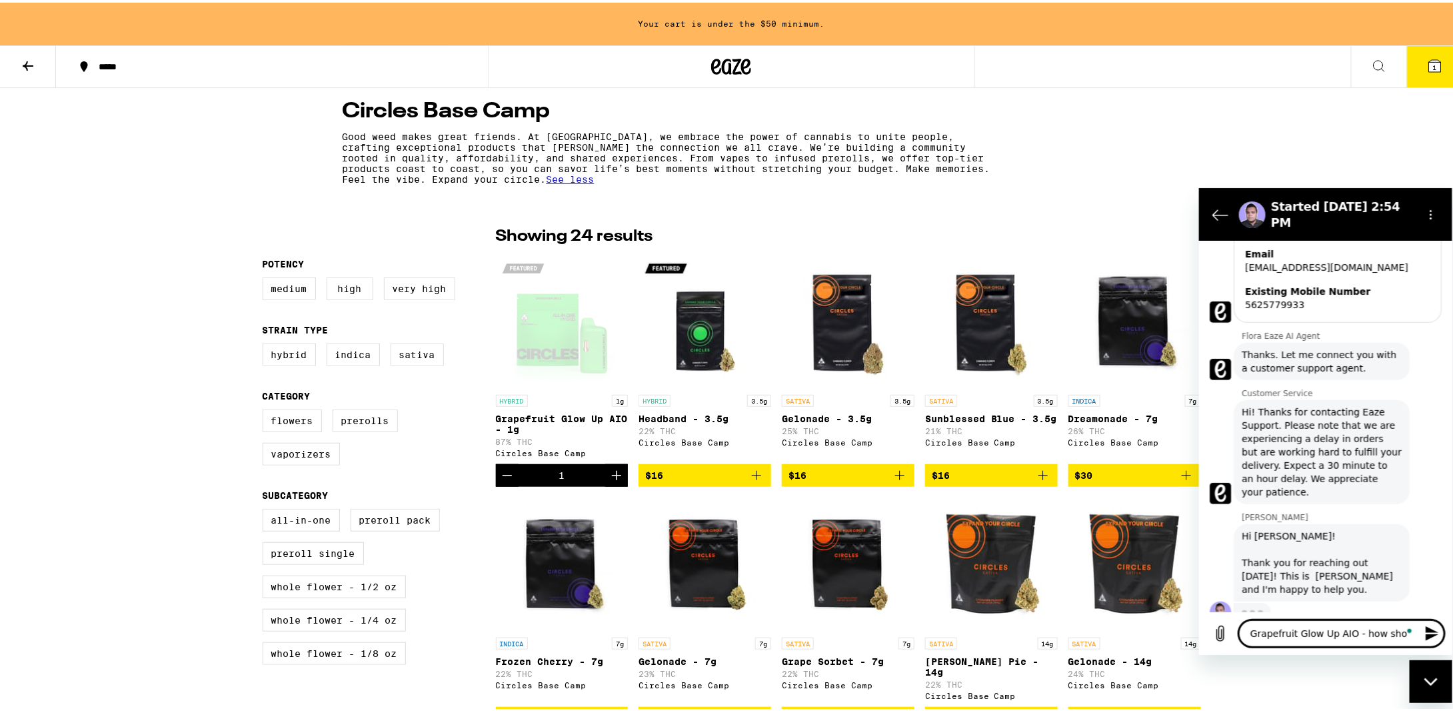
type textarea "x"
type textarea "Grapefruit Glow Up AIO - how shoul"
type textarea "x"
type textarea "Grapefruit Glow Up AIO - how should"
type textarea "x"
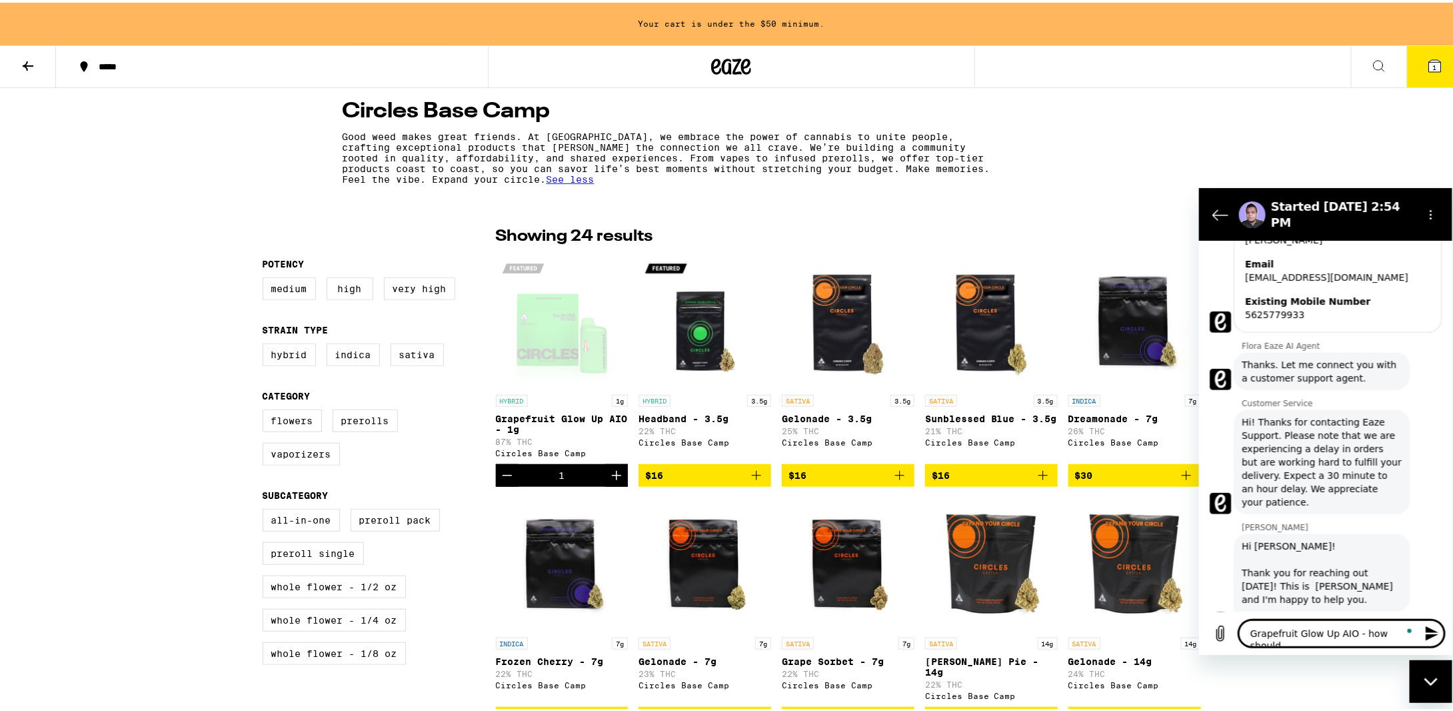
type textarea "Grapefruit Glow Up AIO - how should"
type textarea "x"
type textarea "Grapefruit Glow Up AIO - how should a"
type textarea "x"
type textarea "Grapefruit Glow Up AIO - how should a"
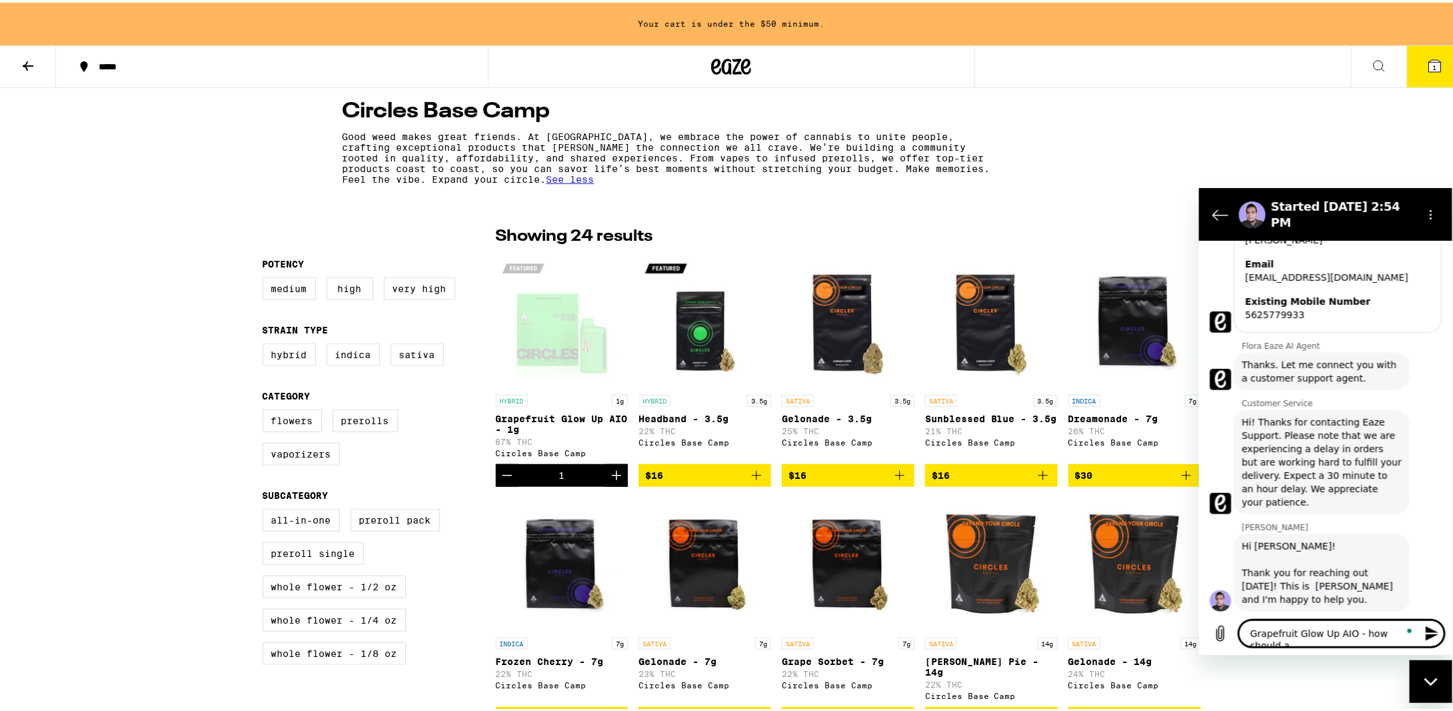
type textarea "x"
type textarea "Grapefruit Glow Up AIO - how should a n"
type textarea "x"
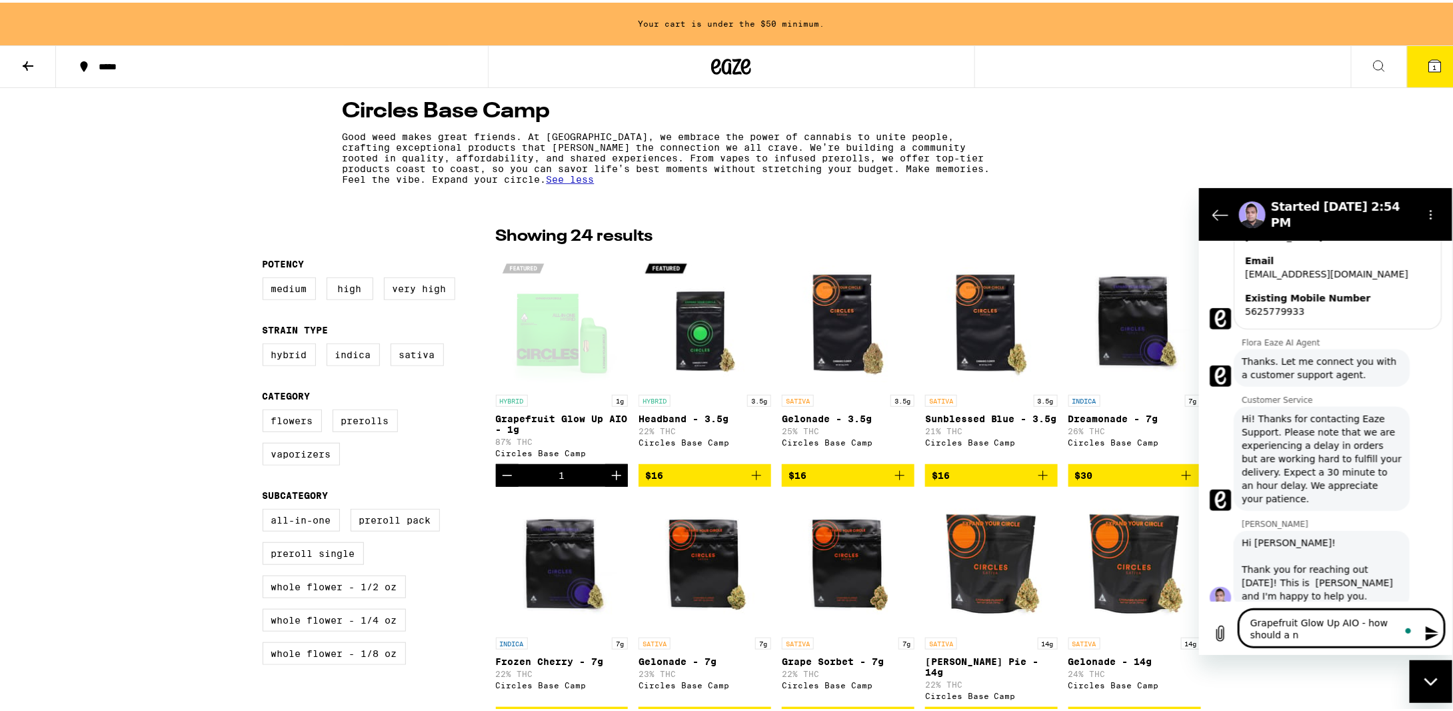
scroll to position [360, 0]
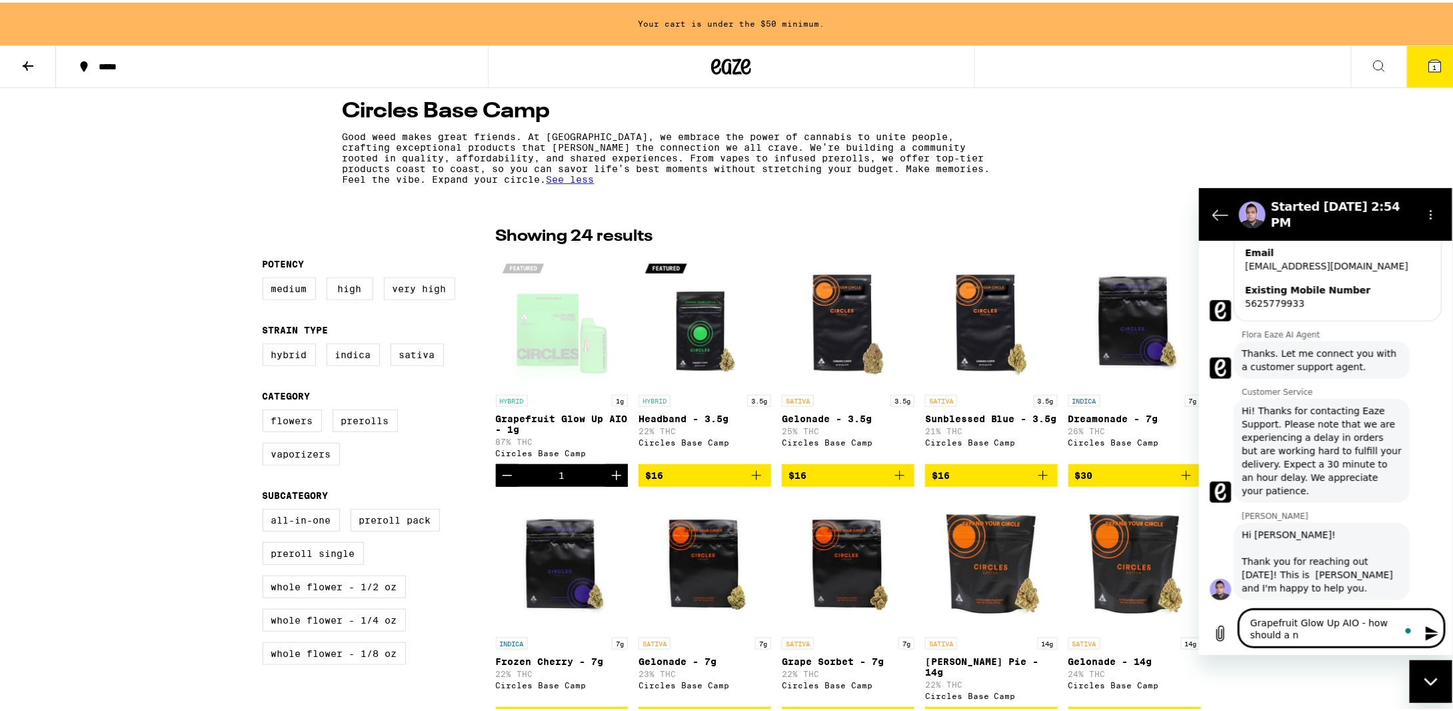
type textarea "Grapefruit Glow Up AIO - how should a ne"
type textarea "x"
type textarea "Grapefruit Glow Up AIO - how should a new"
type textarea "x"
type textarea "Grapefruit Glow Up AIO - how should a newb"
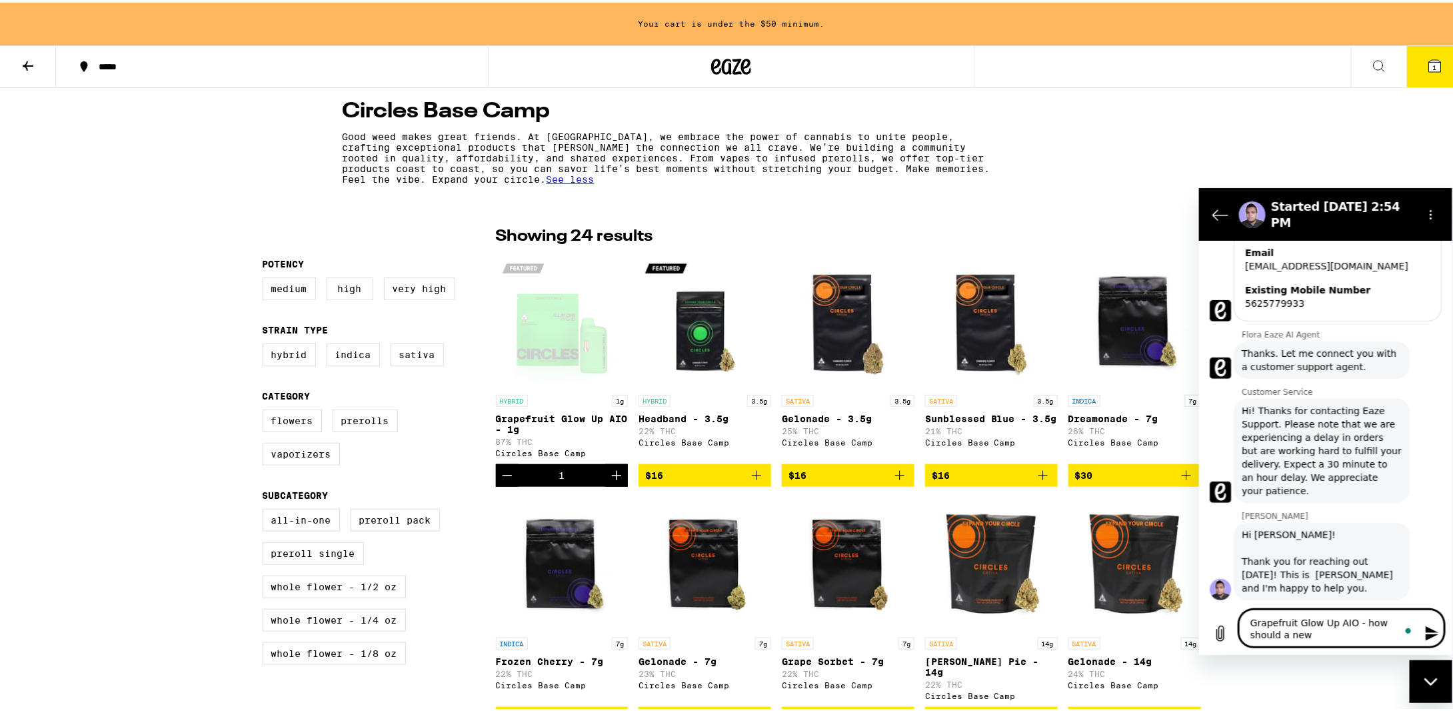
type textarea "x"
type textarea "Grapefruit Glow Up AIO - how should a newbi"
type textarea "x"
type textarea "Grapefruit Glow Up AIO - how should a newbie"
type textarea "x"
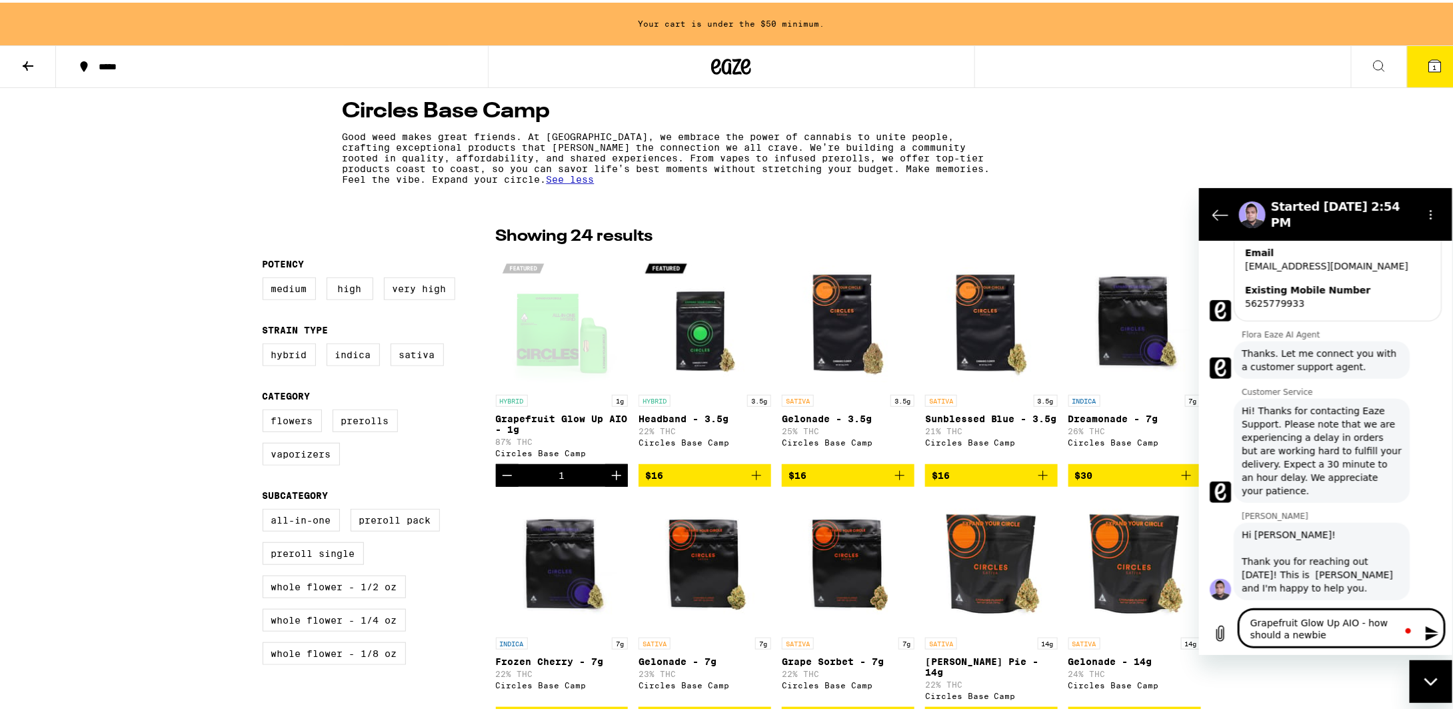
type textarea "Grapefruit Glow Up AIO - how should a newbie"
type textarea "x"
type textarea "Grapefruit Glow Up AIO - how should a newbie a"
type textarea "x"
type textarea "Grapefruit Glow Up AIO - how should a newbie at"
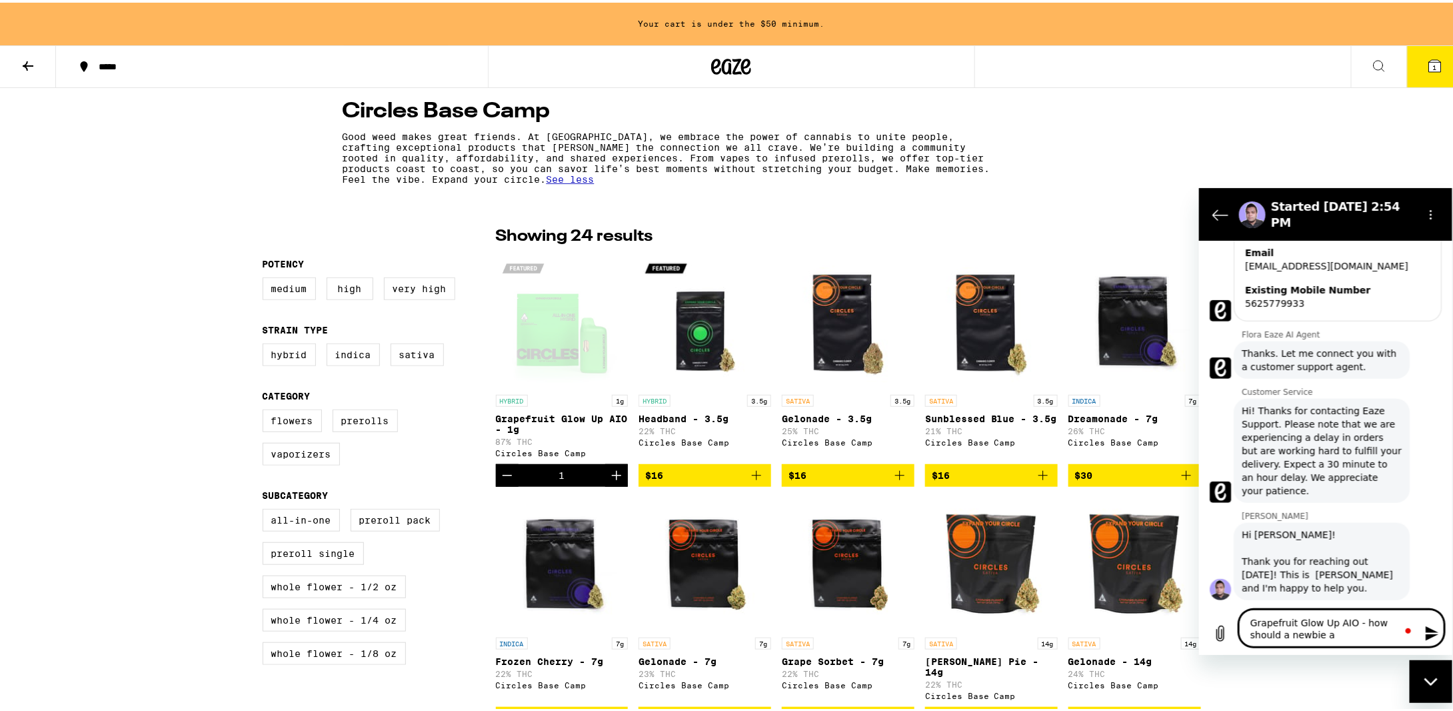
type textarea "x"
type textarea "Grapefruit Glow Up AIO - how should a newbie att"
type textarea "x"
type textarea "Grapefruit Glow Up AIO - how should a newbie atta"
type textarea "x"
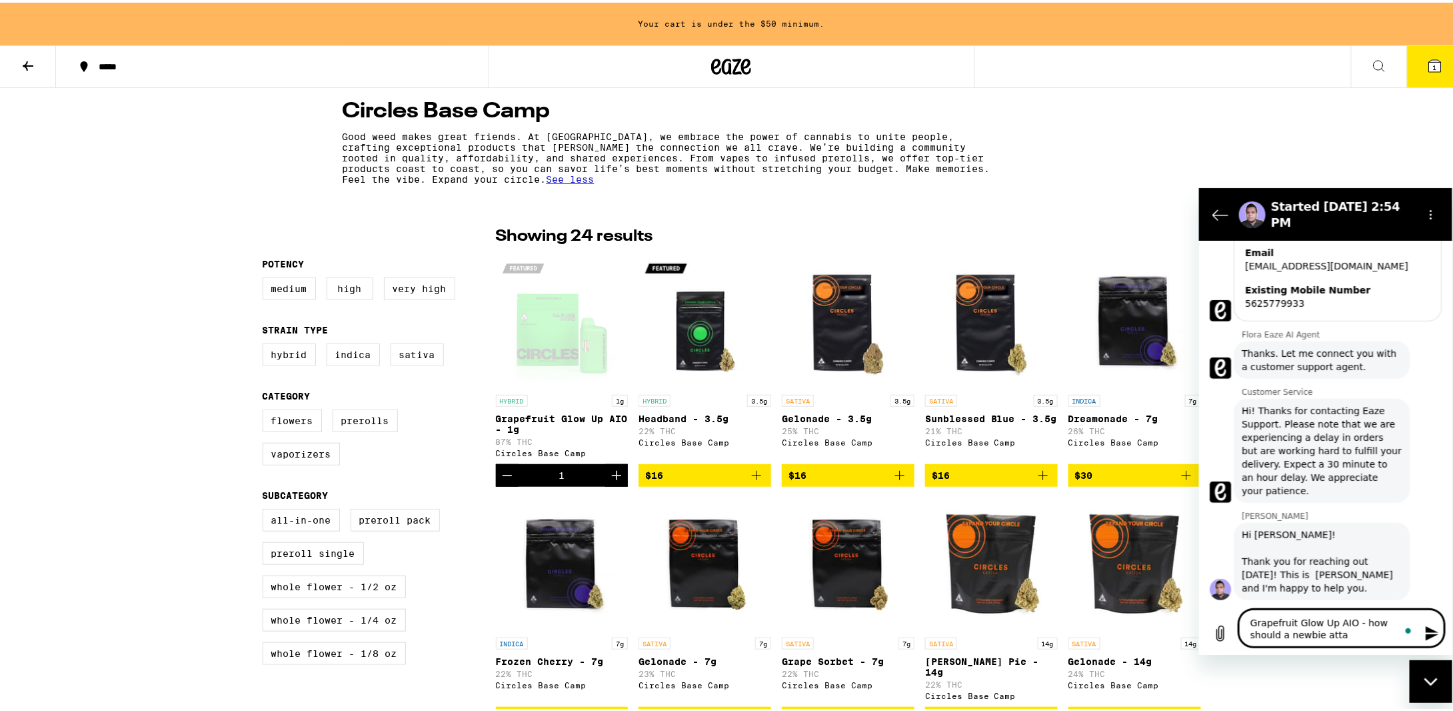
type textarea "Grapefruit Glow Up AIO - how should a newbie attac"
type textarea "x"
type textarea "Grapefruit Glow Up AIO - how should a newbie attach"
type textarea "x"
type textarea "Grapefruit Glow Up AIO - how should a newbie attach"
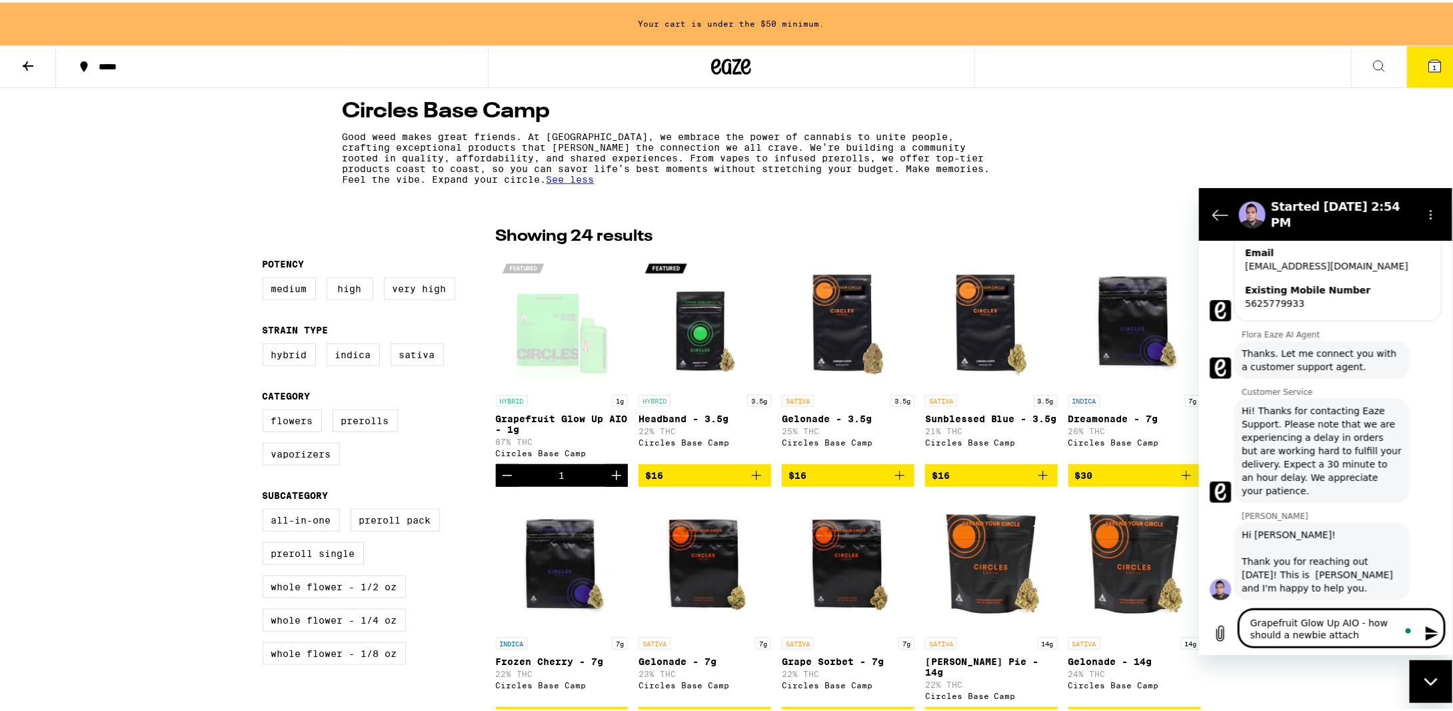
type textarea "x"
type textarea "Grapefruit Glow Up AIO - how should a newbie attach t"
type textarea "x"
type textarea "Grapefruit Glow Up AIO - how should a newbie attach th"
type textarea "x"
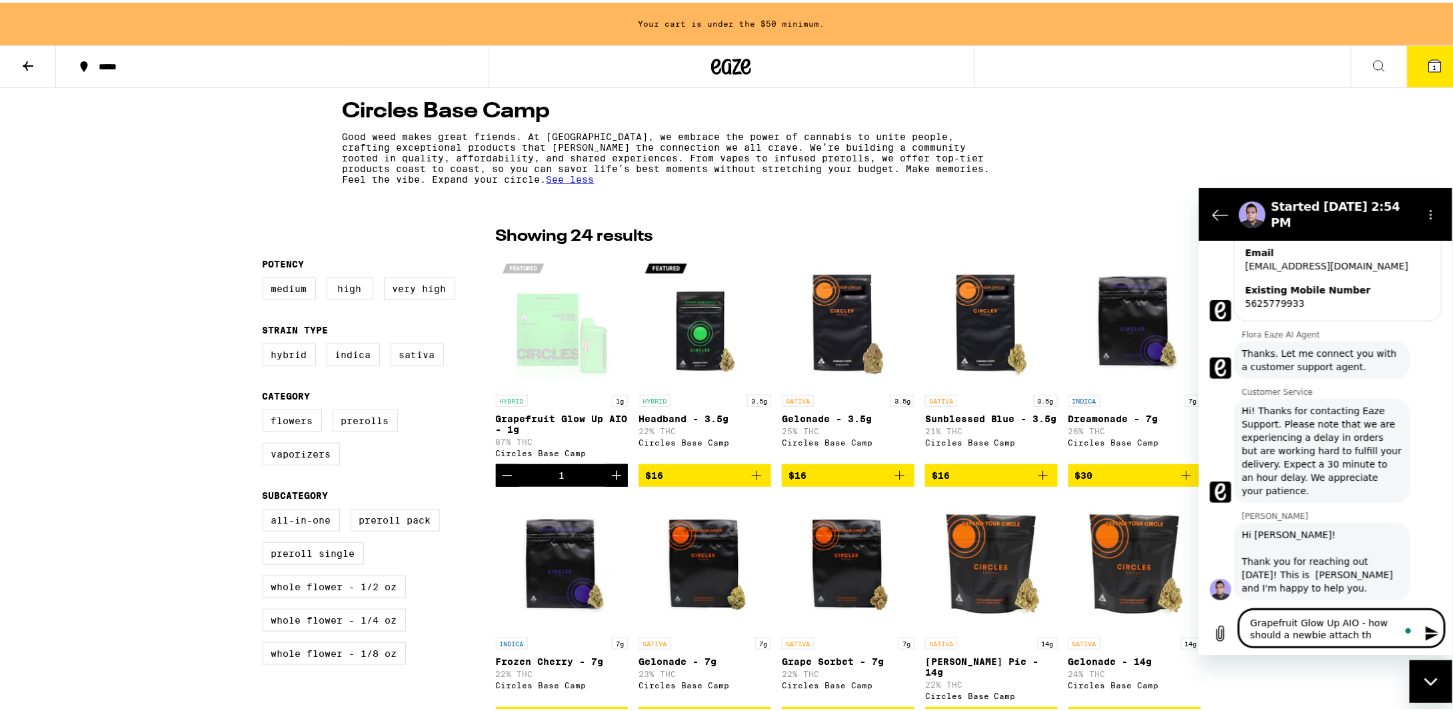
type textarea "Grapefruit Glow Up AIO - how should a newbie attach thi"
type textarea "x"
type textarea "Grapefruit Glow Up AIO - how should a newbie attach this"
type textarea "x"
type textarea "Grapefruit Glow Up AIO - how should a newbie attach this"
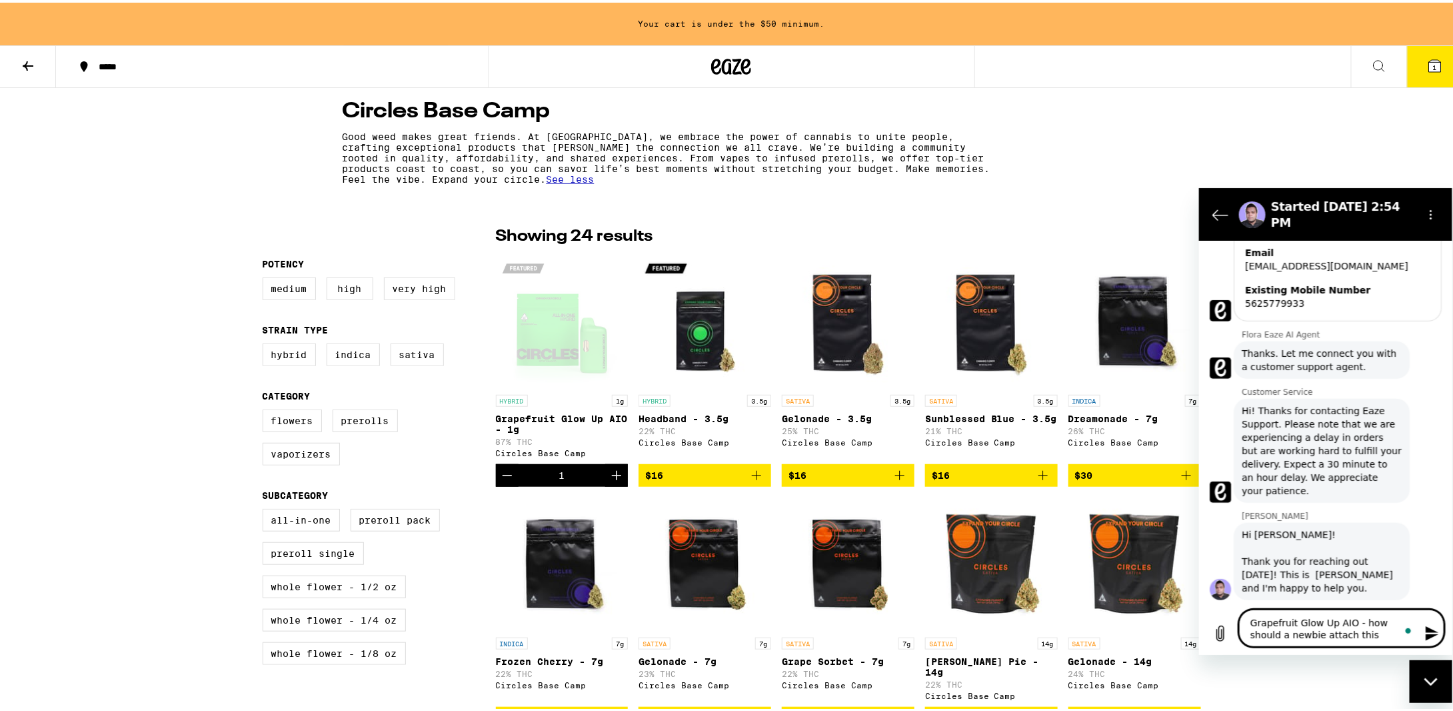
type textarea "x"
type textarea "Grapefruit Glow Up AIO - how should a newbie attach this v"
type textarea "x"
type textarea "Grapefruit Glow Up AIO - how should a newbie attach this va"
type textarea "x"
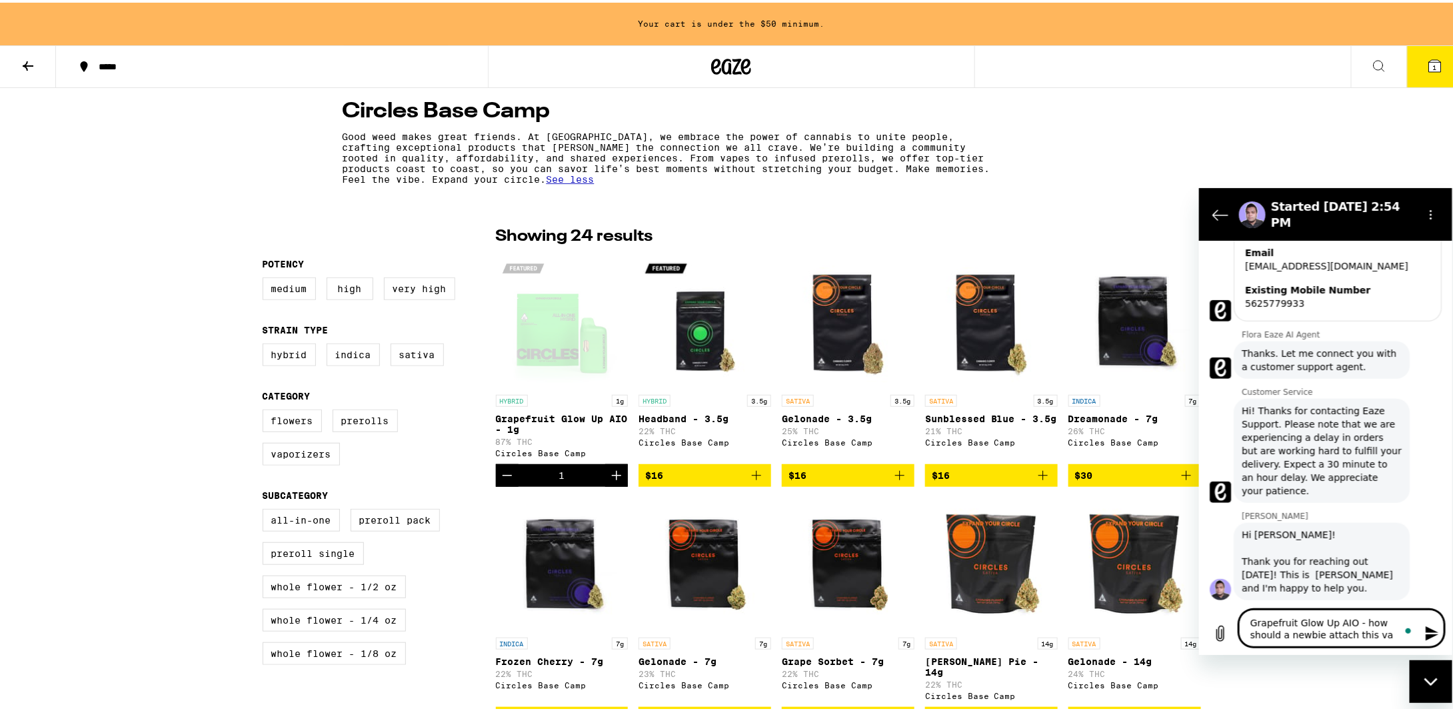
type textarea "Grapefruit Glow Up AIO - how should a newbie attach this vap"
type textarea "x"
type textarea "Grapefruit Glow Up AIO - how should a newbie attach this vap?"
type textarea "x"
type textarea "Grapefruit Glow Up AIO - how should a newbie attach this vap?"
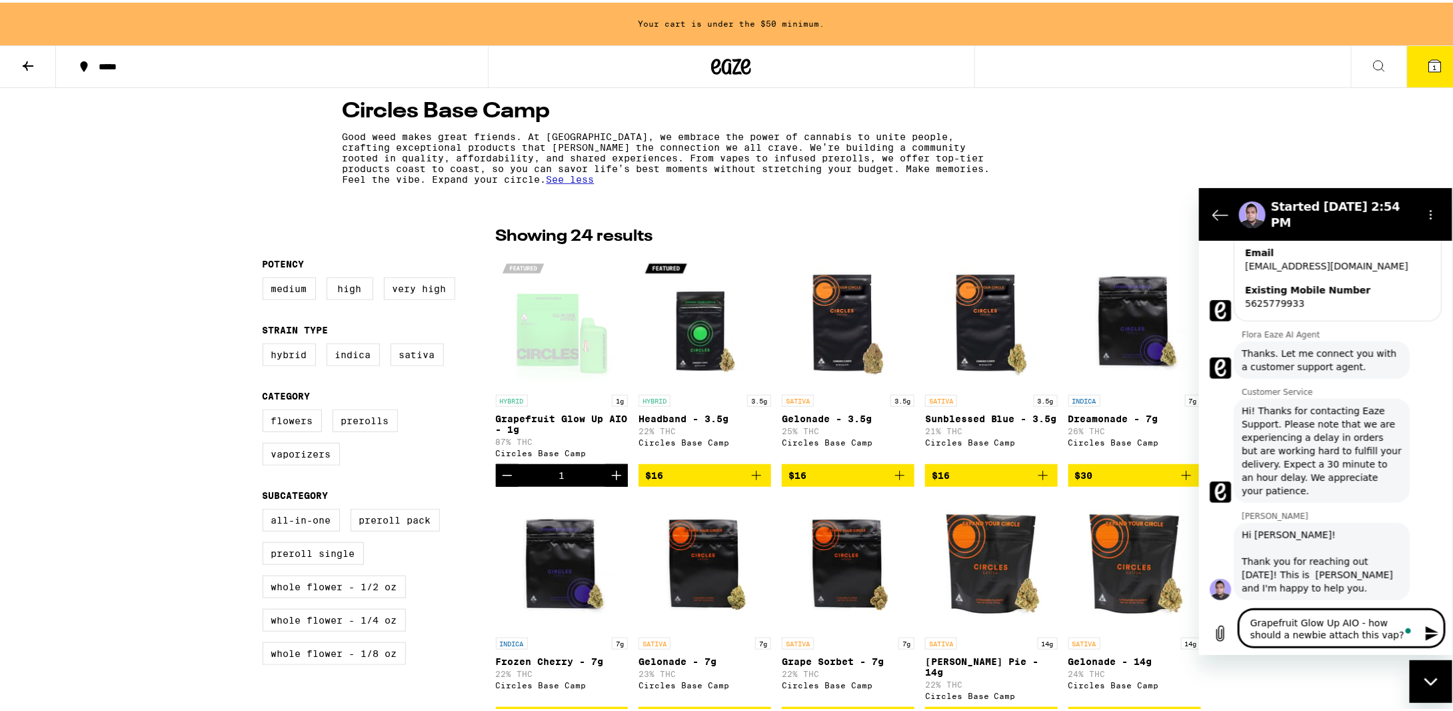
type textarea "x"
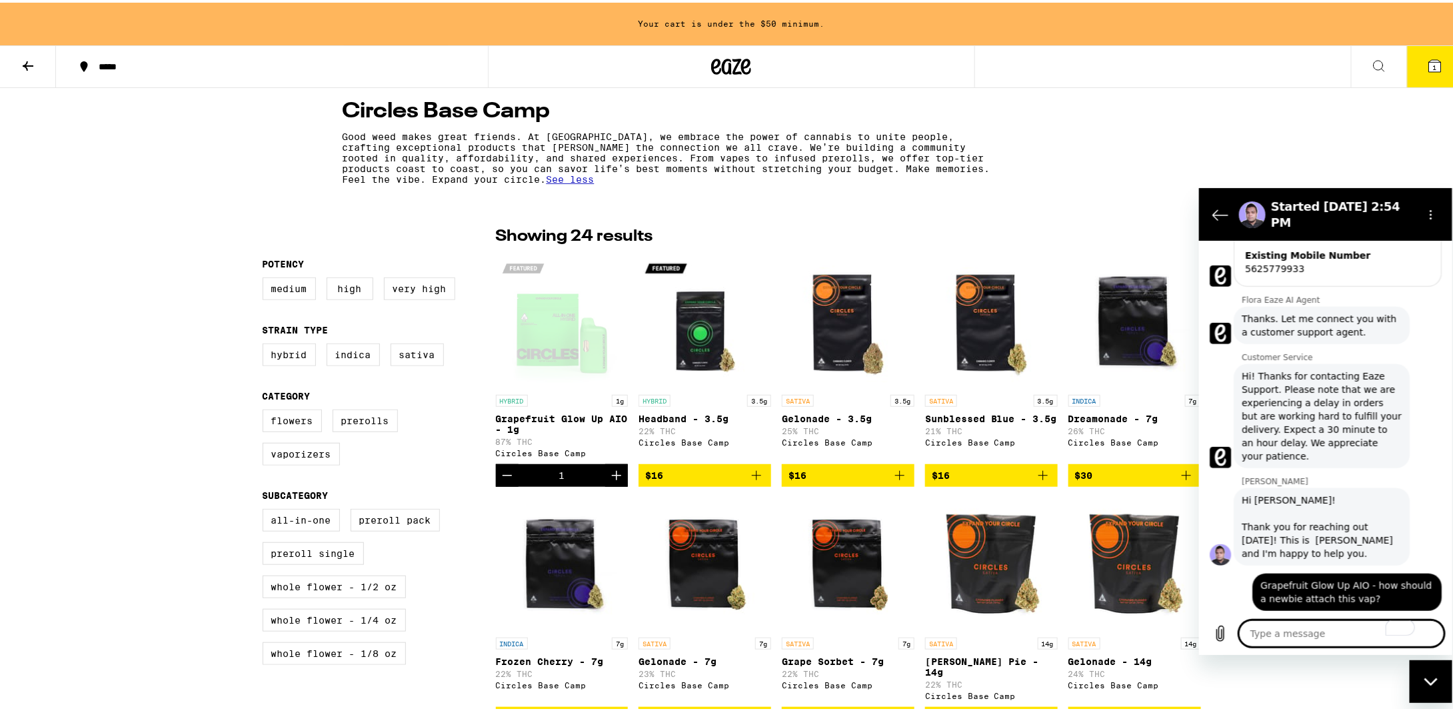
scroll to position [397, 0]
type textarea "x"
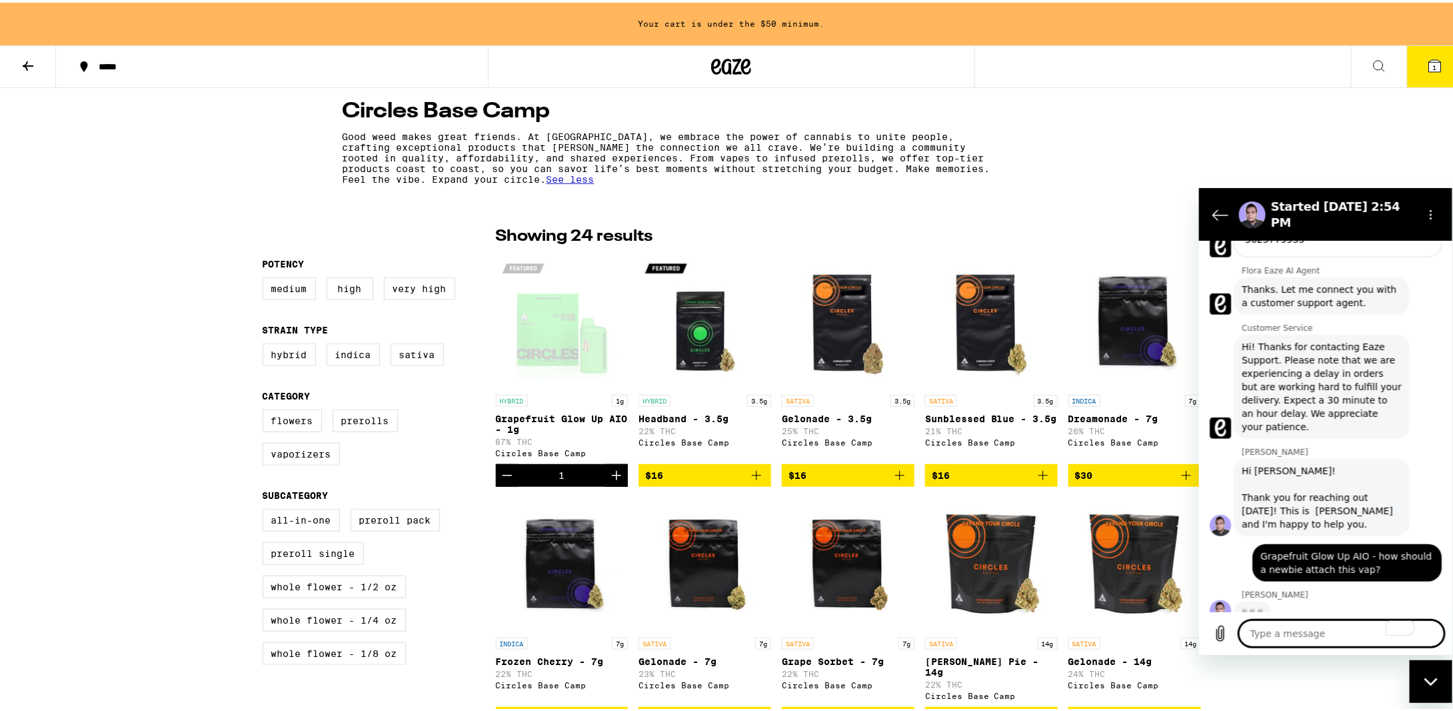
scroll to position [423, 0]
type textarea "a"
type textarea "x"
type textarea "an"
type textarea "x"
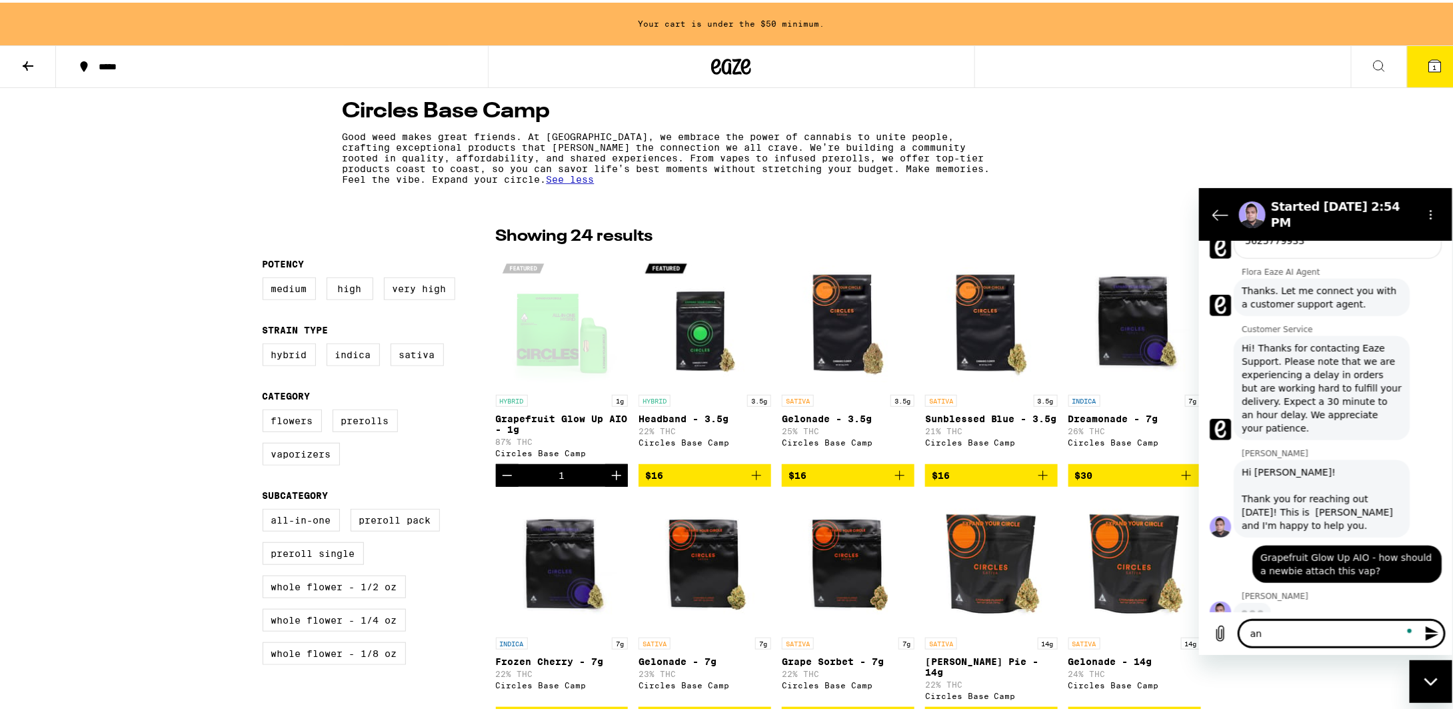
type textarea "any"
type textarea "x"
type textarea "any"
type textarea "x"
type textarea "any i"
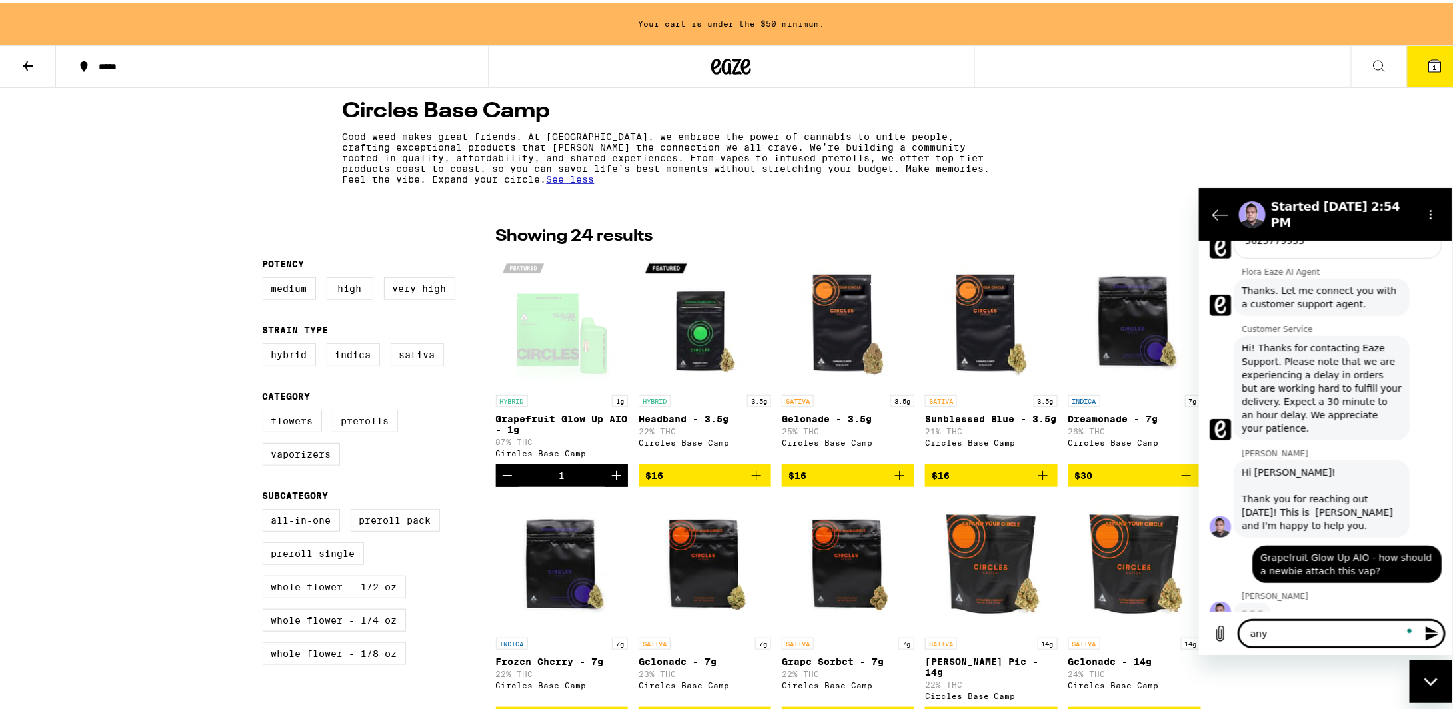
type textarea "x"
type textarea "any in"
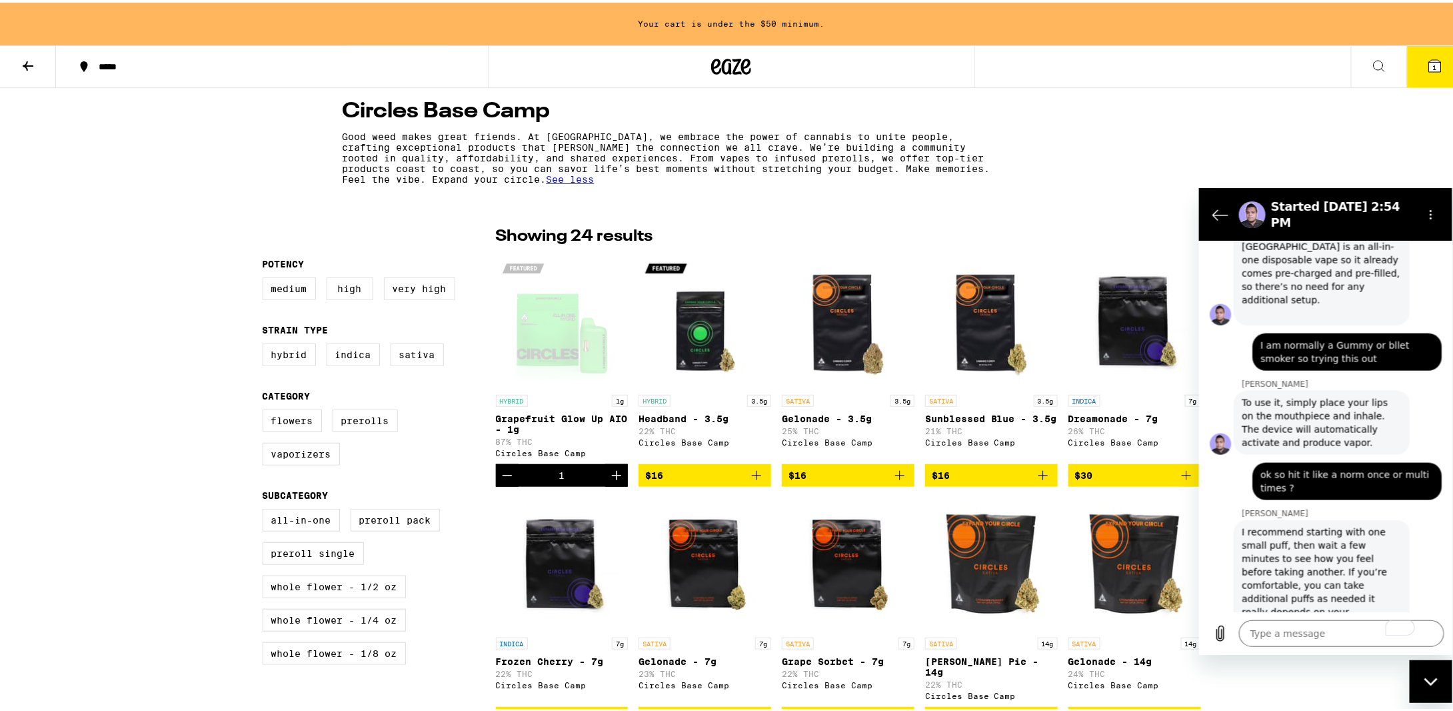
scroll to position [859, 0]
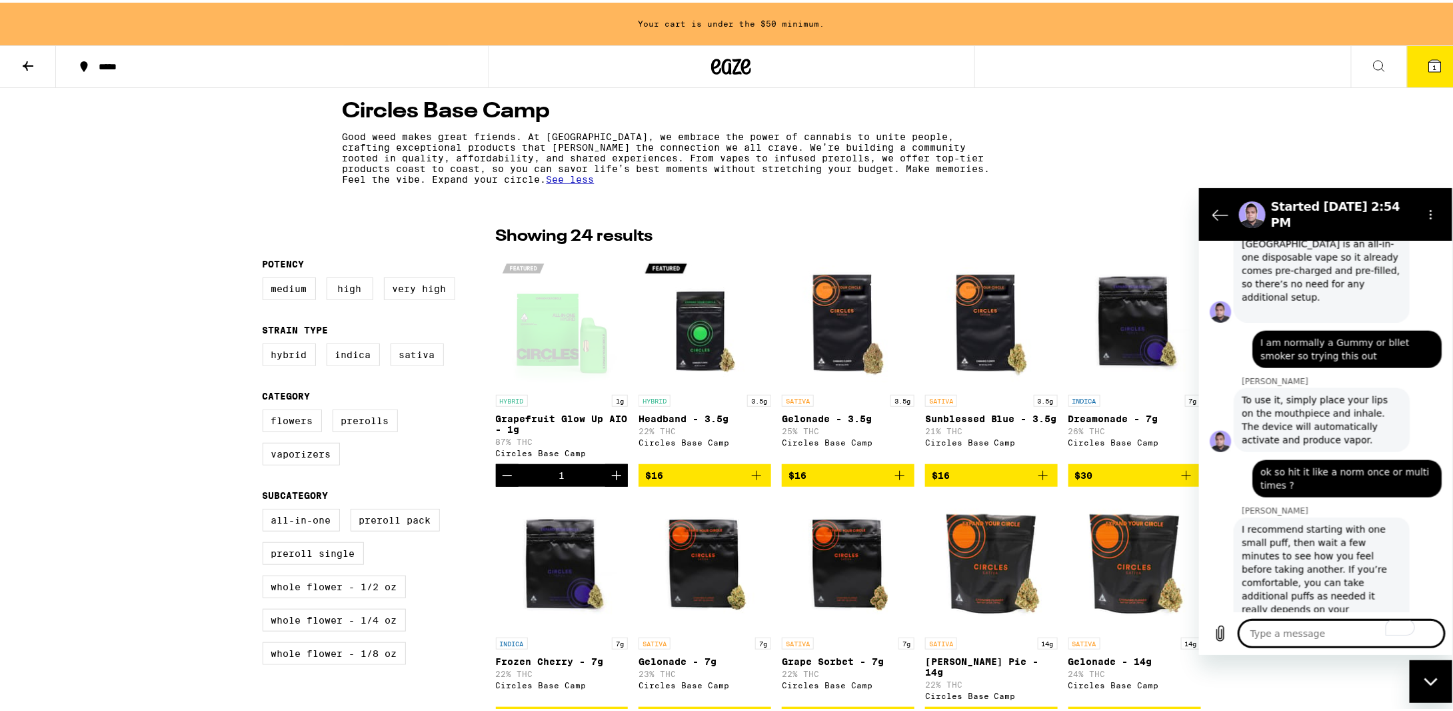
drag, startPoint x: 1303, startPoint y: 585, endPoint x: 1280, endPoint y: 639, distance: 59.4
click at [1280, 639] on textarea "To enrich screen reader interactions, please activate Accessibility in Grammarl…" at bounding box center [1341, 632] width 205 height 27
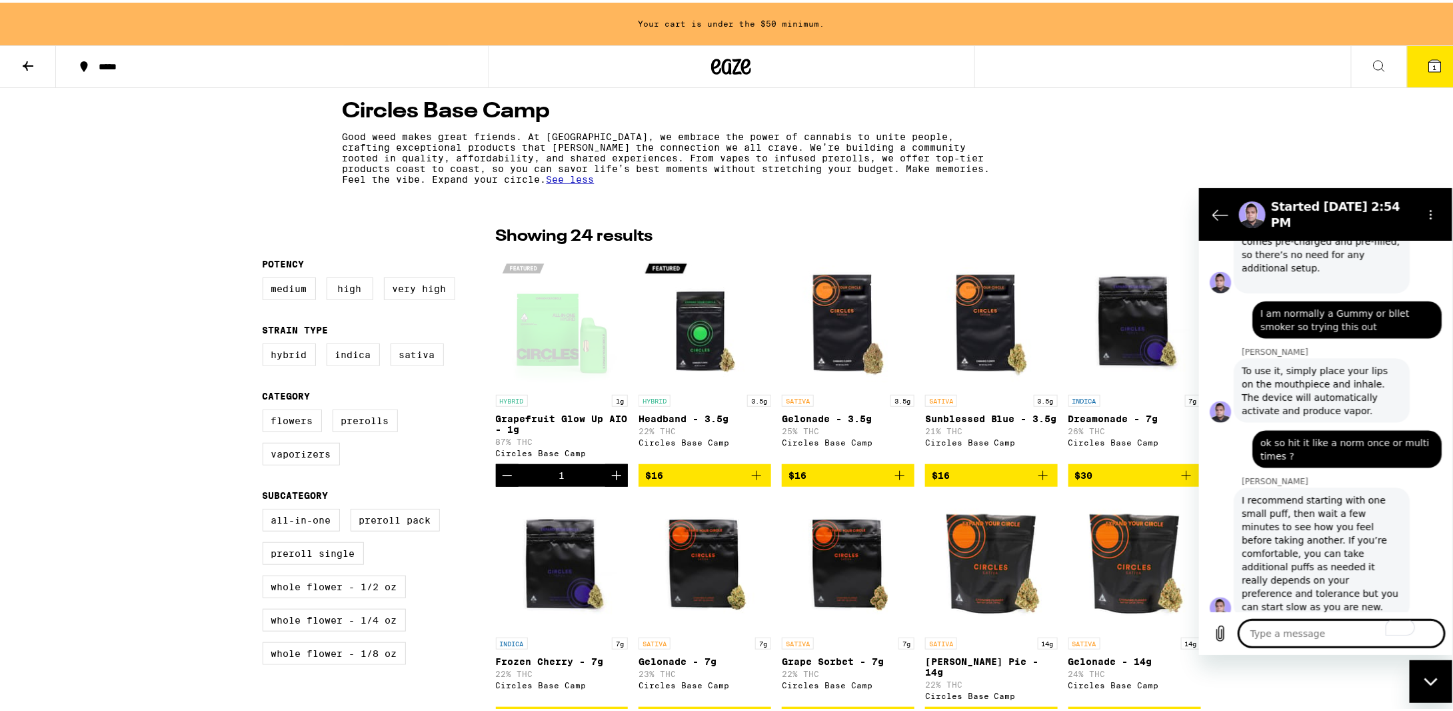
scroll to position [891, 0]
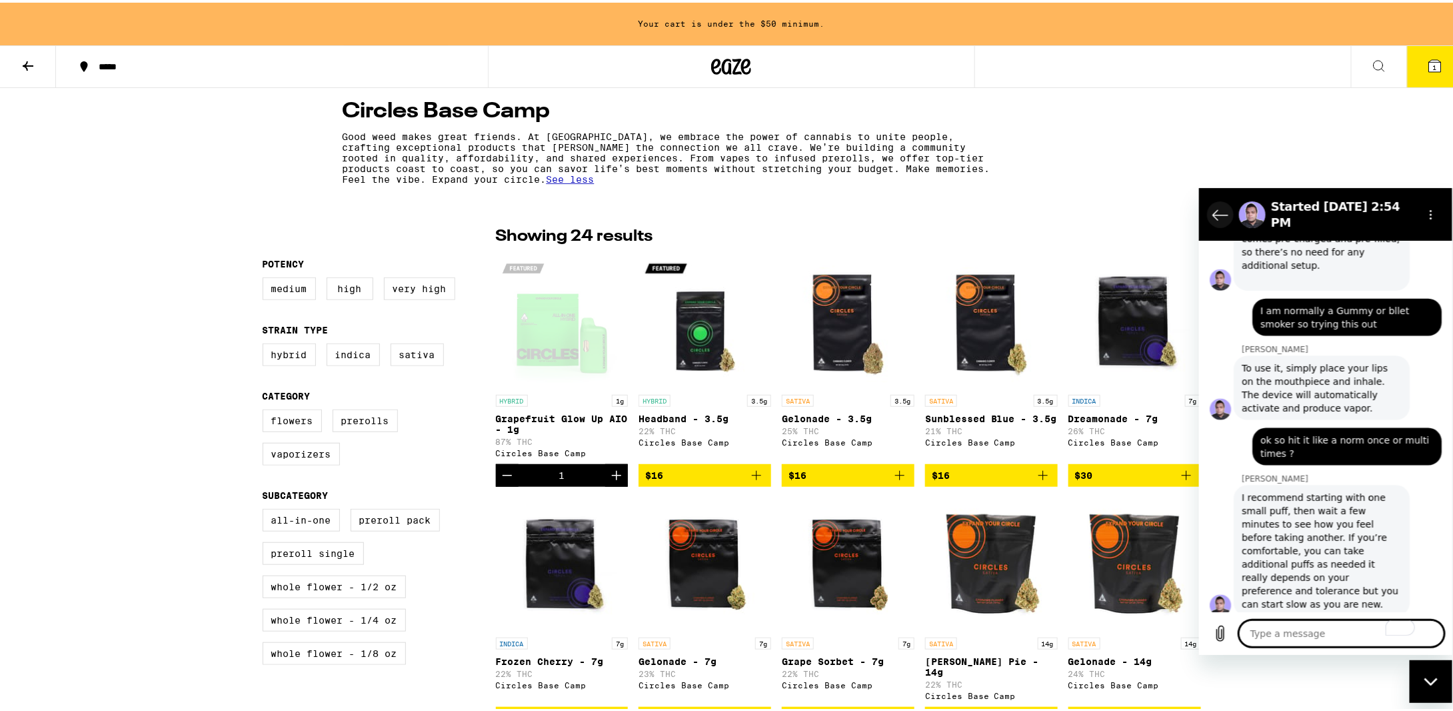
click at [1211, 201] on button "Back to the conversation list" at bounding box center [1220, 214] width 27 height 27
